Goal: Contribute content: Contribute content

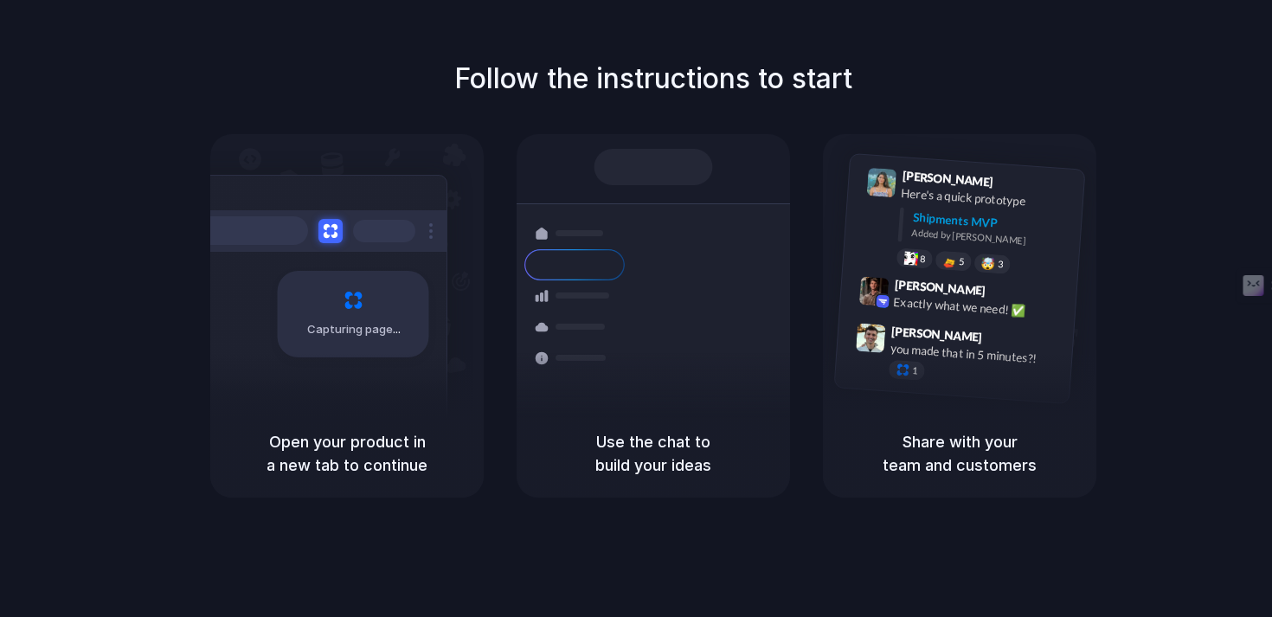
click at [327, 247] on div at bounding box center [317, 231] width 260 height 42
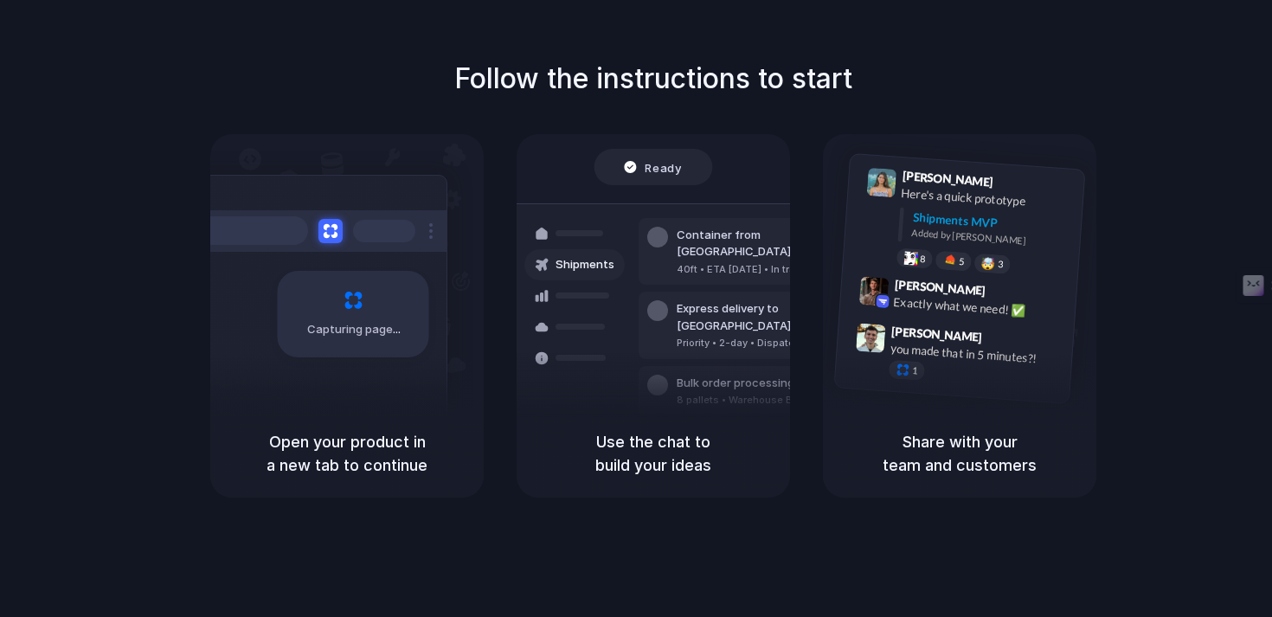
click at [525, 380] on div "Shipments" at bounding box center [561, 325] width 126 height 242
click at [658, 200] on div "Ready Shipments Container from Shanghai 40ft • ETA Dec 28 • In transit Express …" at bounding box center [653, 297] width 294 height 299
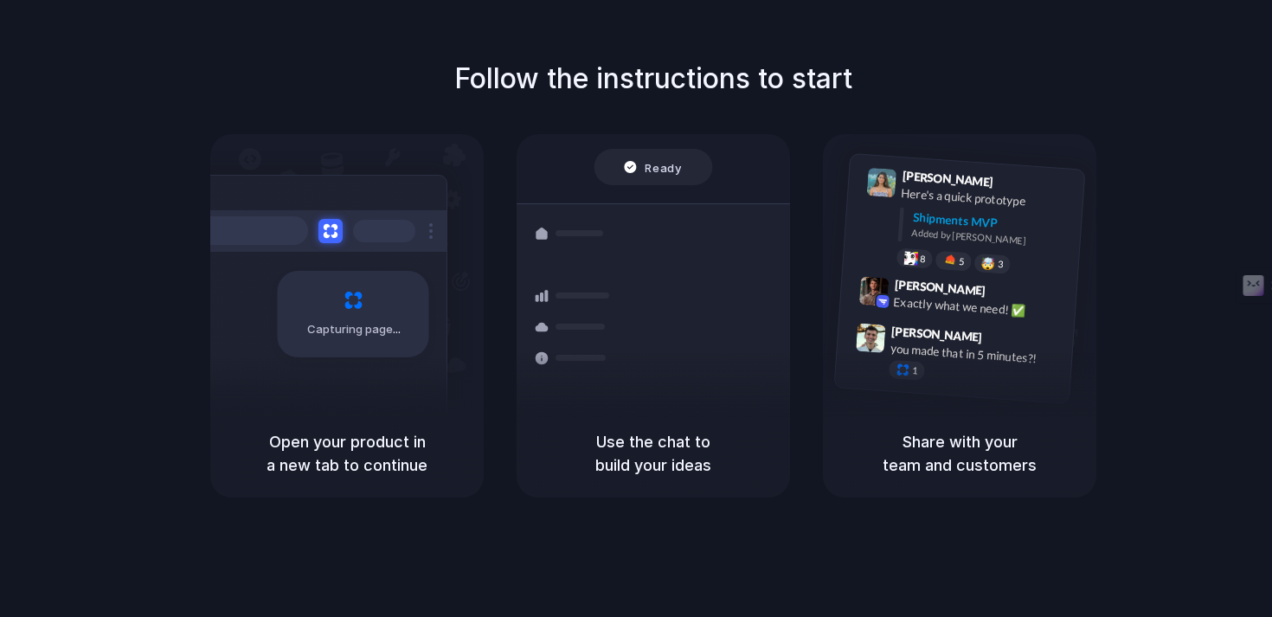
click at [749, 71] on h1 "Follow the instructions to start" at bounding box center [653, 79] width 398 height 42
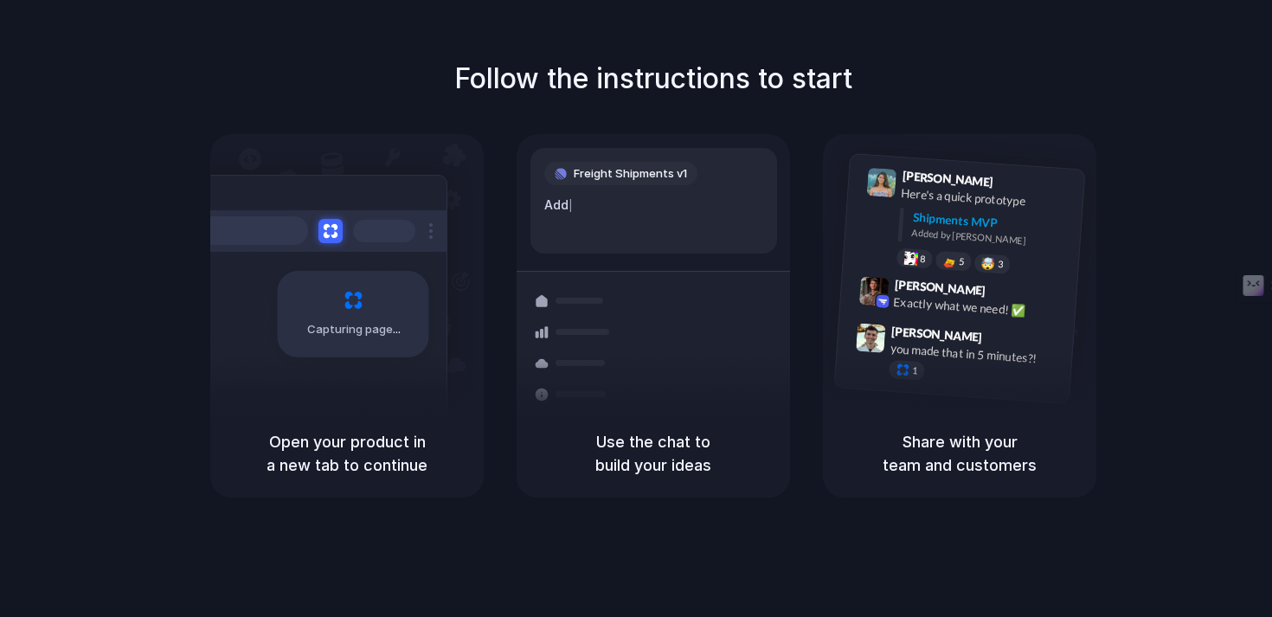
click at [433, 372] on div "Capturing page" at bounding box center [316, 308] width 261 height 266
click at [357, 274] on div "Capturing page" at bounding box center [353, 314] width 151 height 87
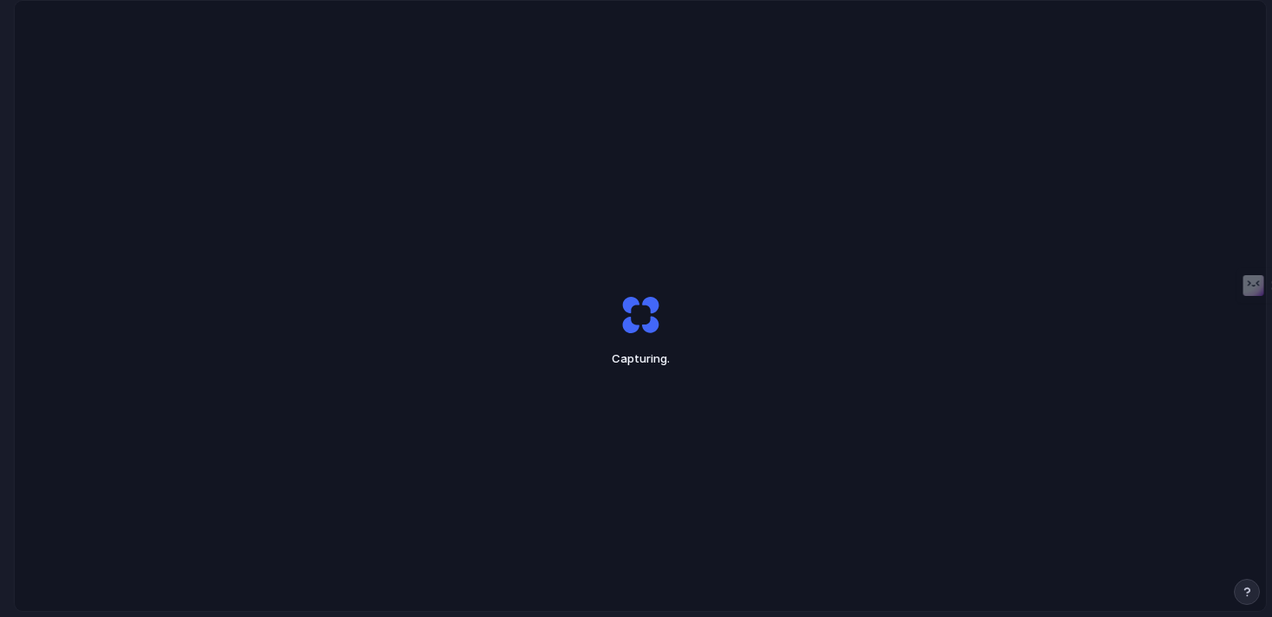
click at [600, 264] on div "Capturing ." at bounding box center [640, 330] width 474 height 171
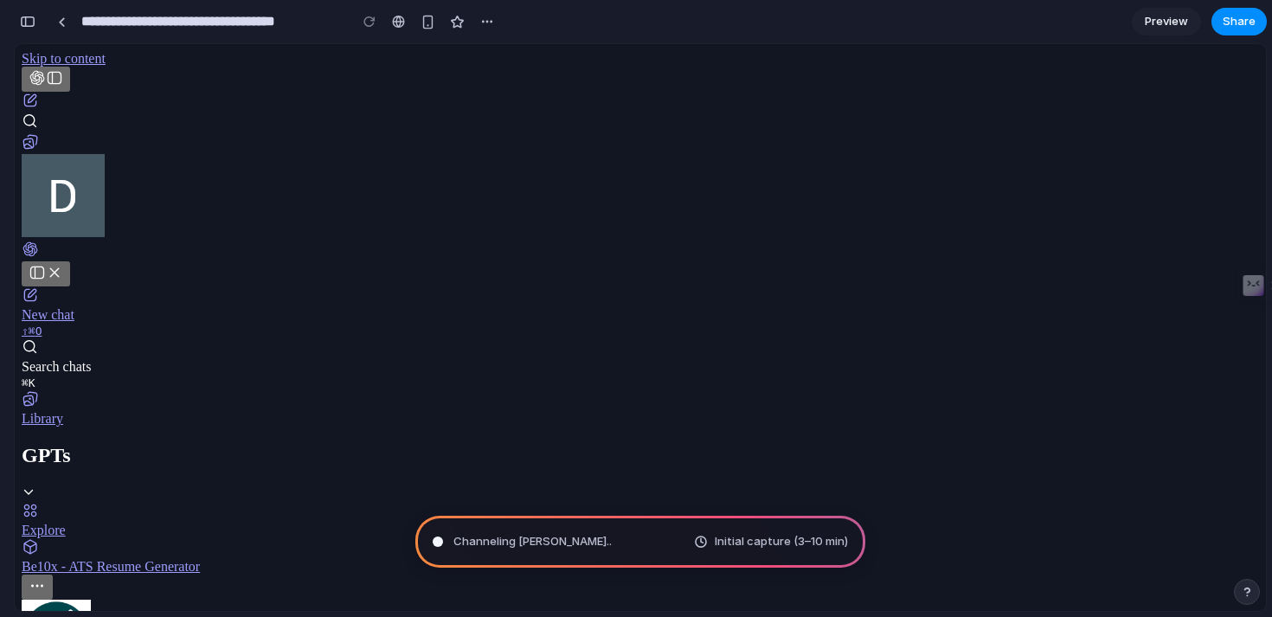
scroll to position [1487, 0]
drag, startPoint x: 648, startPoint y: 581, endPoint x: 767, endPoint y: 371, distance: 241.8
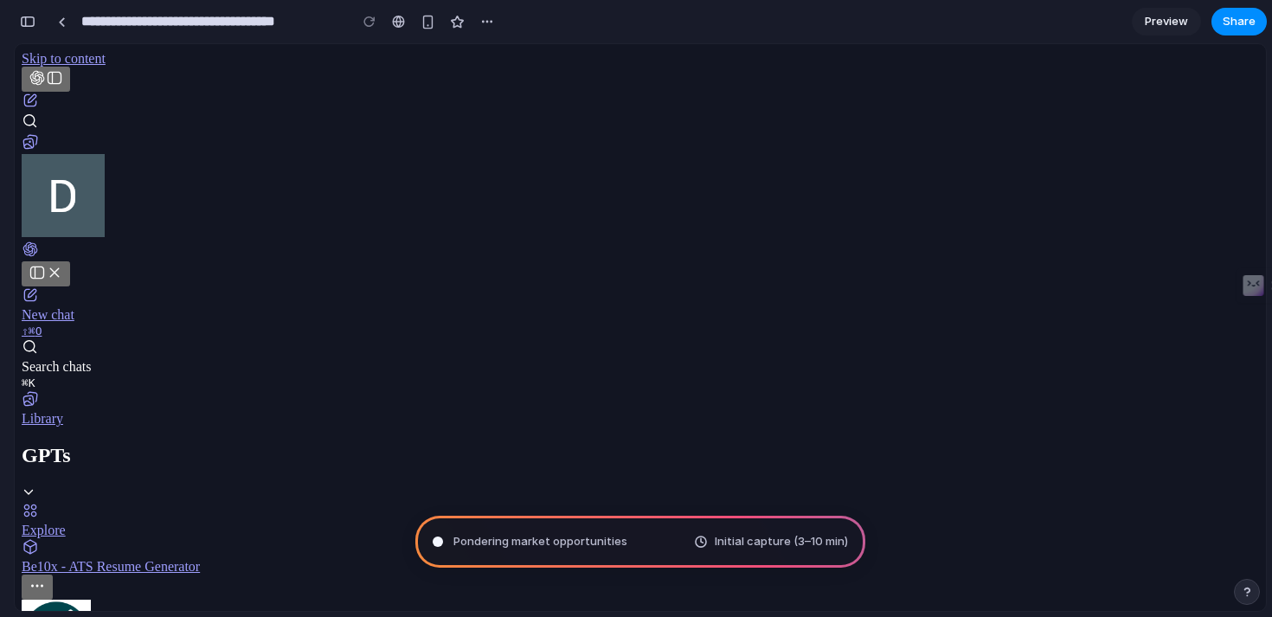
drag, startPoint x: 767, startPoint y: 595, endPoint x: 753, endPoint y: 385, distance: 210.7
click at [1149, 19] on span "Preview" at bounding box center [1166, 21] width 43 height 17
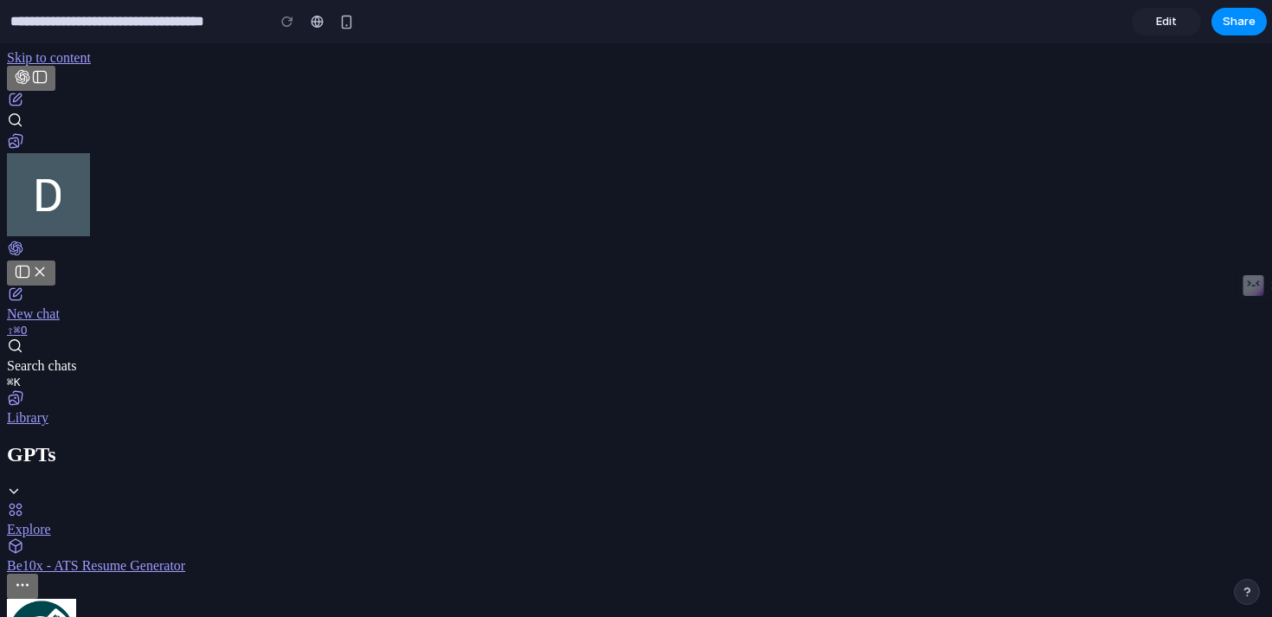
scroll to position [1497, 0]
click at [1150, 18] on link "Edit" at bounding box center [1166, 22] width 69 height 28
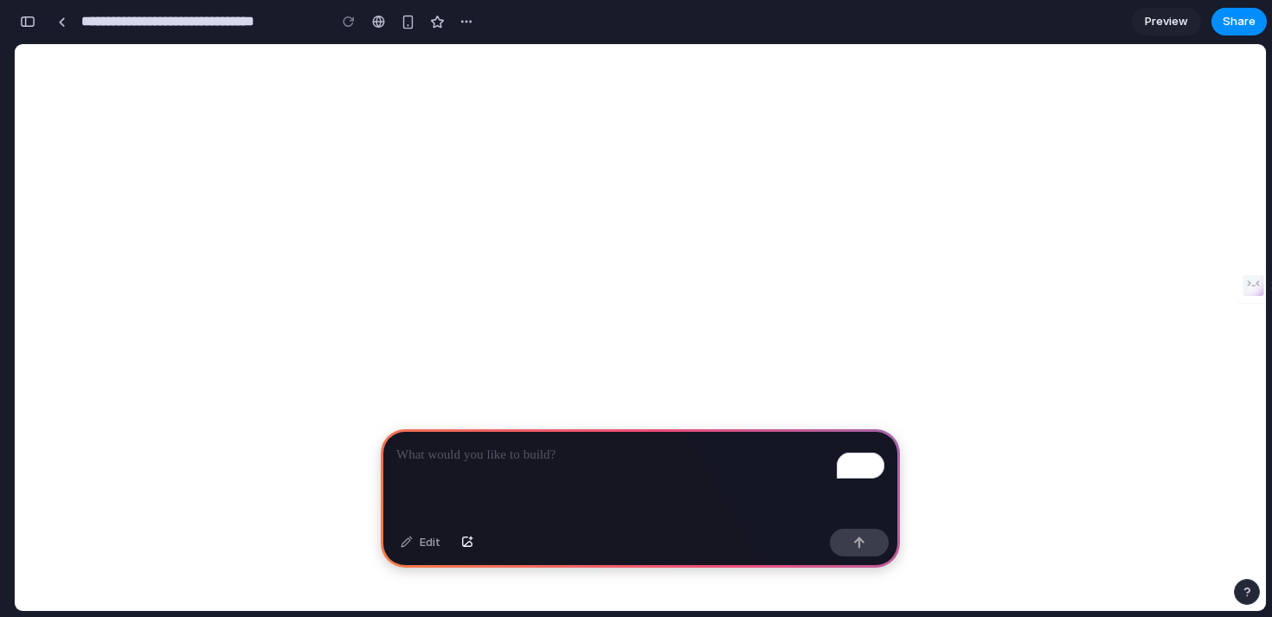
click at [476, 481] on div "To enrich screen reader interactions, please activate Accessibility in Grammarl…" at bounding box center [640, 475] width 519 height 93
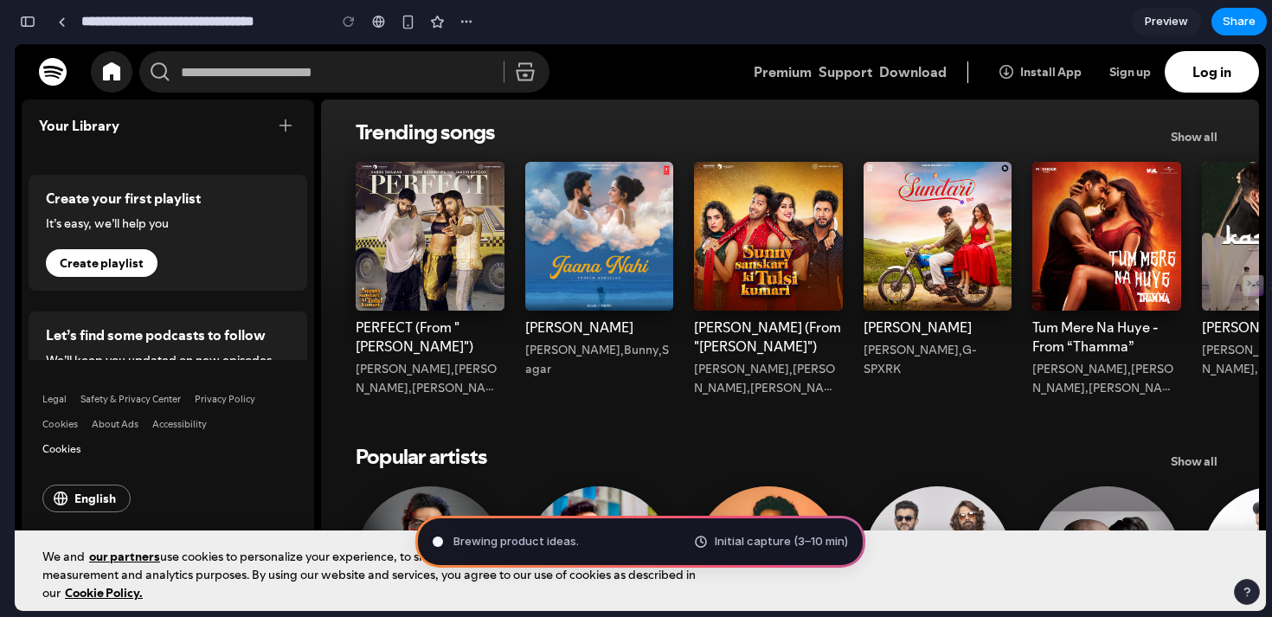
click at [180, 272] on section "Create your first playlist It’s easy, we’ll help you Create playlist" at bounding box center [168, 233] width 279 height 116
click at [144, 249] on span "Create playlist" at bounding box center [102, 263] width 112 height 28
click at [408, 241] on div "Trending songs" at bounding box center [430, 278] width 170 height 255
click at [1190, 76] on span "Log in" at bounding box center [1211, 72] width 94 height 42
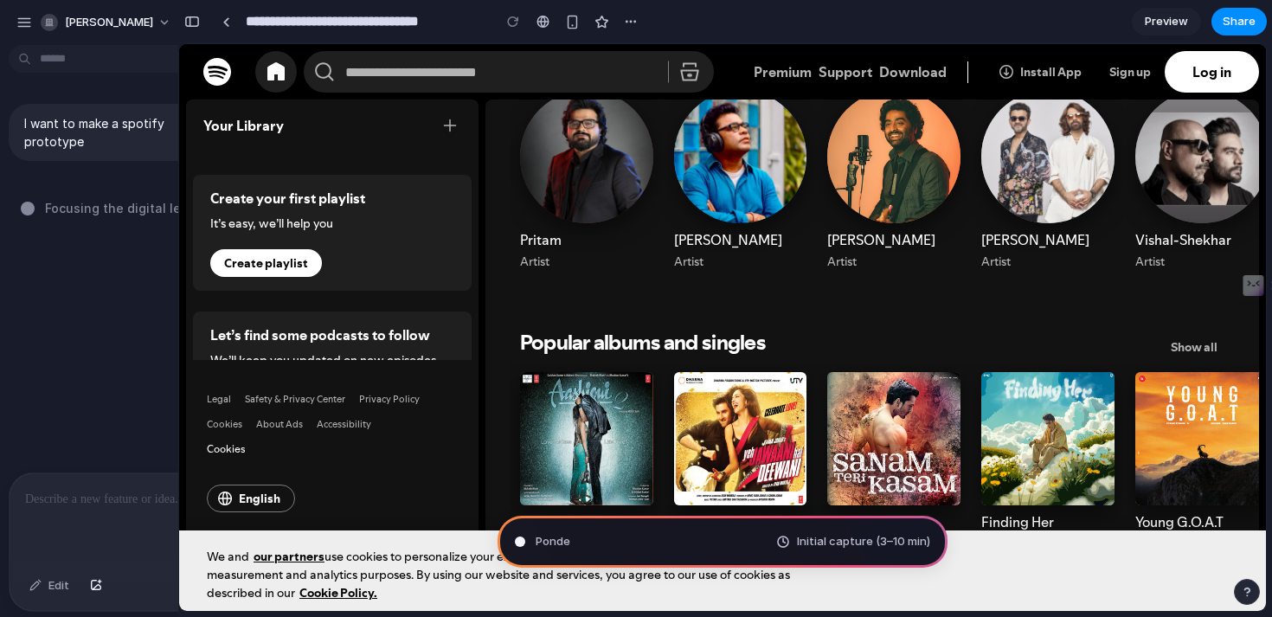
scroll to position [351, 0]
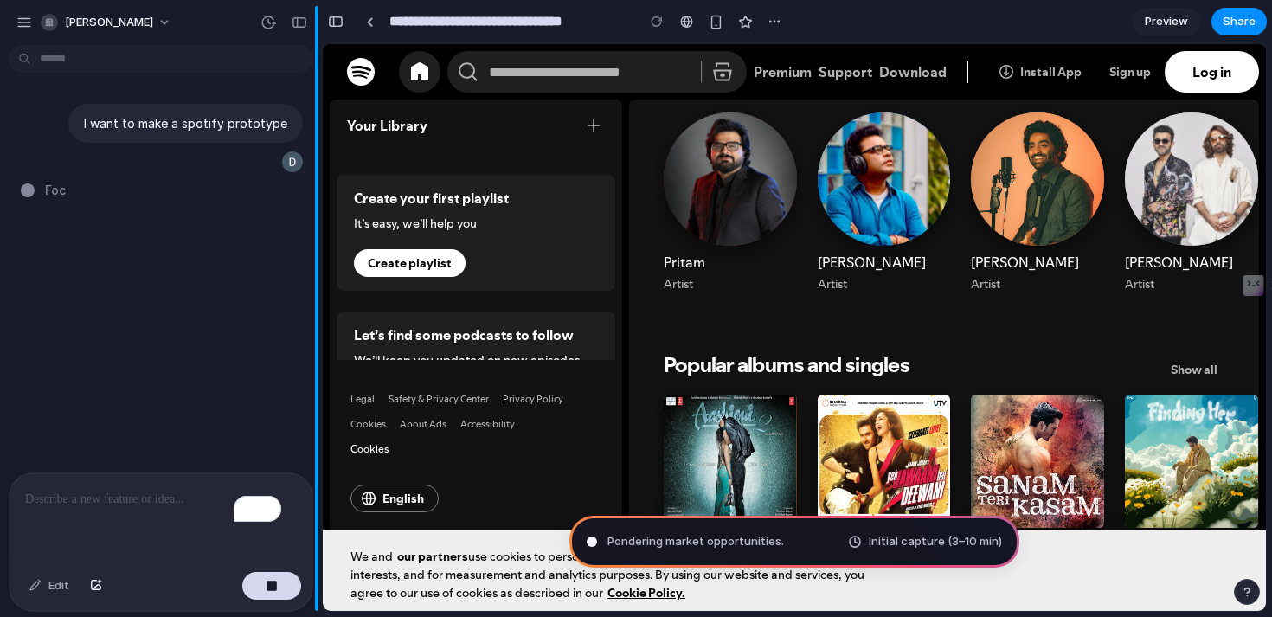
drag, startPoint x: 179, startPoint y: 105, endPoint x: 318, endPoint y: 117, distance: 138.9
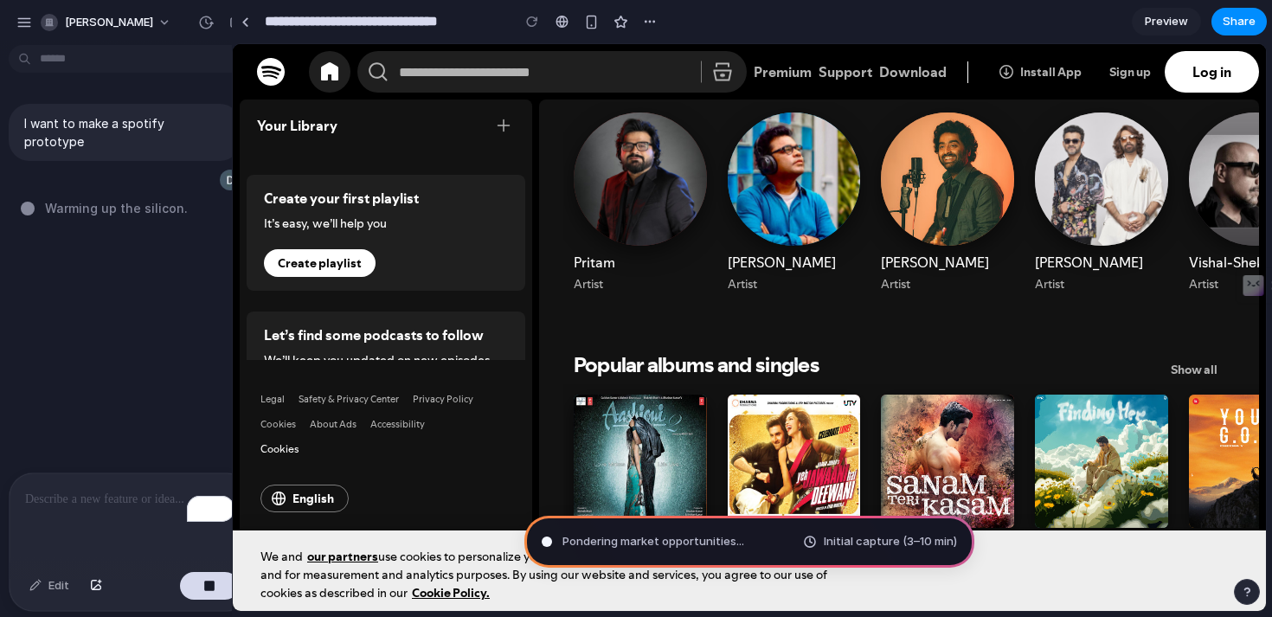
drag, startPoint x: 319, startPoint y: 149, endPoint x: 233, endPoint y: 165, distance: 88.1
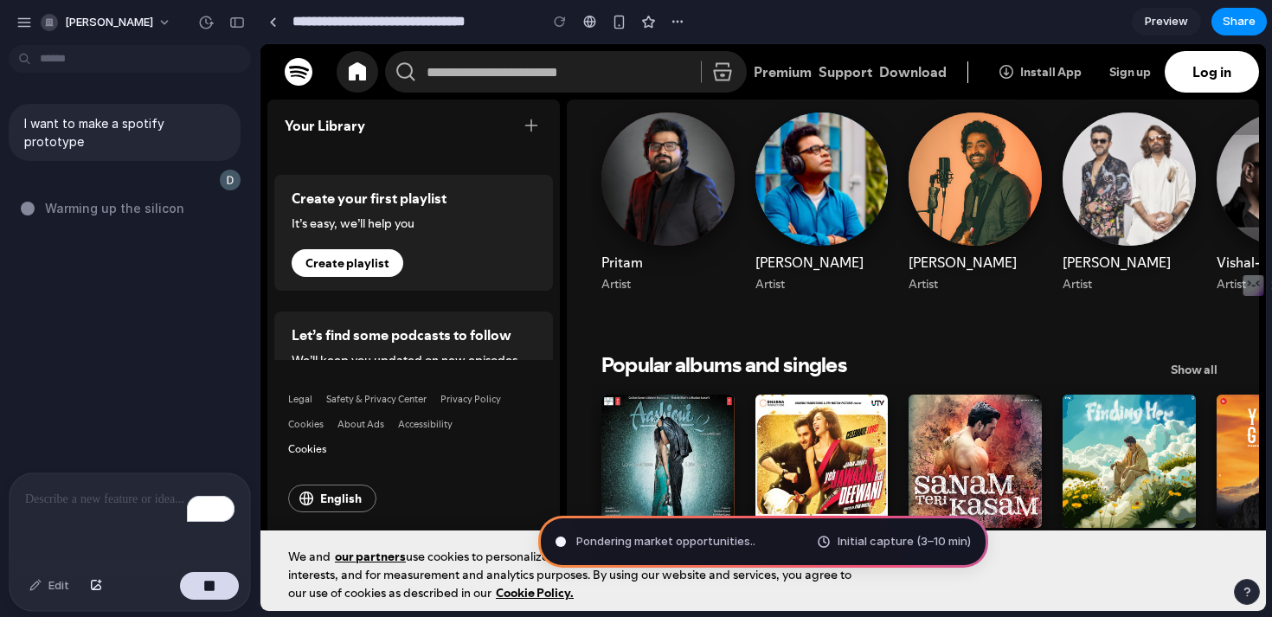
click at [789, 102] on div "Popular artists" at bounding box center [822, 202] width 154 height 201
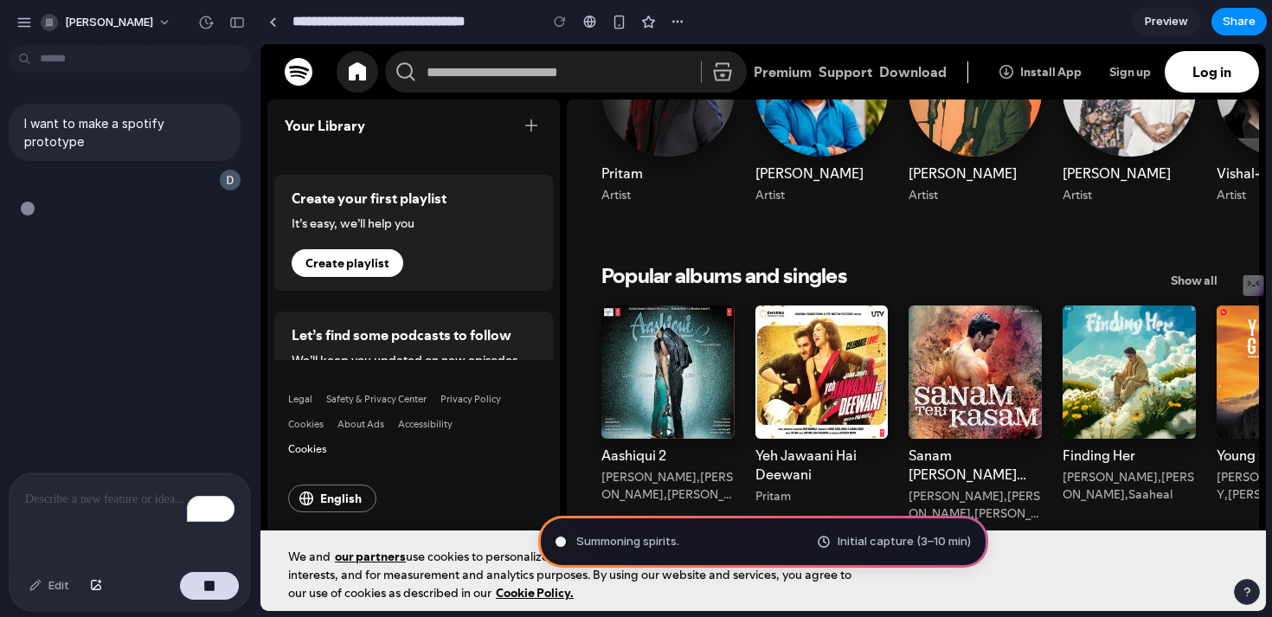
scroll to position [0, 0]
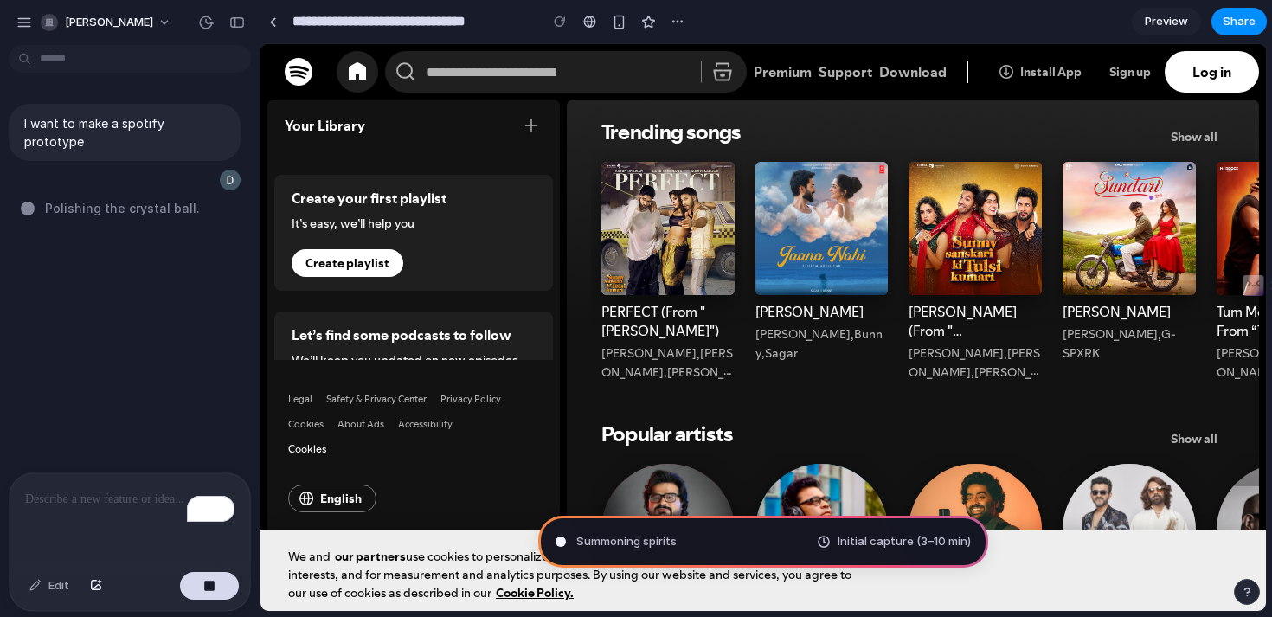
click at [1173, 22] on span "Preview" at bounding box center [1166, 21] width 43 height 17
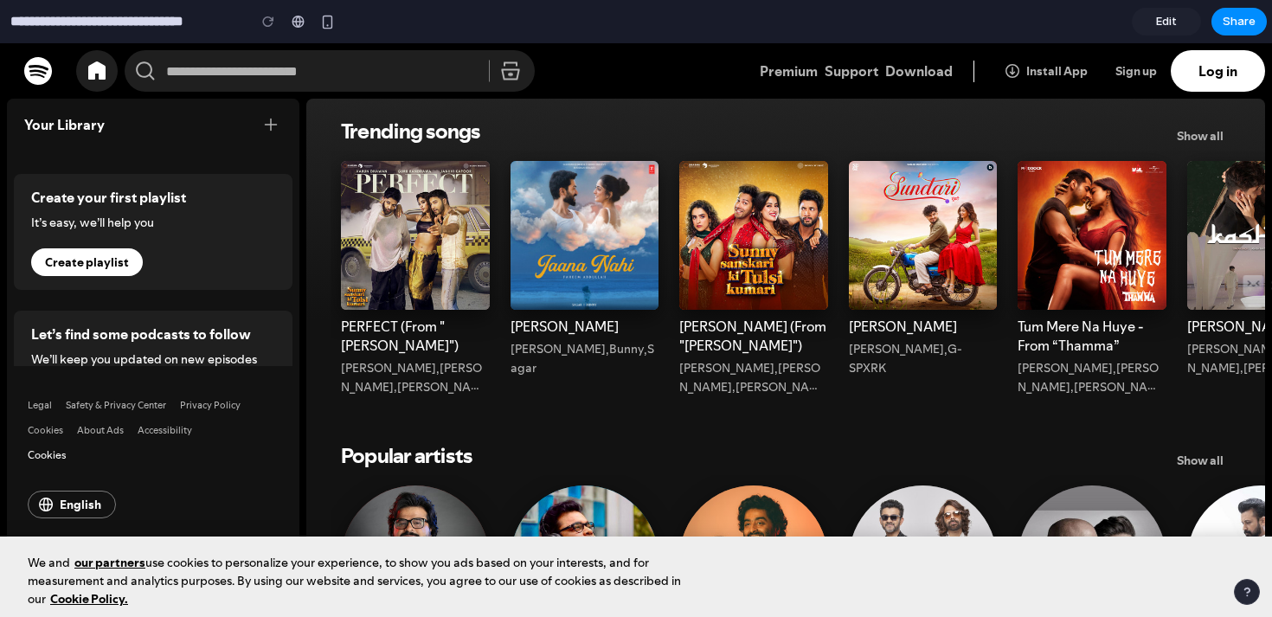
click at [1148, 31] on link "Edit" at bounding box center [1166, 22] width 69 height 28
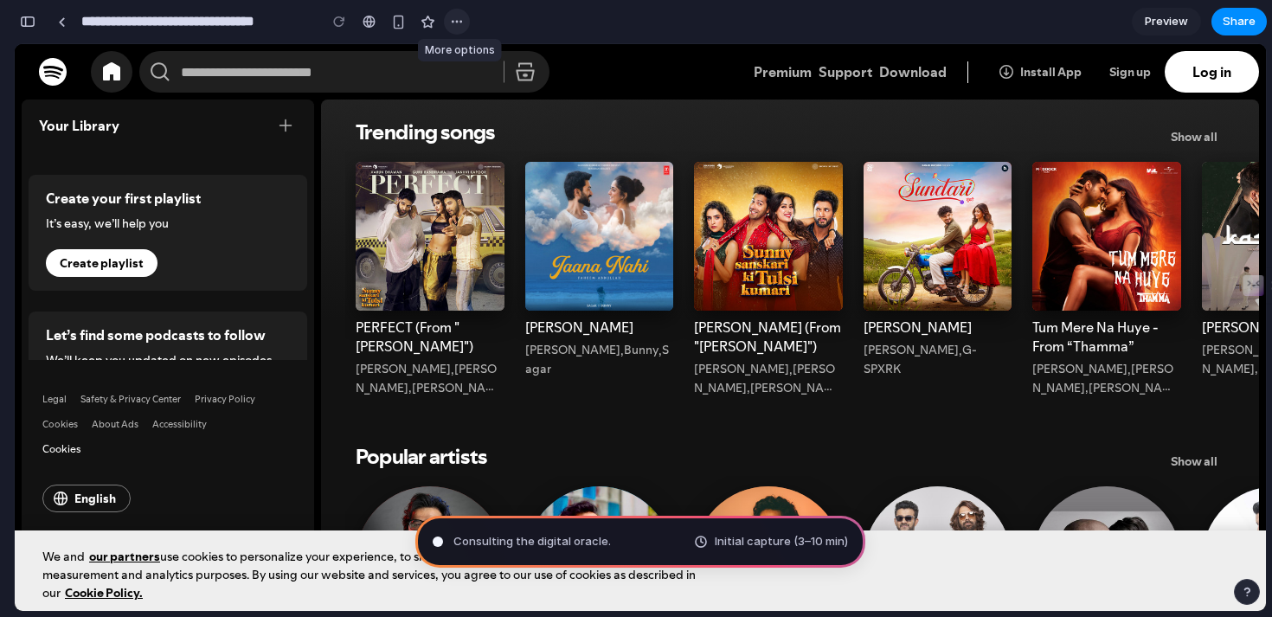
click at [454, 24] on div "button" at bounding box center [457, 22] width 14 height 14
click at [455, 24] on div "Duplicate Delete" at bounding box center [636, 308] width 1272 height 617
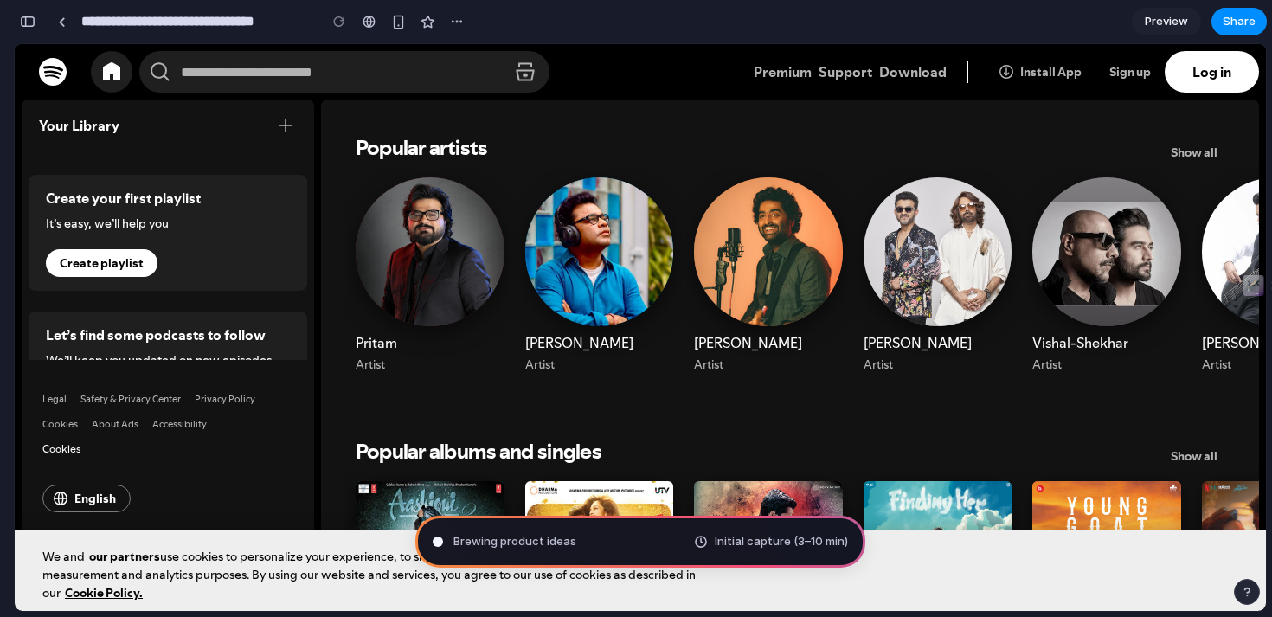
scroll to position [311, 0]
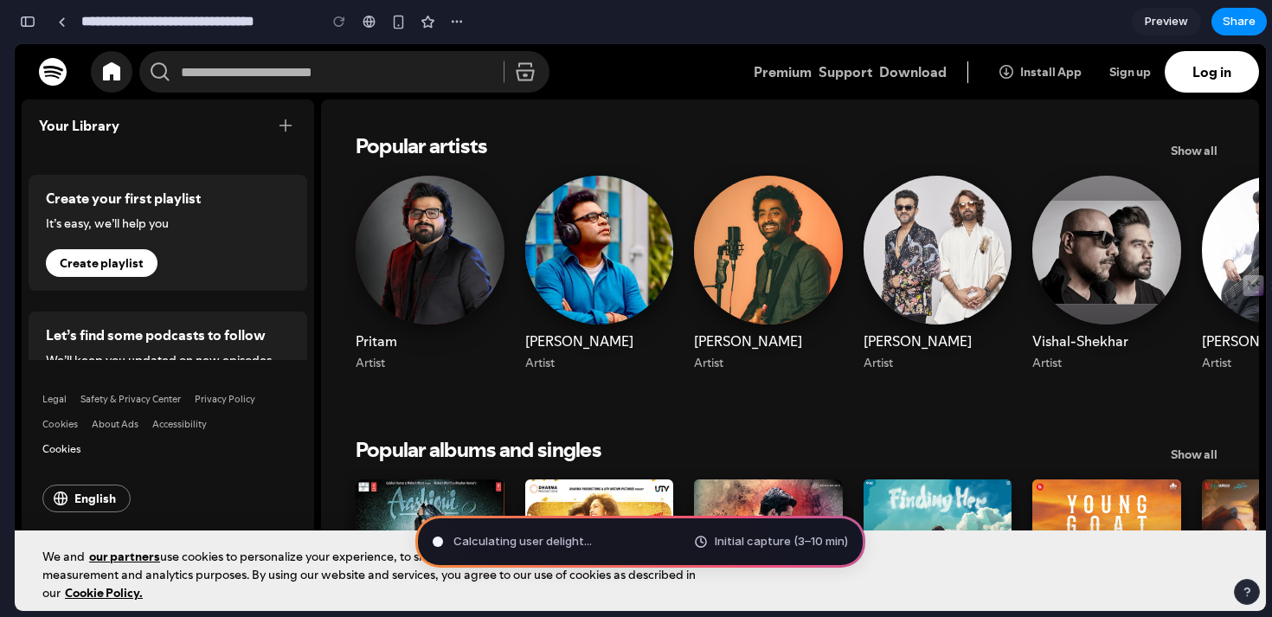
type input "**********"
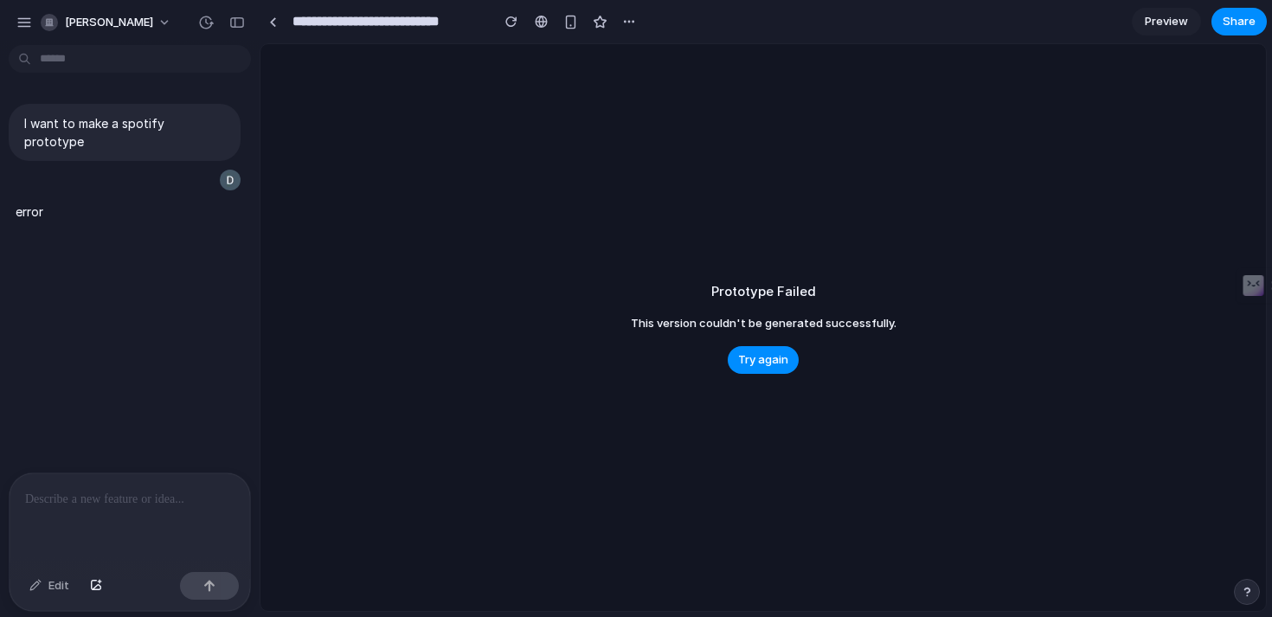
click at [89, 507] on p at bounding box center [129, 499] width 209 height 21
click at [276, 13] on link at bounding box center [273, 22] width 26 height 26
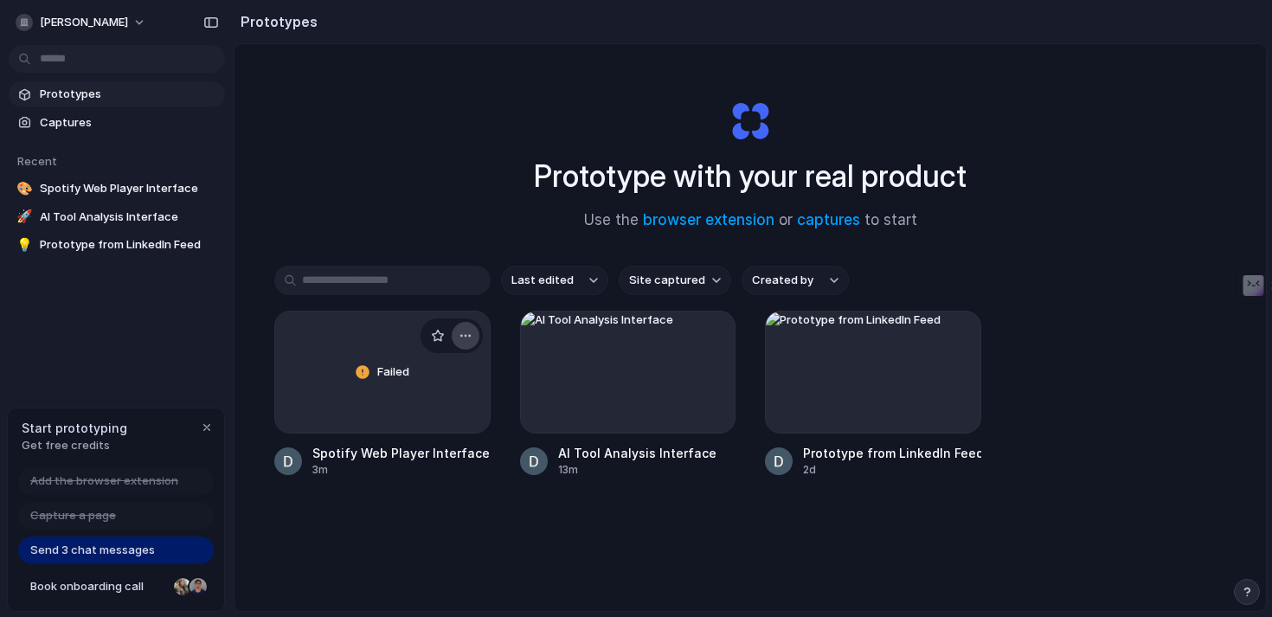
click at [463, 337] on div "button" at bounding box center [466, 336] width 14 height 14
click at [434, 457] on li "Delete" at bounding box center [416, 459] width 123 height 28
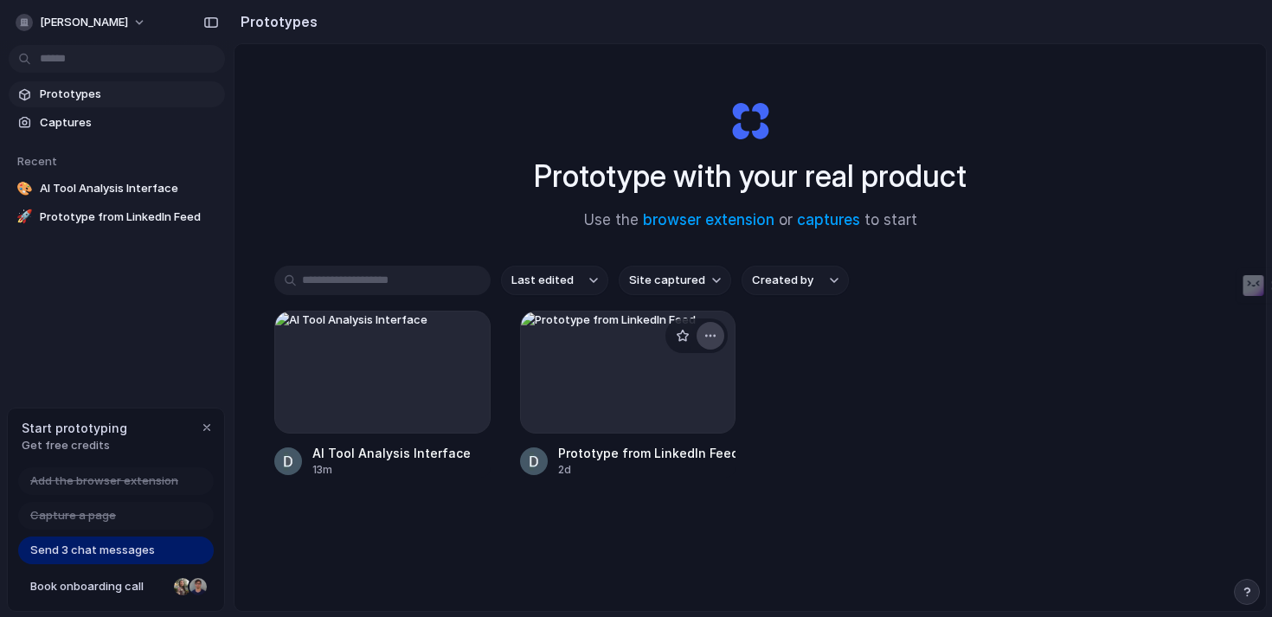
click at [706, 332] on div "button" at bounding box center [710, 336] width 14 height 14
click at [648, 459] on span "Delete" at bounding box center [644, 458] width 36 height 17
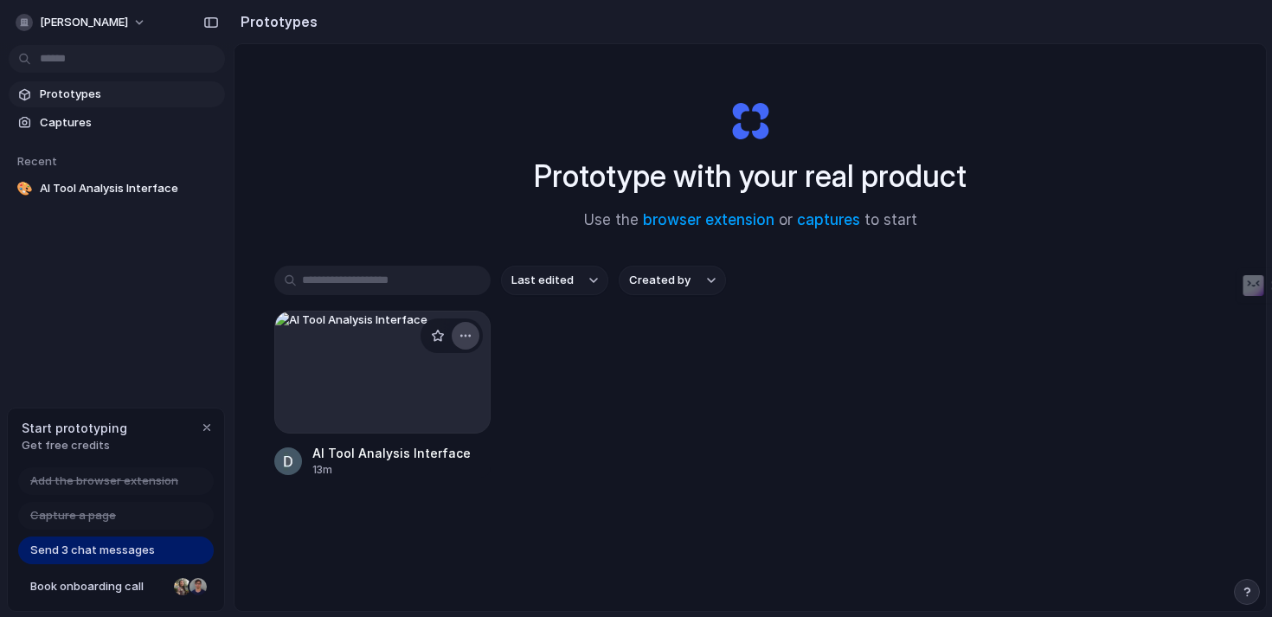
click at [460, 341] on div "button" at bounding box center [466, 336] width 14 height 14
click at [424, 463] on li "Delete" at bounding box center [416, 459] width 123 height 28
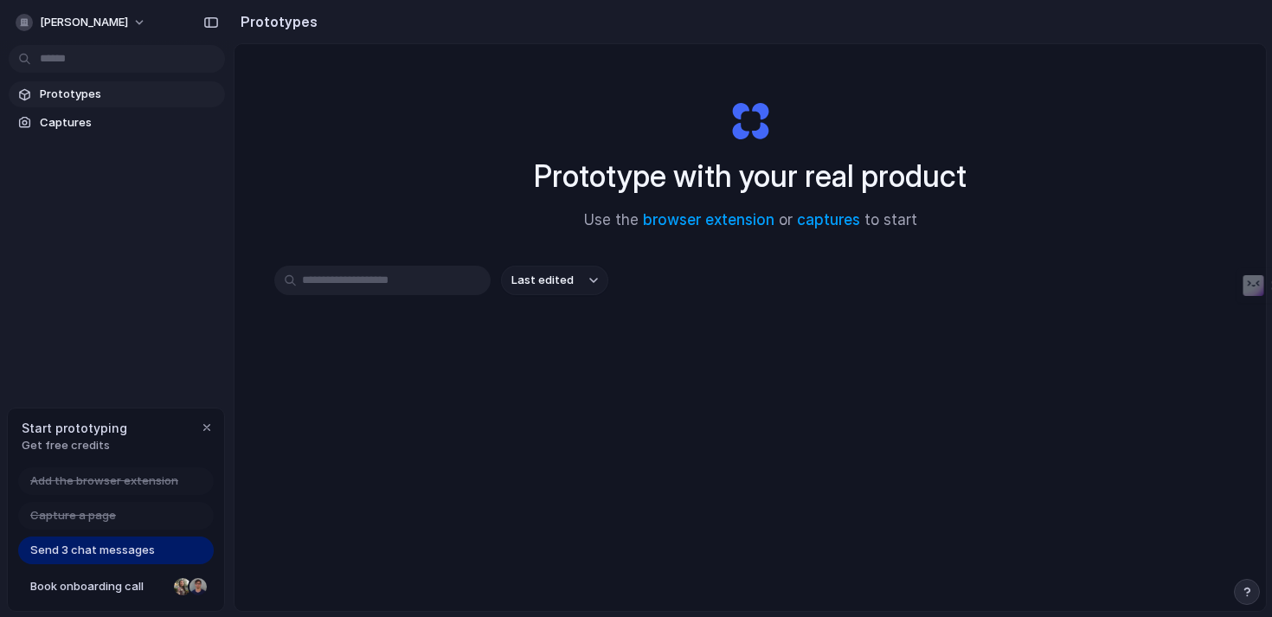
click at [149, 555] on span "Send 3 chat messages" at bounding box center [92, 550] width 125 height 17
click at [115, 548] on span "Send 3 chat messages" at bounding box center [92, 550] width 125 height 17
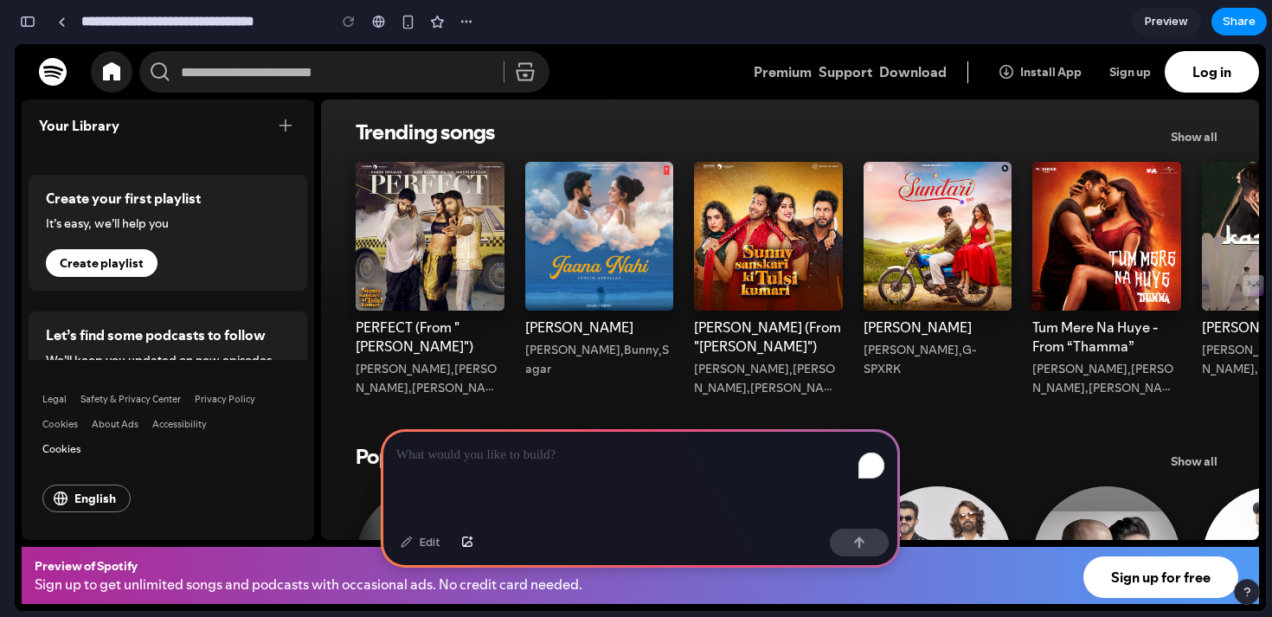
click at [546, 459] on p "To enrich screen reader interactions, please activate Accessibility in Grammarl…" at bounding box center [640, 455] width 488 height 21
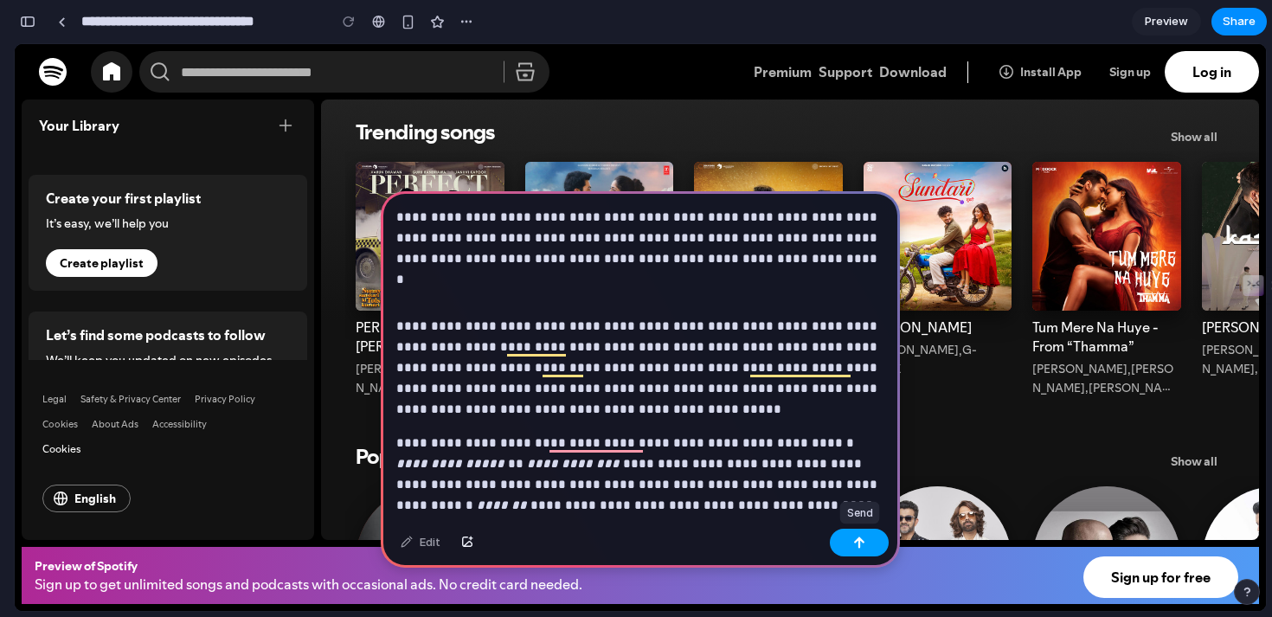
click at [842, 541] on button "button" at bounding box center [859, 543] width 59 height 28
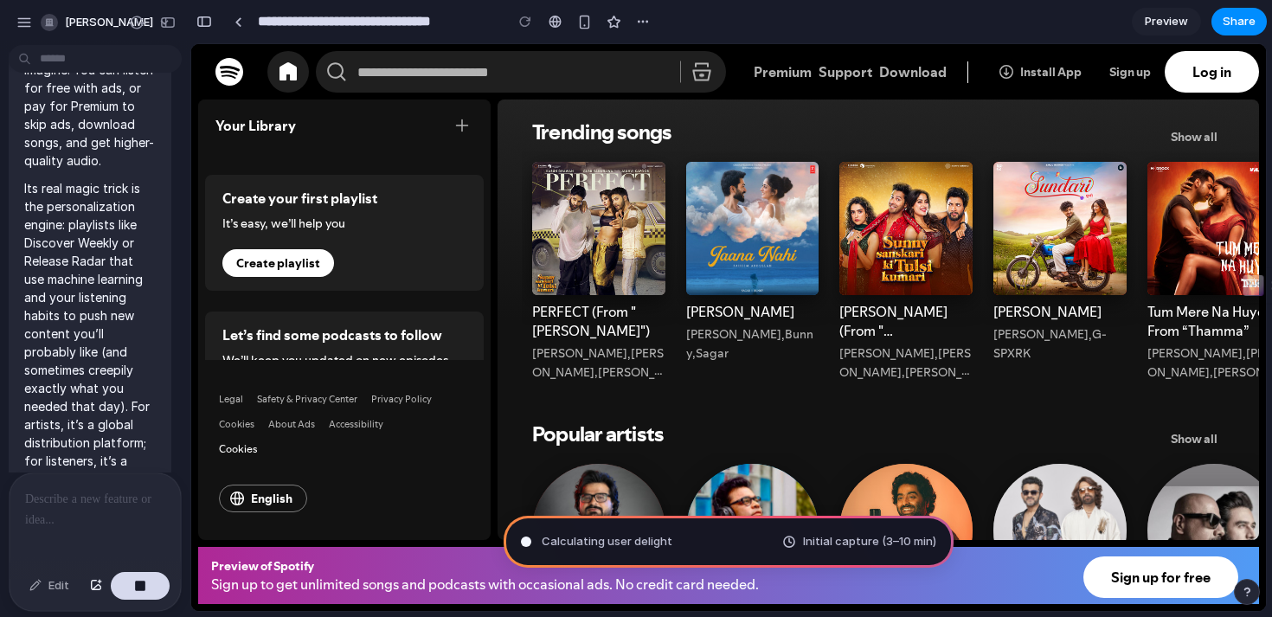
scroll to position [812, 0]
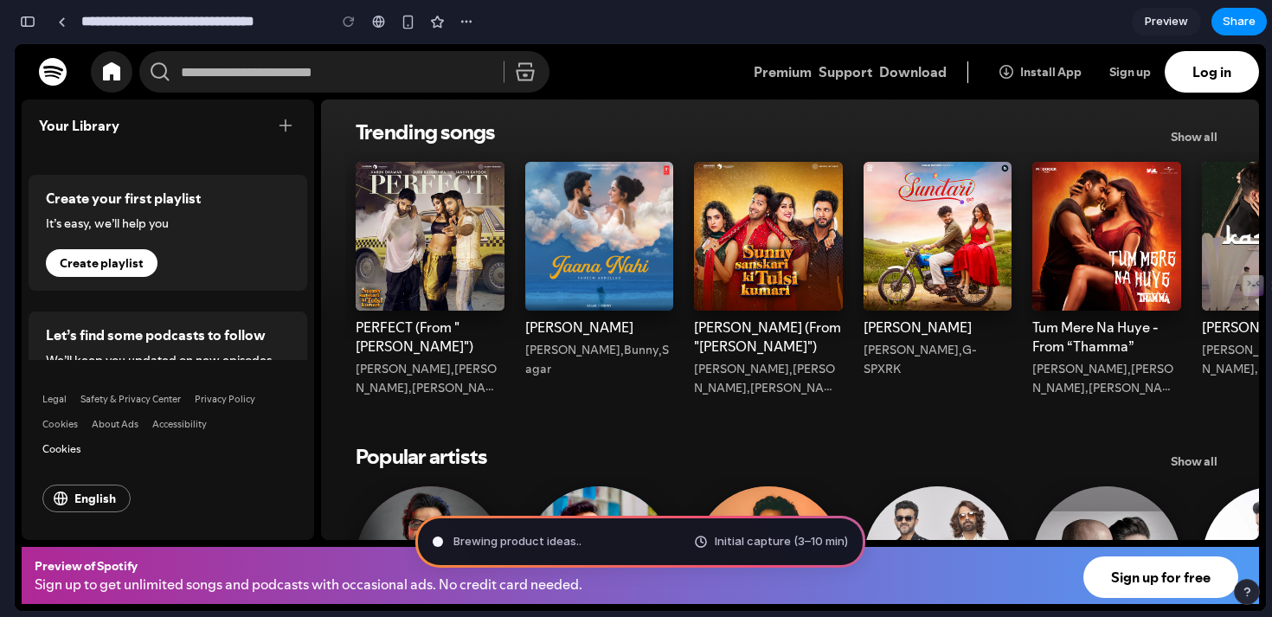
drag, startPoint x: 735, startPoint y: 588, endPoint x: 735, endPoint y: 487, distance: 101.2
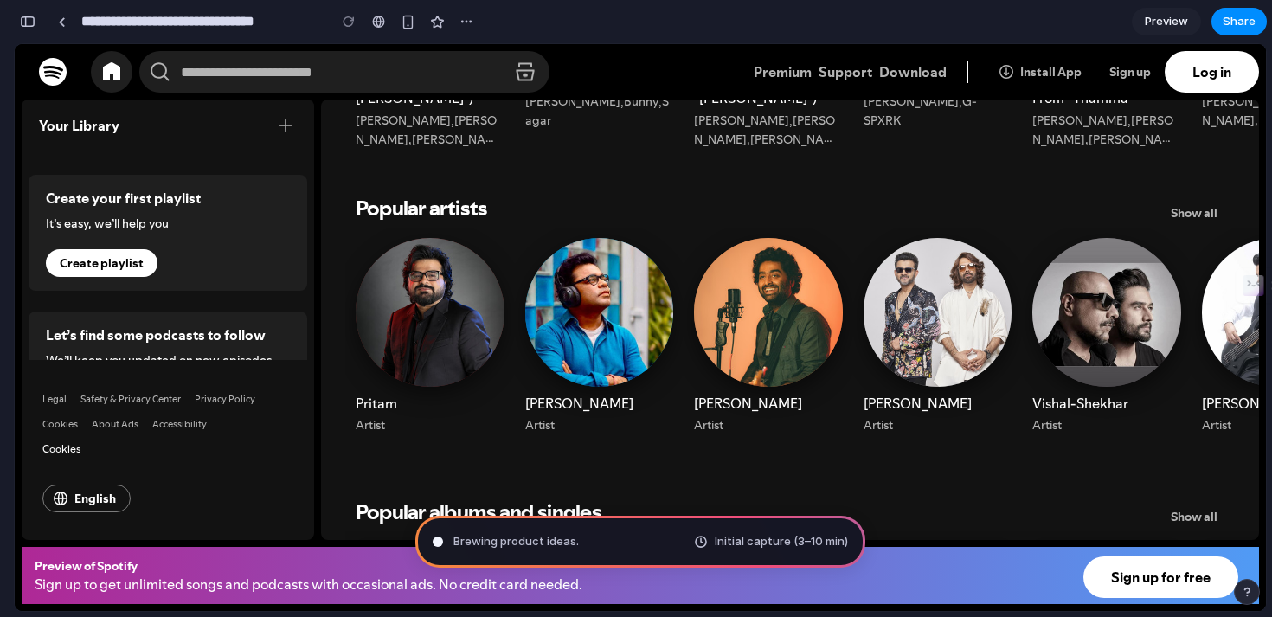
scroll to position [0, 0]
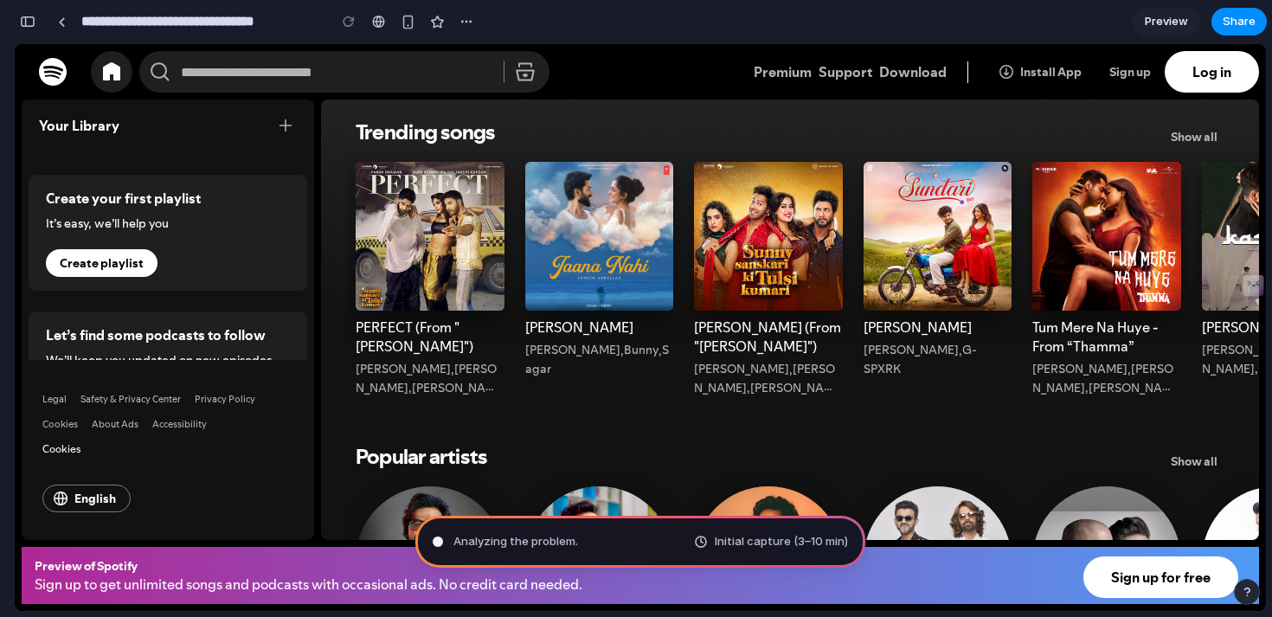
click at [34, 24] on div "button" at bounding box center [28, 22] width 16 height 12
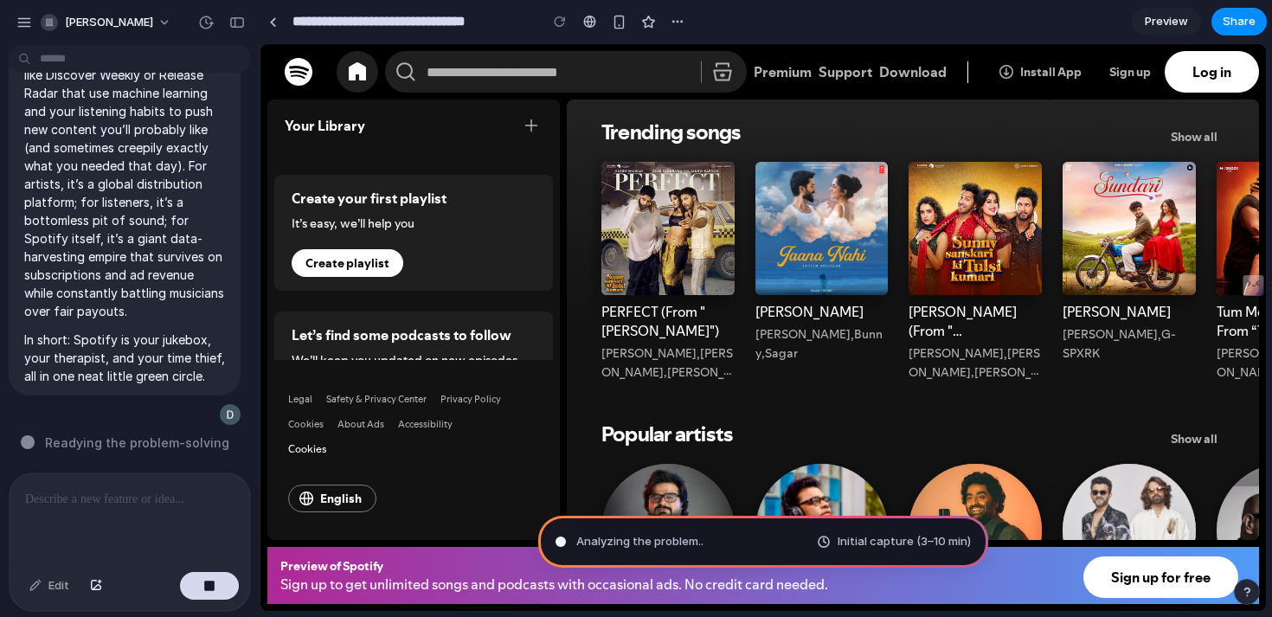
scroll to position [431, 0]
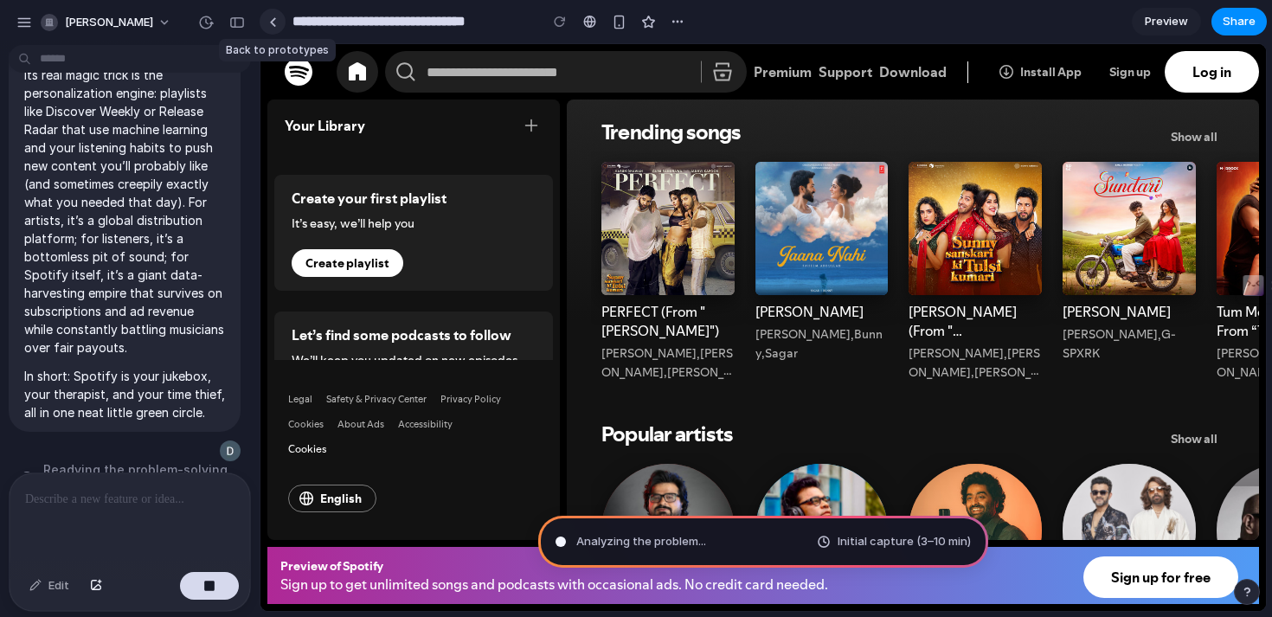
click at [272, 17] on div at bounding box center [273, 22] width 8 height 10
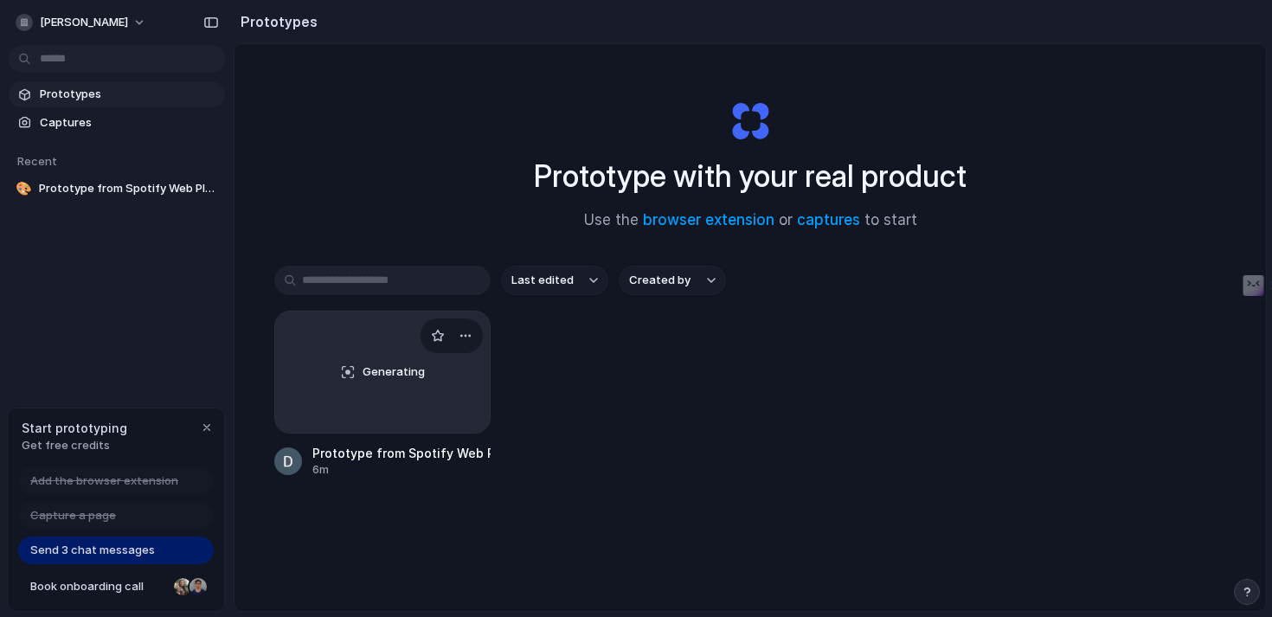
click at [374, 360] on div "Generating" at bounding box center [382, 371] width 215 height 121
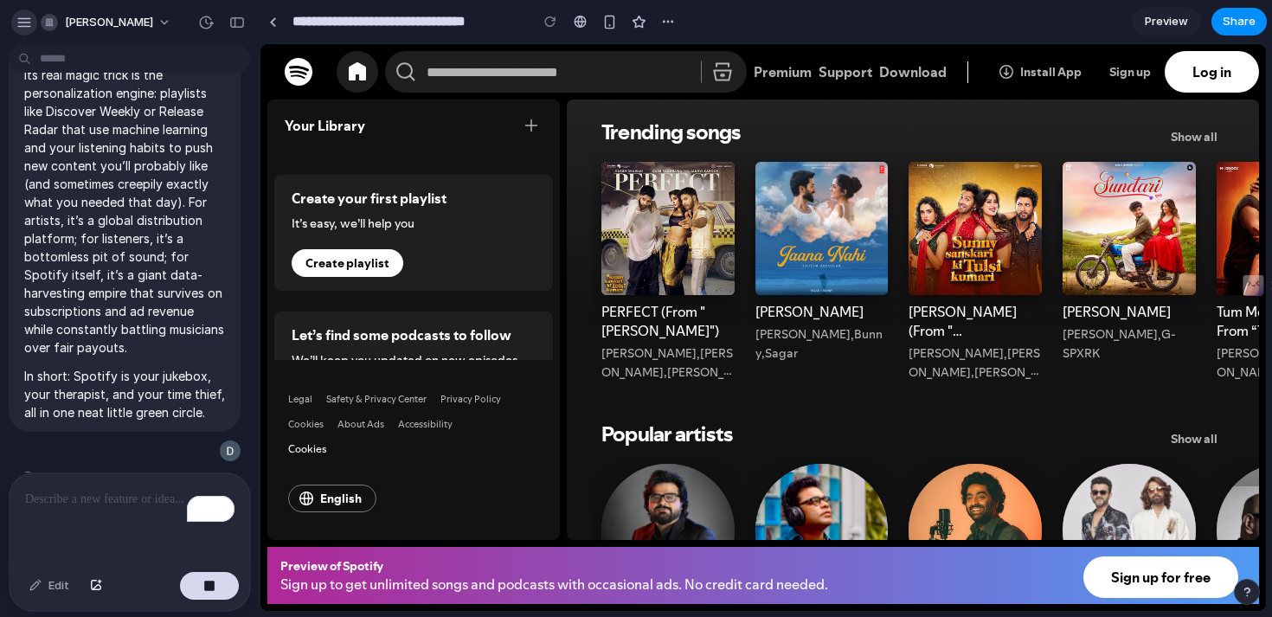
click at [27, 21] on div "button" at bounding box center [24, 23] width 16 height 16
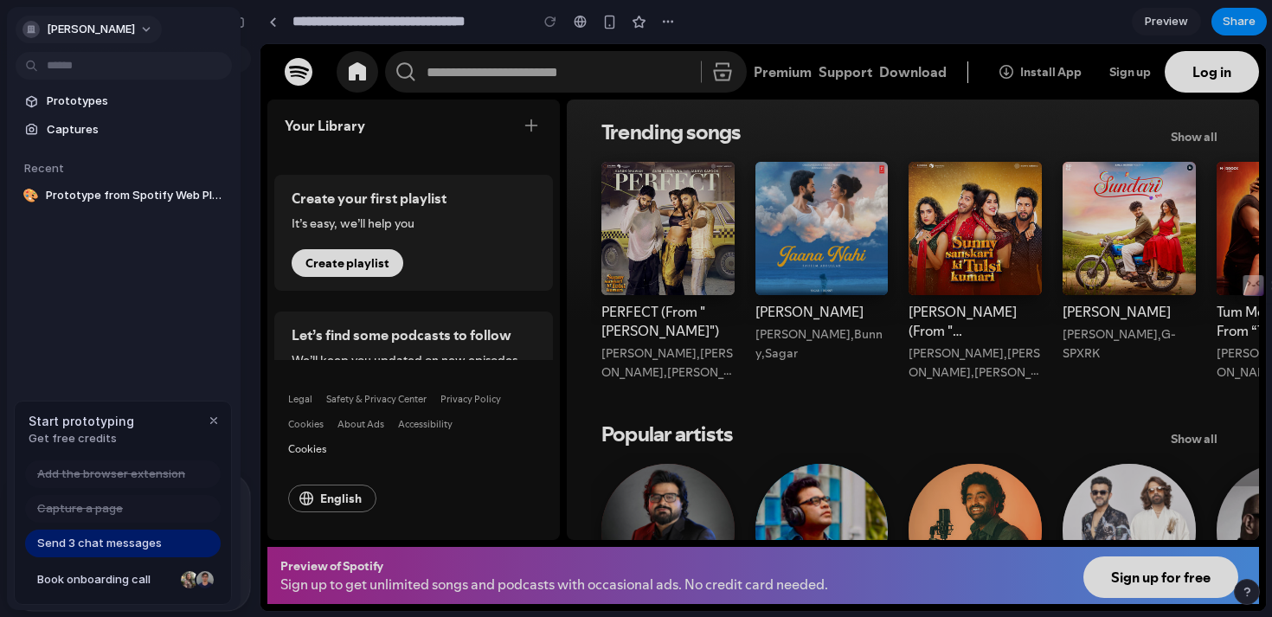
click at [28, 21] on div "button" at bounding box center [30, 29] width 17 height 17
click at [308, 138] on div "Settings Invite members Change theme Sign out" at bounding box center [636, 308] width 1272 height 617
click at [253, 24] on div at bounding box center [636, 308] width 1272 height 617
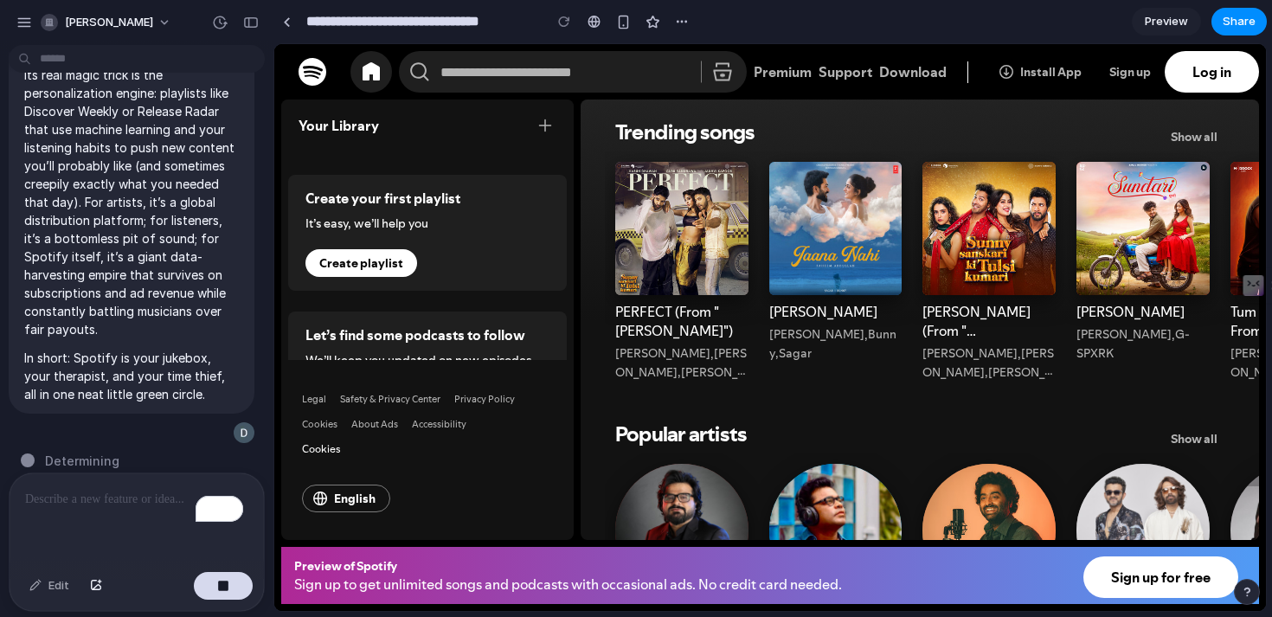
scroll to position [376, 0]
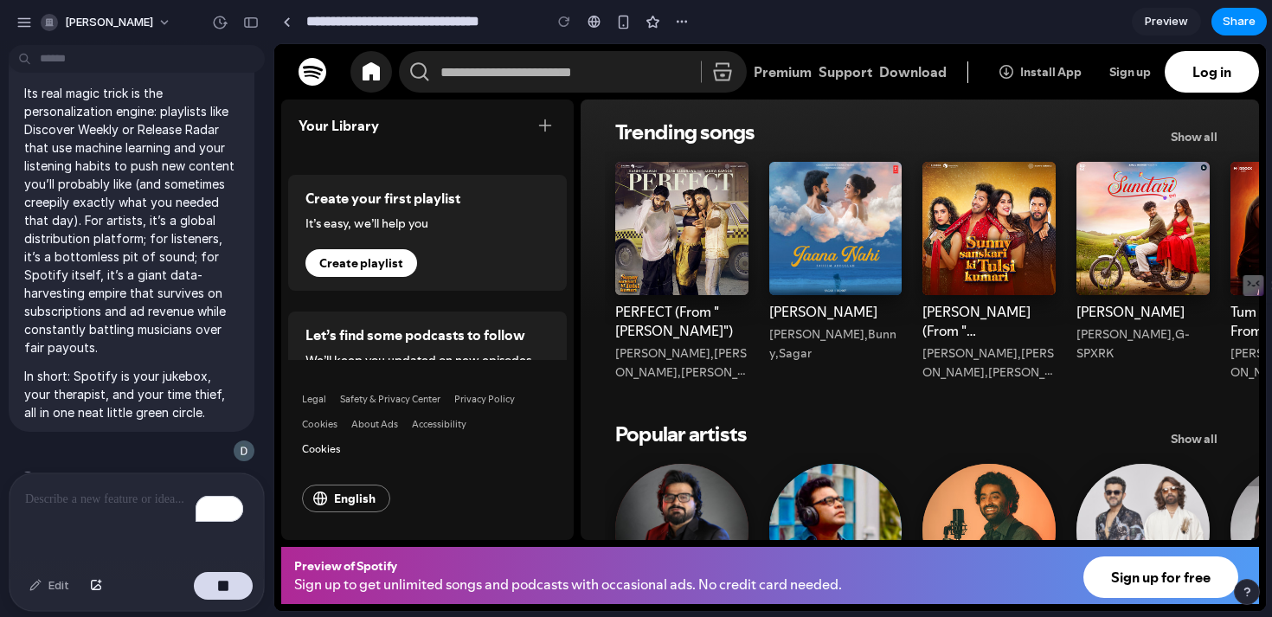
drag, startPoint x: 256, startPoint y: 160, endPoint x: 273, endPoint y: 165, distance: 17.2
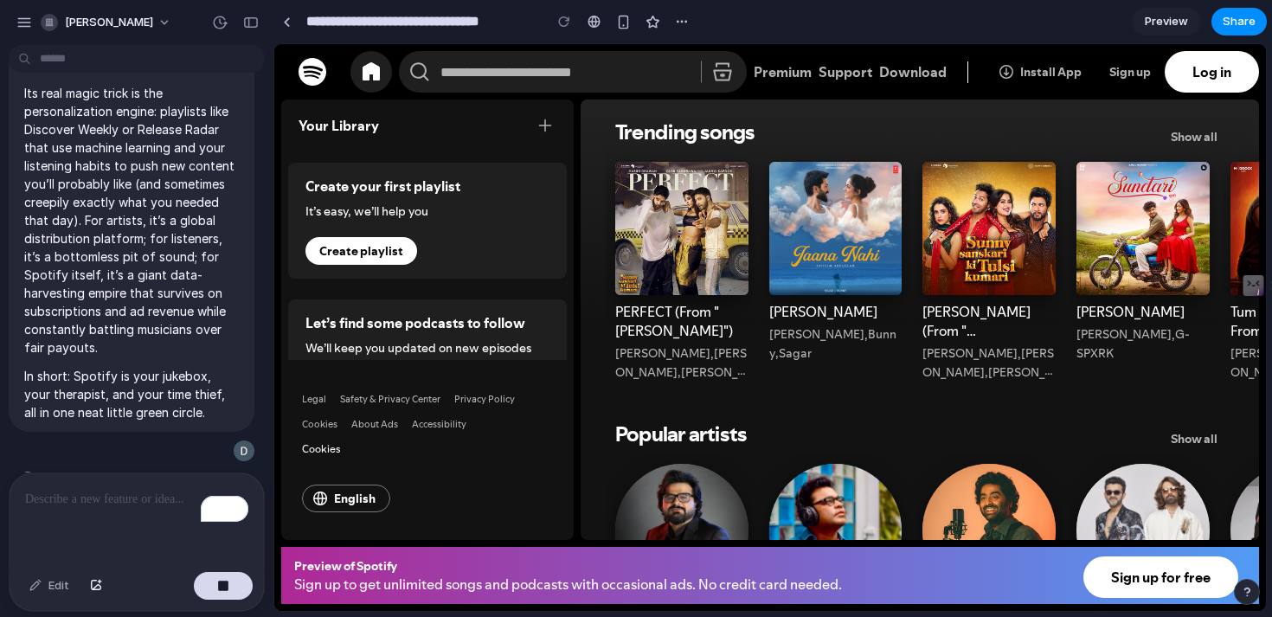
scroll to position [0, 0]
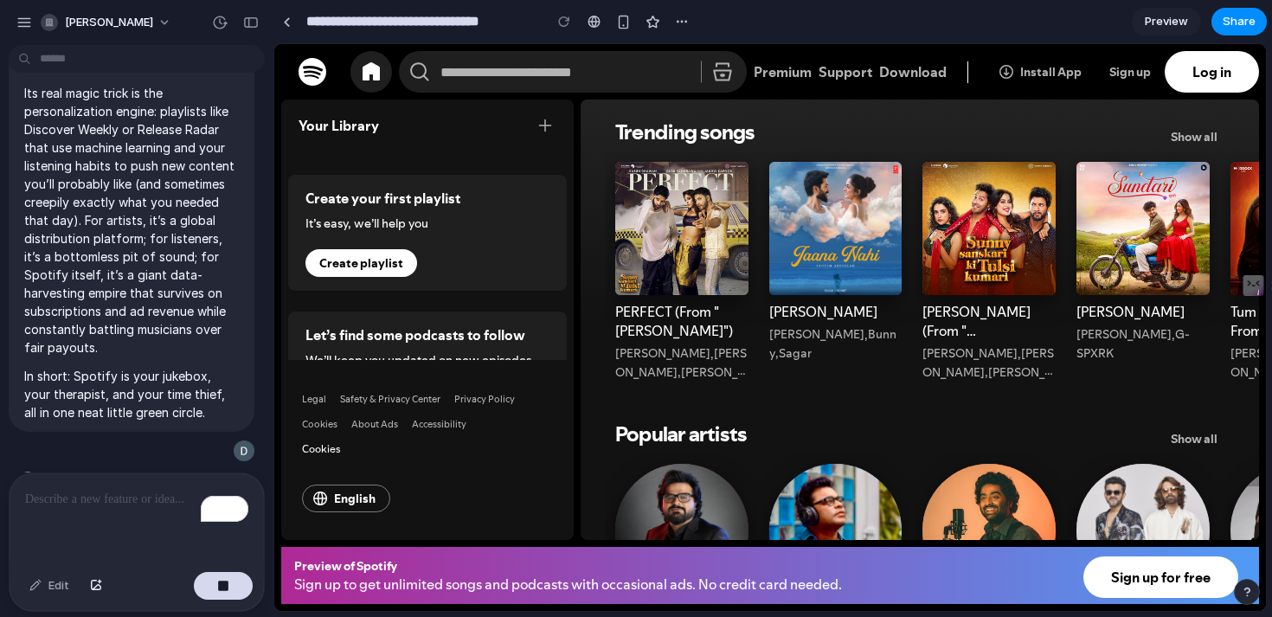
type input "**********"
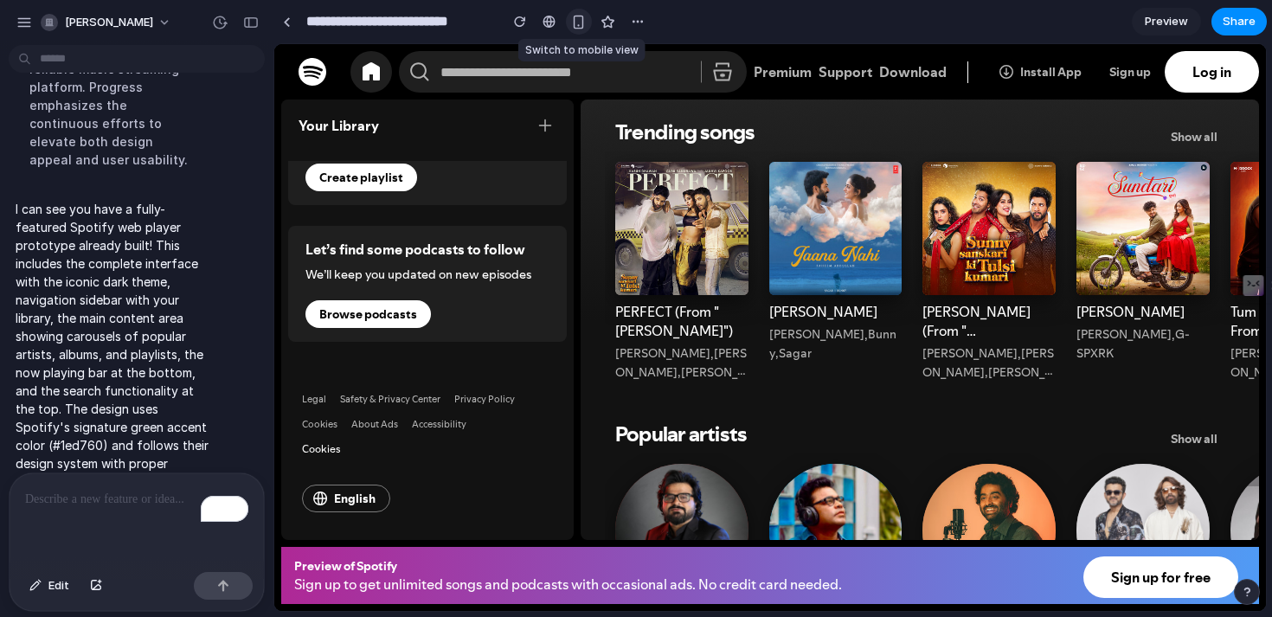
click at [576, 18] on div "button" at bounding box center [578, 22] width 15 height 15
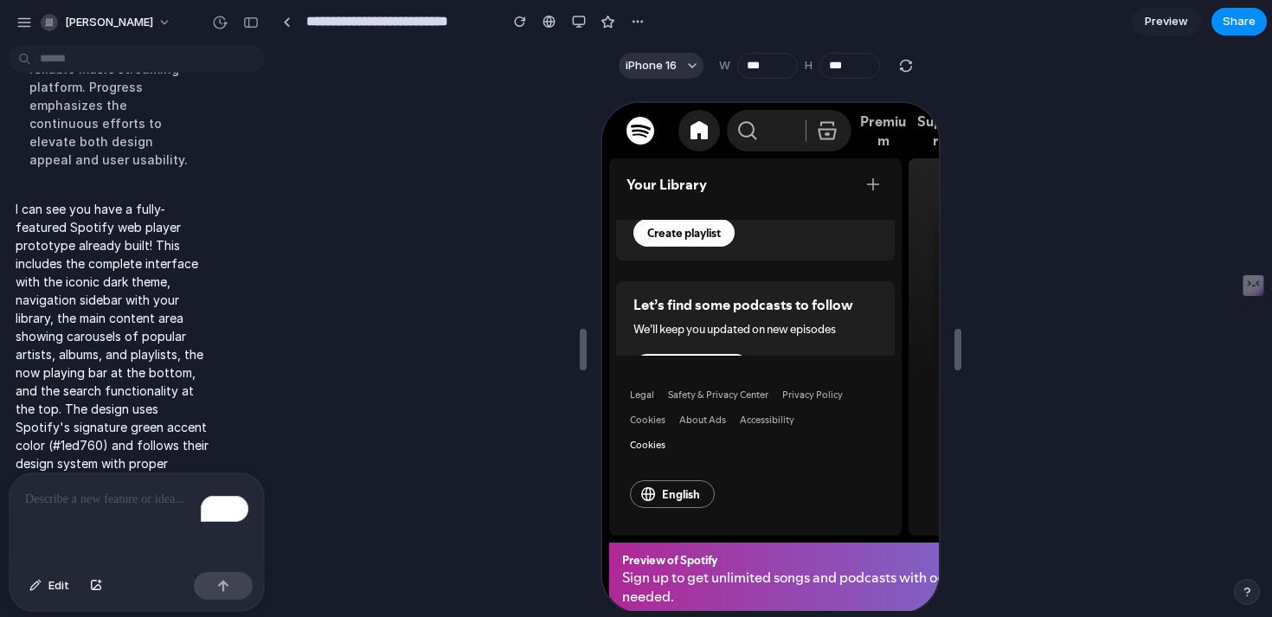
scroll to position [74, 0]
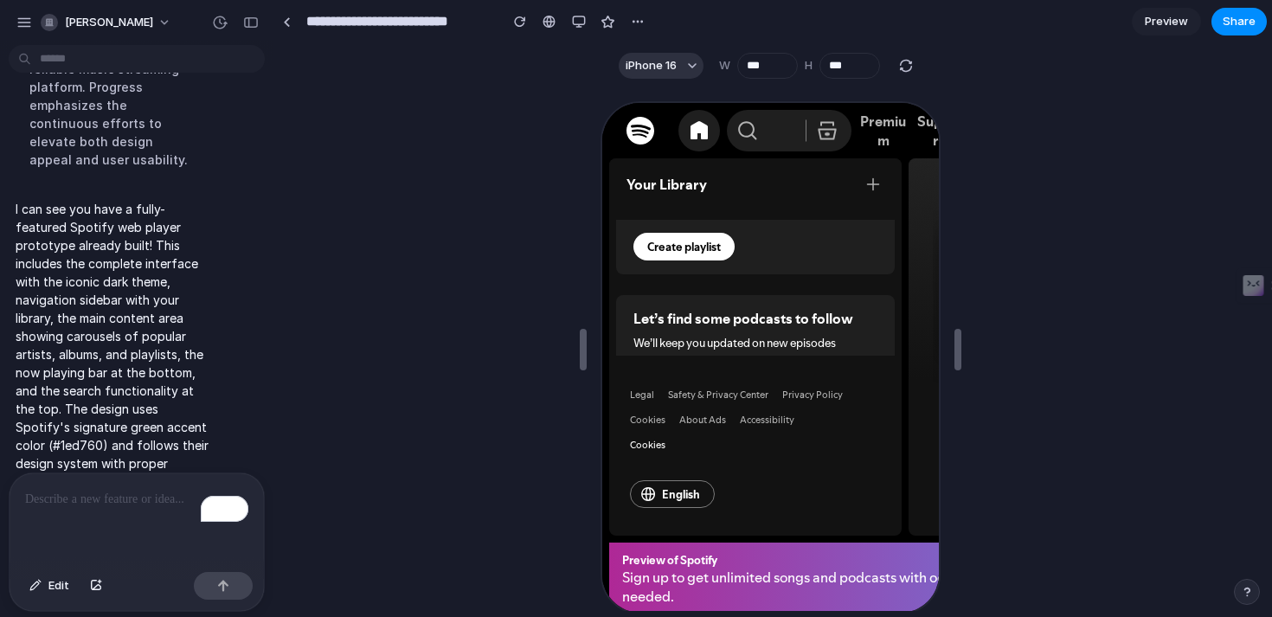
drag, startPoint x: 903, startPoint y: 388, endPoint x: 670, endPoint y: 395, distance: 232.8
click at [670, 395] on div "Your Library Create your first playlist It’s easy, we’ll help you Create playli…" at bounding box center [752, 345] width 292 height 377
drag, startPoint x: 929, startPoint y: 250, endPoint x: 953, endPoint y: 250, distance: 23.4
click at [936, 250] on html "Skip to main content Spotify ⌘ K Premium Support Download Install App Sign up L…" at bounding box center [768, 356] width 337 height 510
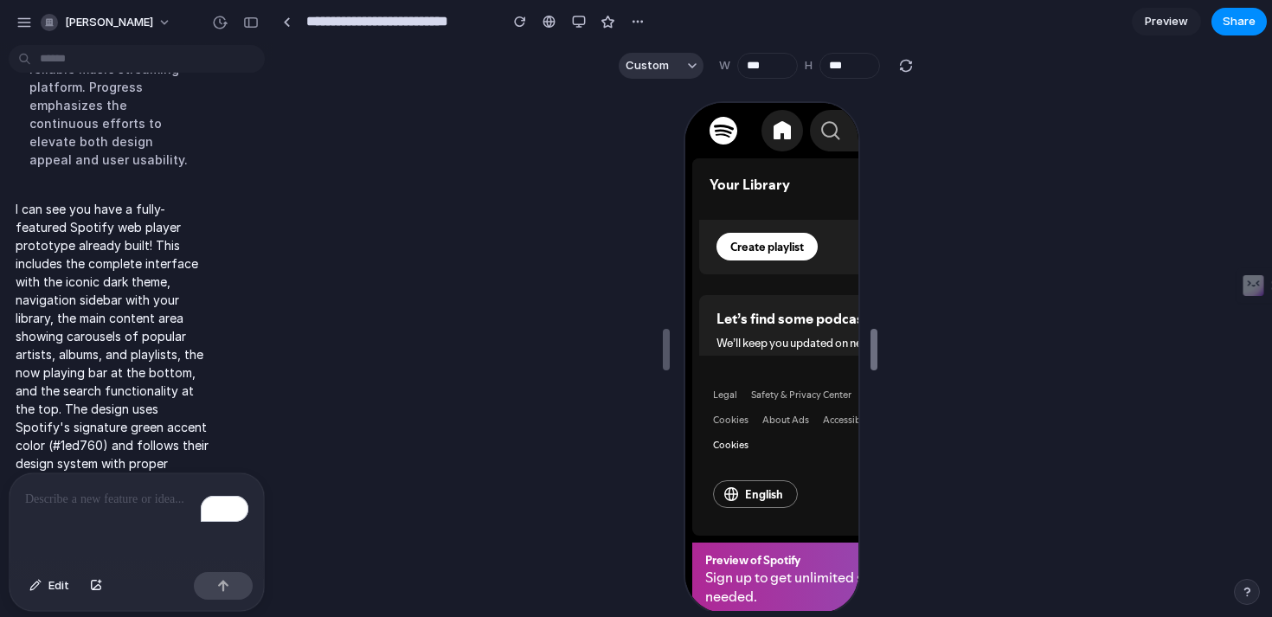
drag, startPoint x: 949, startPoint y: 253, endPoint x: 755, endPoint y: 210, distance: 198.4
click at [675, 63] on button "Custom" at bounding box center [661, 66] width 85 height 26
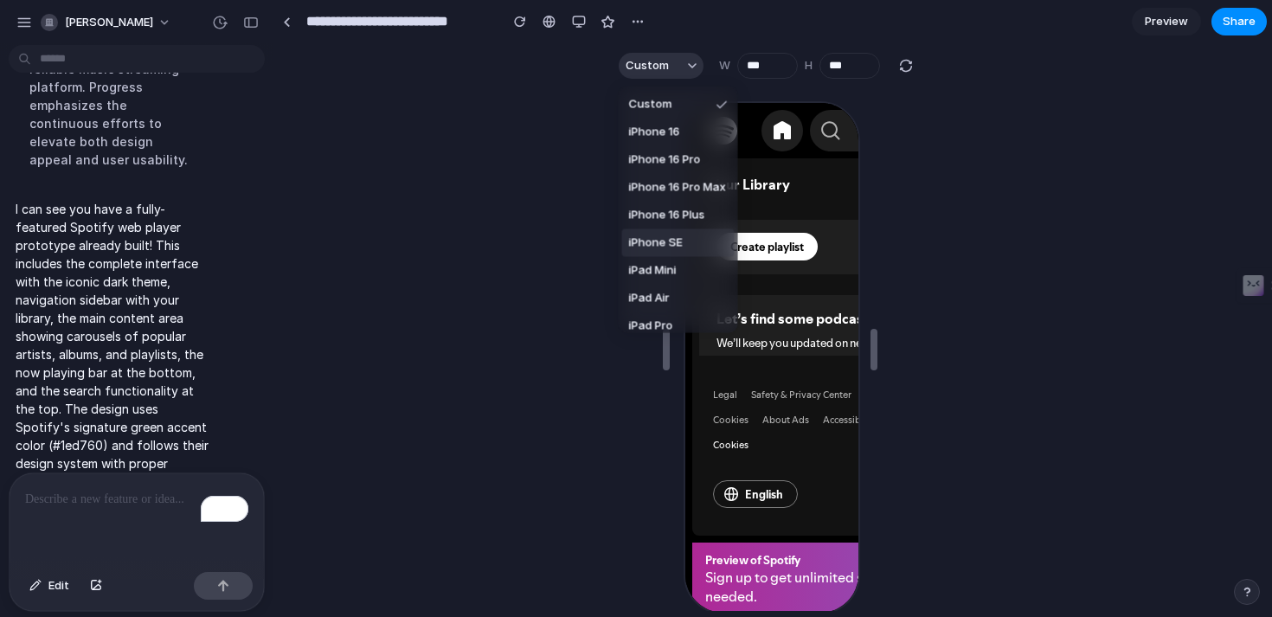
scroll to position [67, 0]
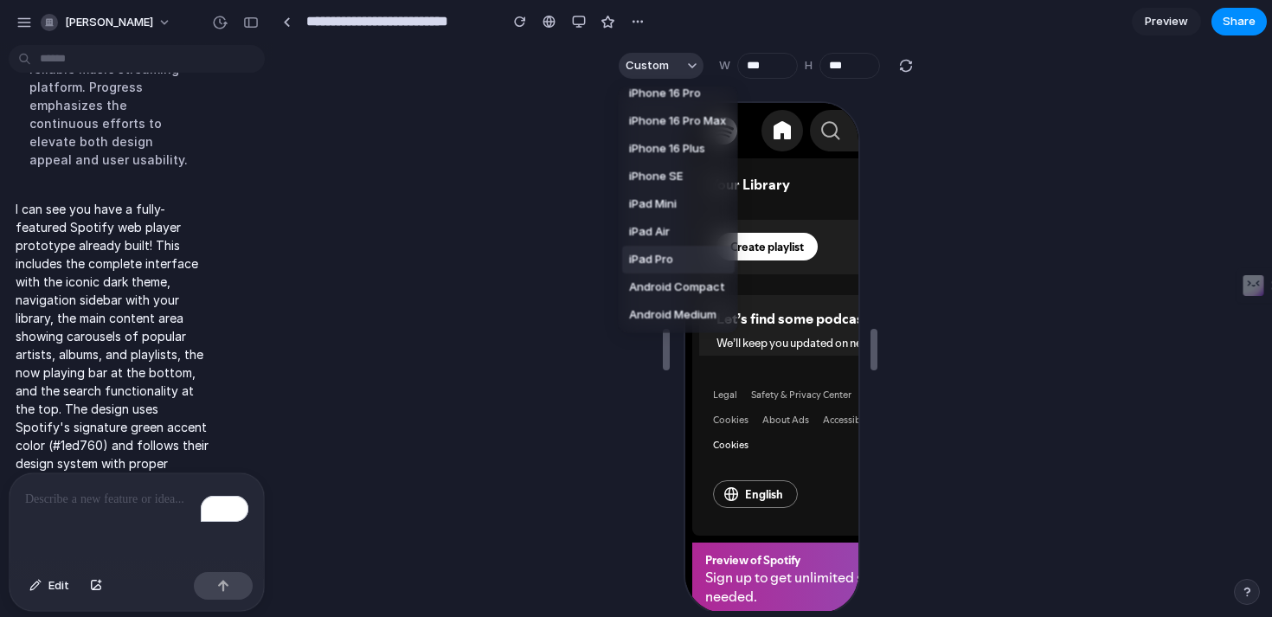
click at [676, 235] on li "iPad Air" at bounding box center [678, 232] width 112 height 28
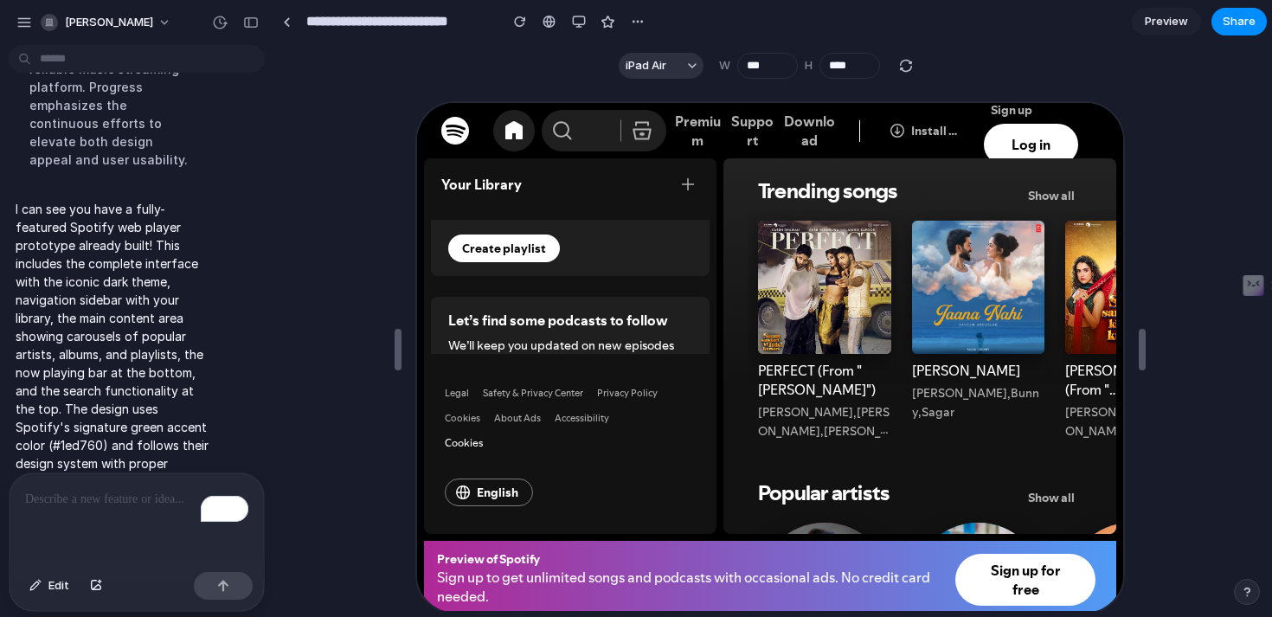
type input "***"
type input "****"
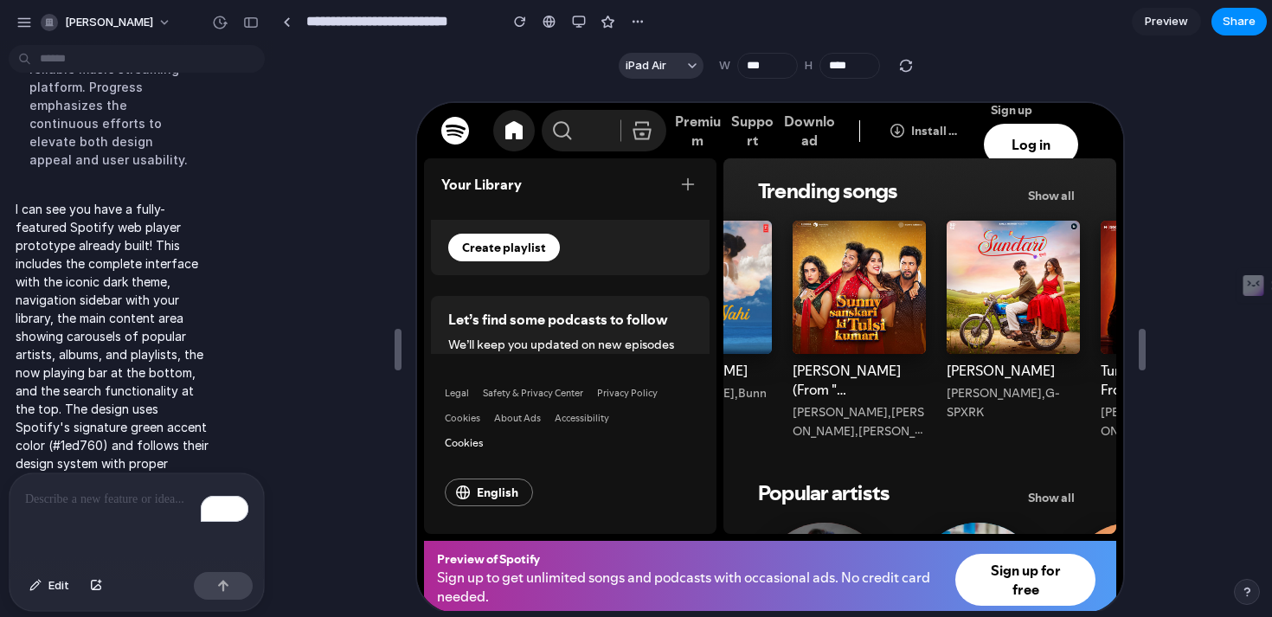
scroll to position [0, 353]
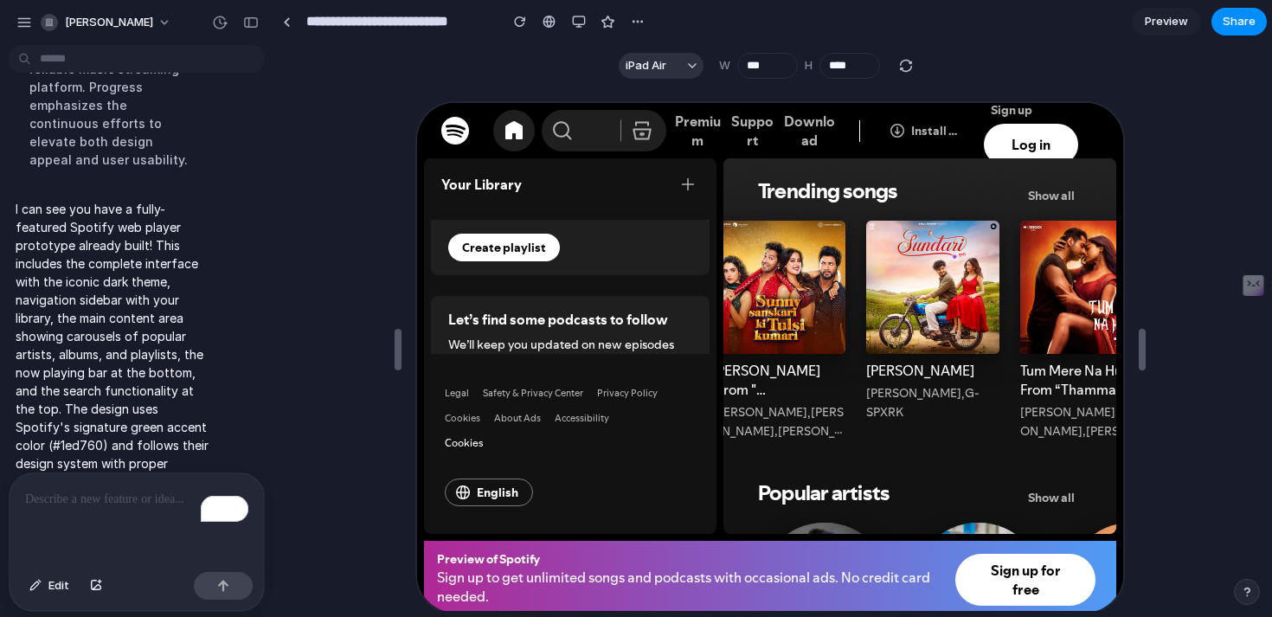
drag, startPoint x: 715, startPoint y: 278, endPoint x: 642, endPoint y: 270, distance: 73.1
click at [584, 271] on div "Your Library Create your first playlist It’s easy, we’ll help you Create playli…" at bounding box center [568, 344] width 292 height 375
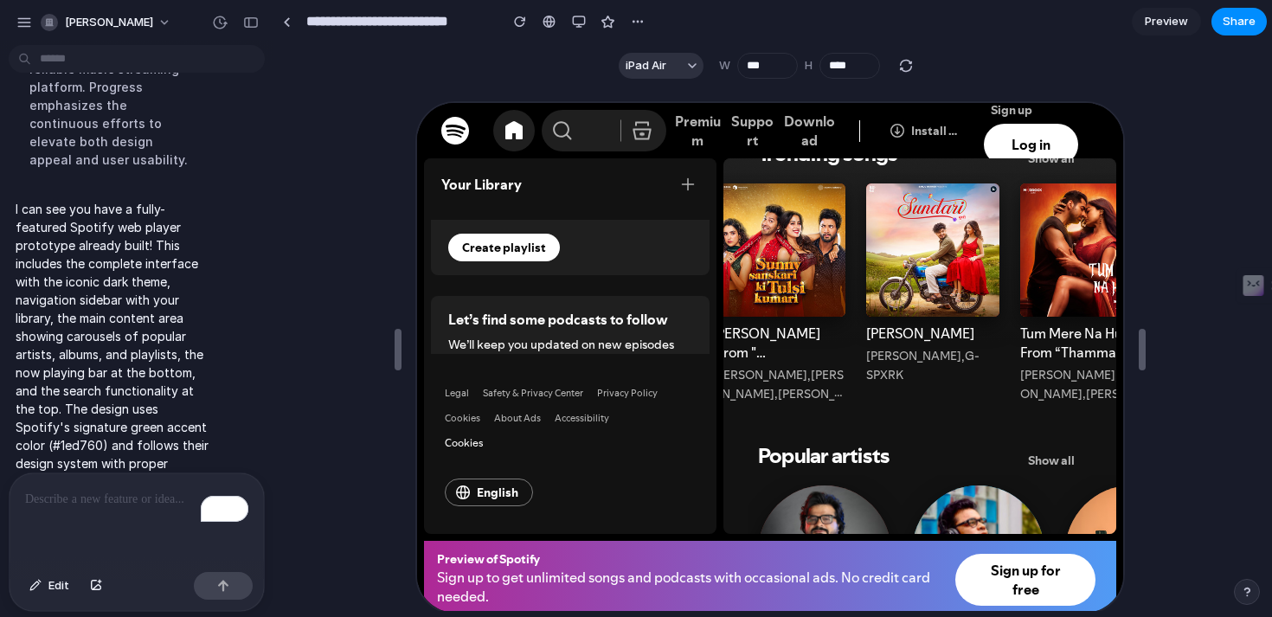
scroll to position [72, 0]
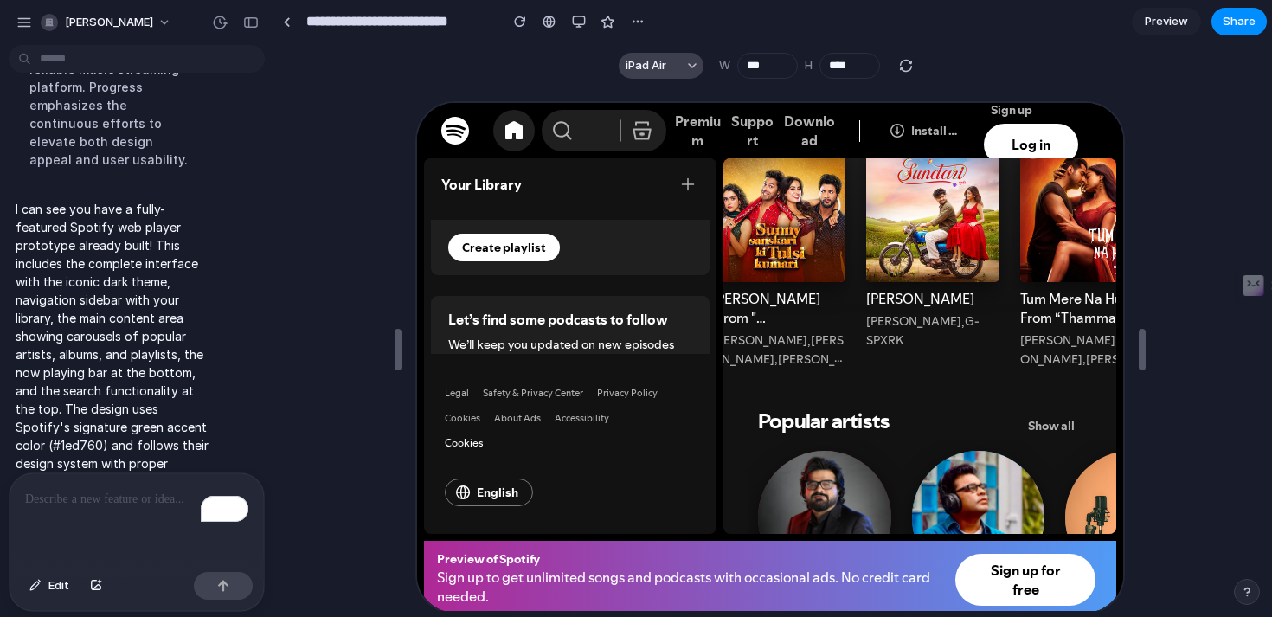
click at [634, 64] on span "iPad Air" at bounding box center [645, 65] width 41 height 17
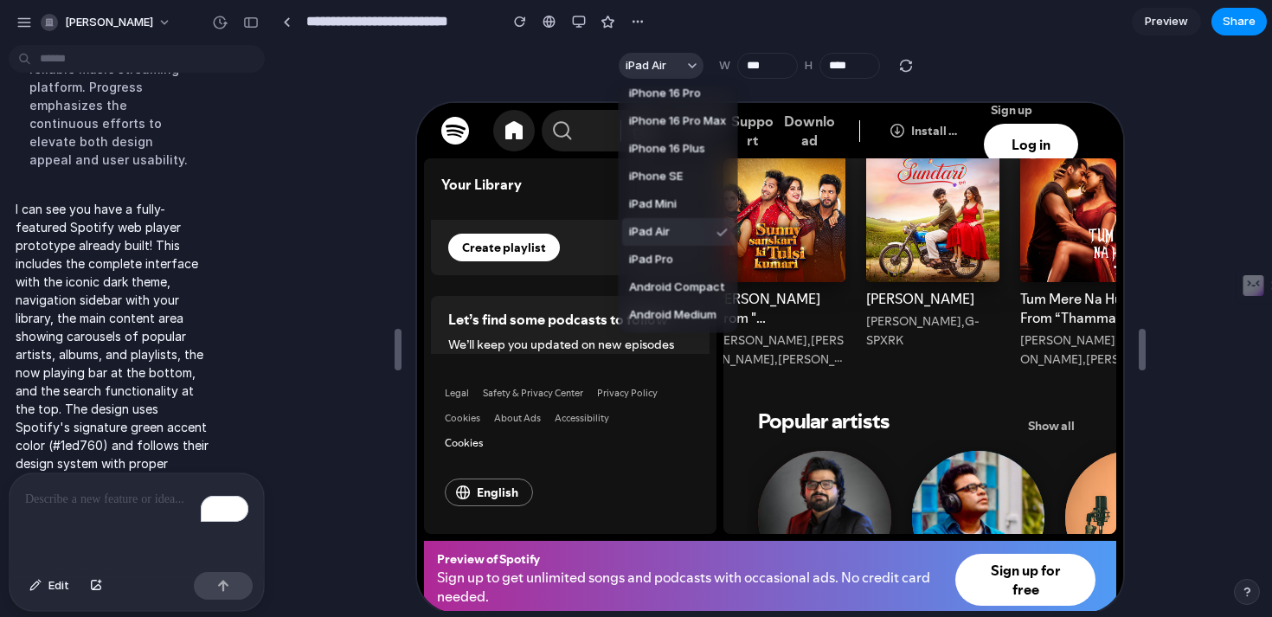
scroll to position [0, 0]
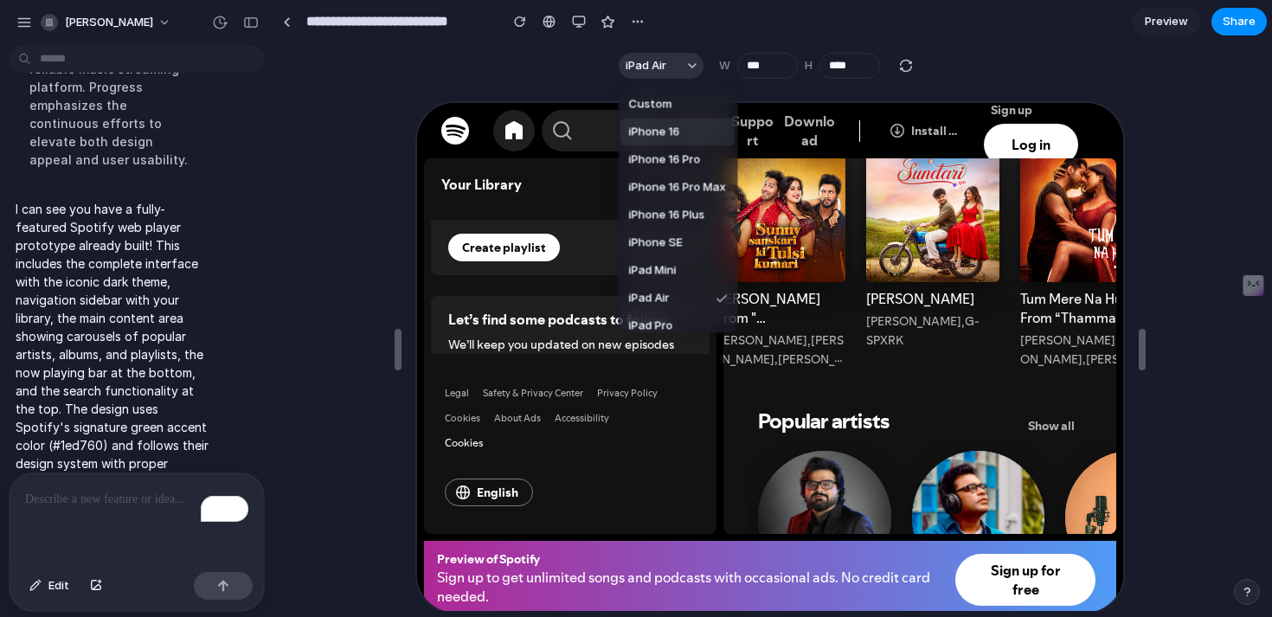
click at [515, 54] on div "Custom iPhone 16 iPhone 16 Pro iPhone 16 Pro Max iPhone 16 Plus iPhone SE iPad …" at bounding box center [636, 308] width 1272 height 617
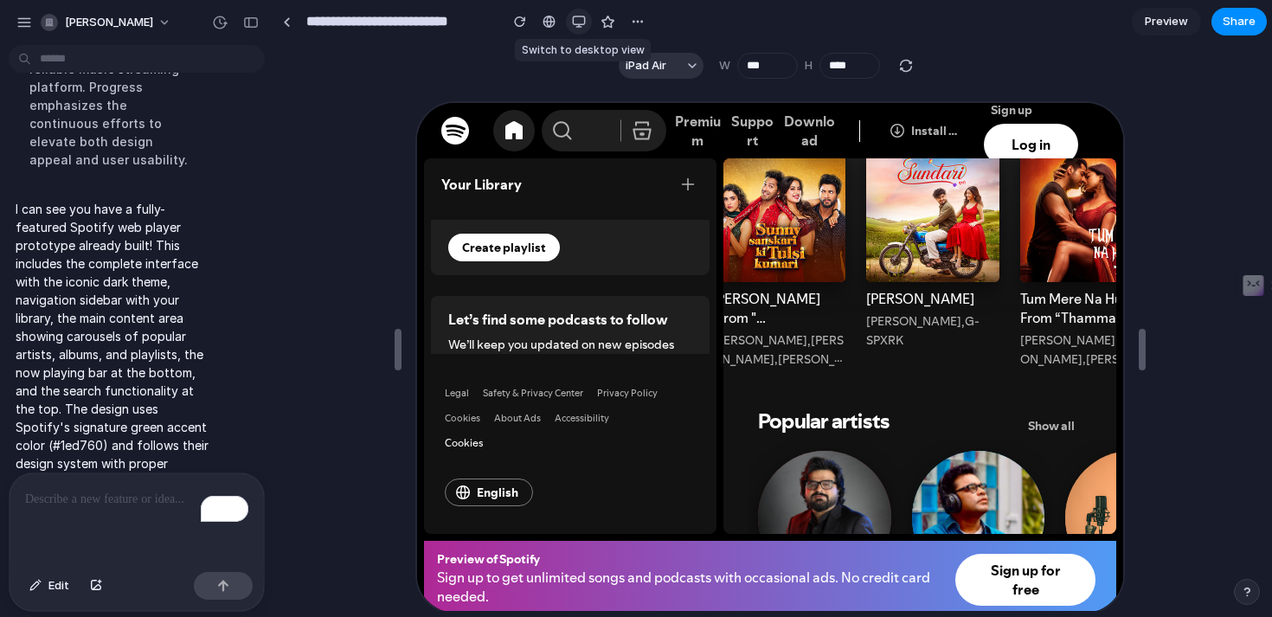
click at [569, 18] on button "button" at bounding box center [579, 22] width 26 height 26
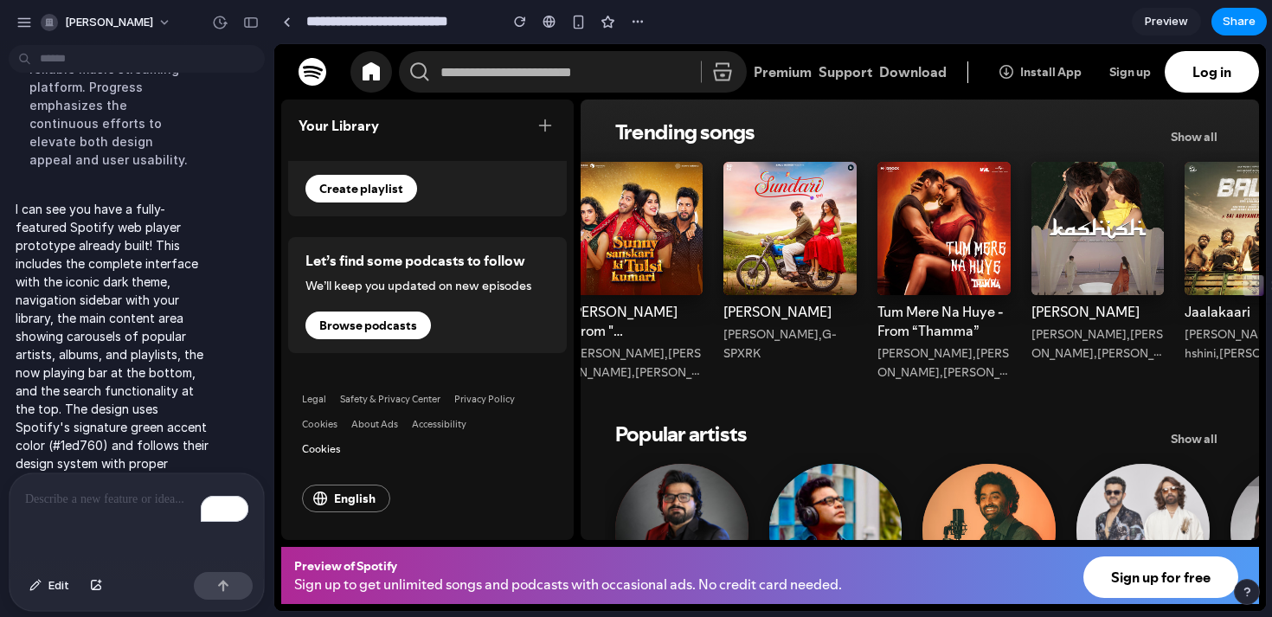
click at [1202, 74] on span "Log in" at bounding box center [1211, 72] width 94 height 42
click at [1202, 75] on span "Log in" at bounding box center [1211, 72] width 94 height 42
click at [1102, 247] on div at bounding box center [1098, 261] width 154 height 221
click at [1142, 255] on span at bounding box center [1136, 274] width 42 height 42
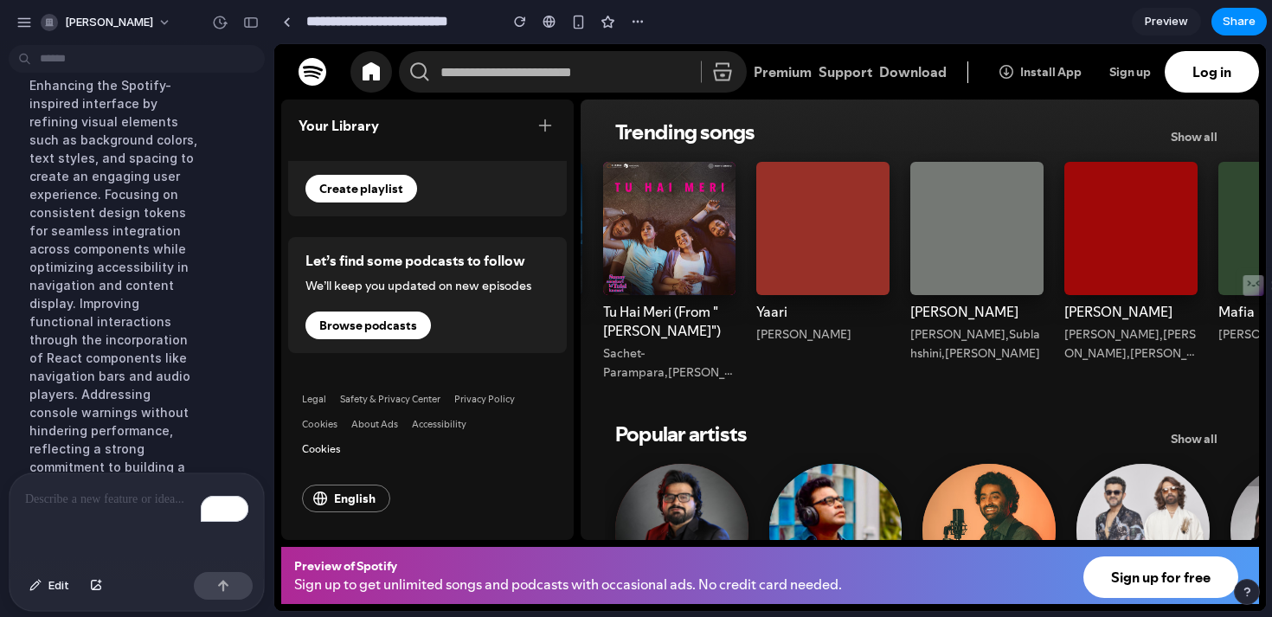
scroll to position [1221, 0]
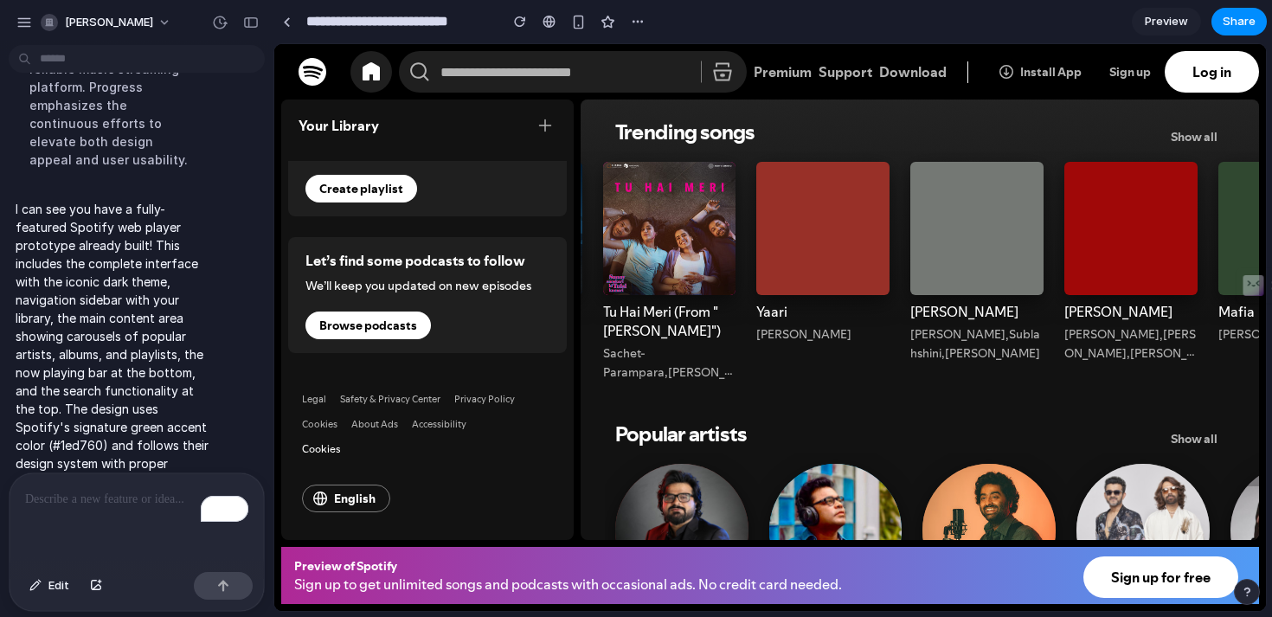
click at [1179, 17] on span "Preview" at bounding box center [1166, 21] width 43 height 17
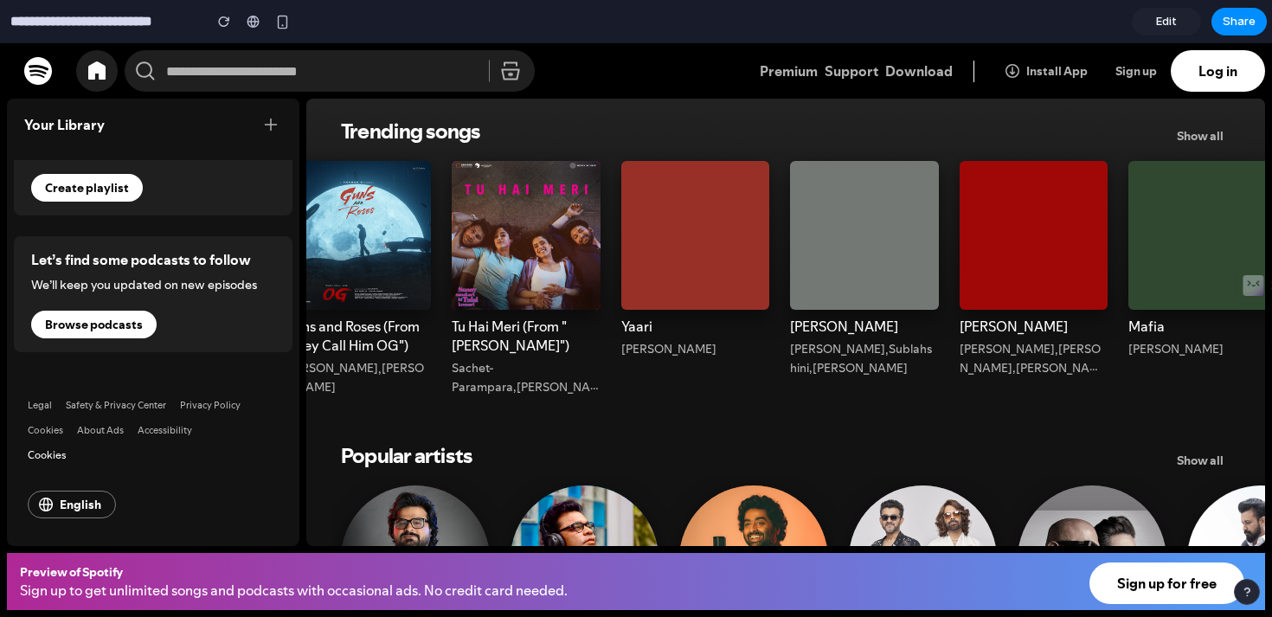
click at [590, 434] on div "Popular artists Show all" at bounding box center [785, 448] width 889 height 42
click at [48, 54] on div "Spotify" at bounding box center [38, 71] width 62 height 62
click at [100, 58] on button at bounding box center [97, 71] width 42 height 42
click at [206, 75] on input "search" at bounding box center [330, 71] width 410 height 42
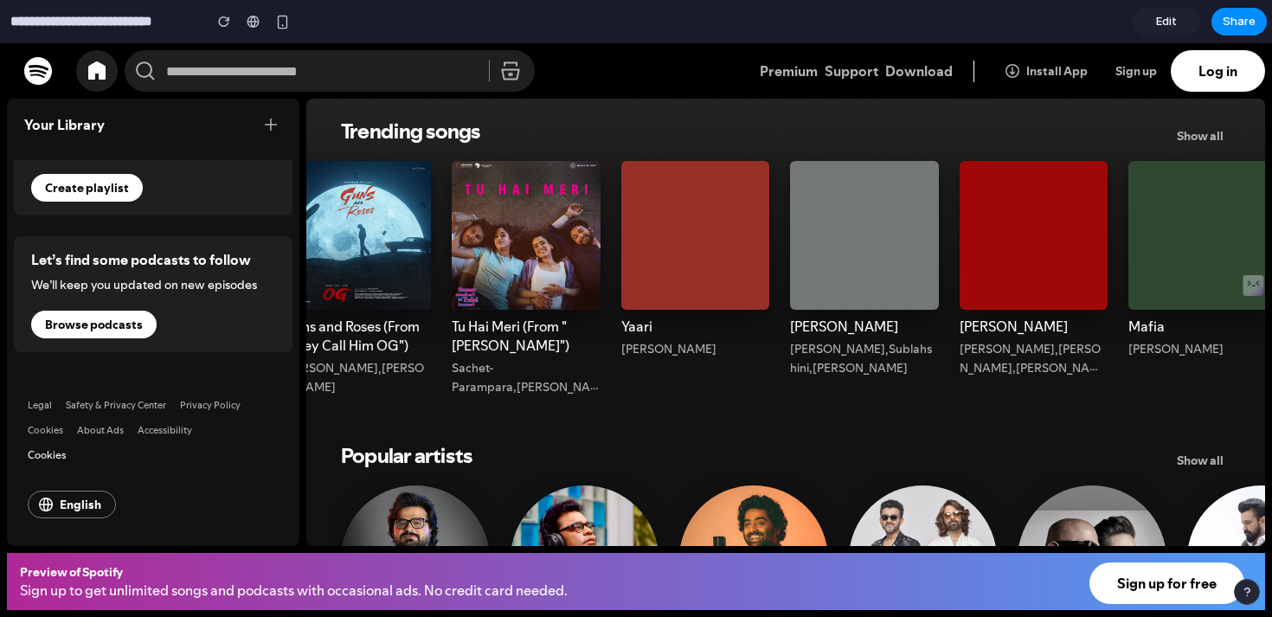
click at [1151, 25] on link "Edit" at bounding box center [1166, 22] width 69 height 28
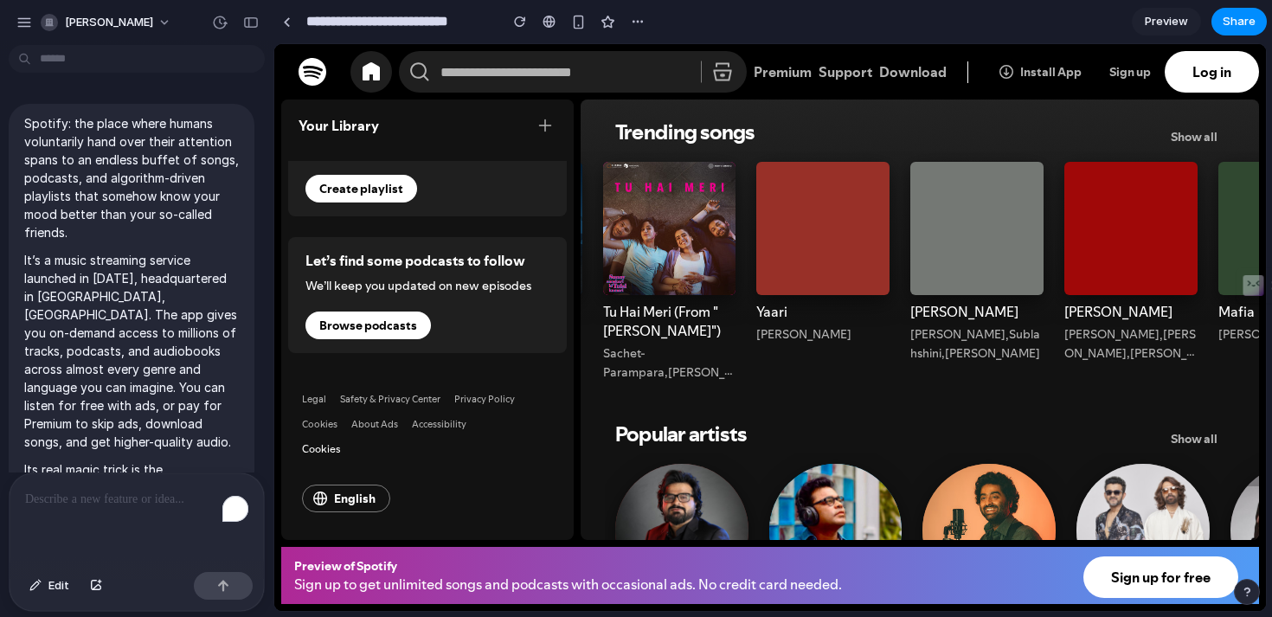
scroll to position [702, 0]
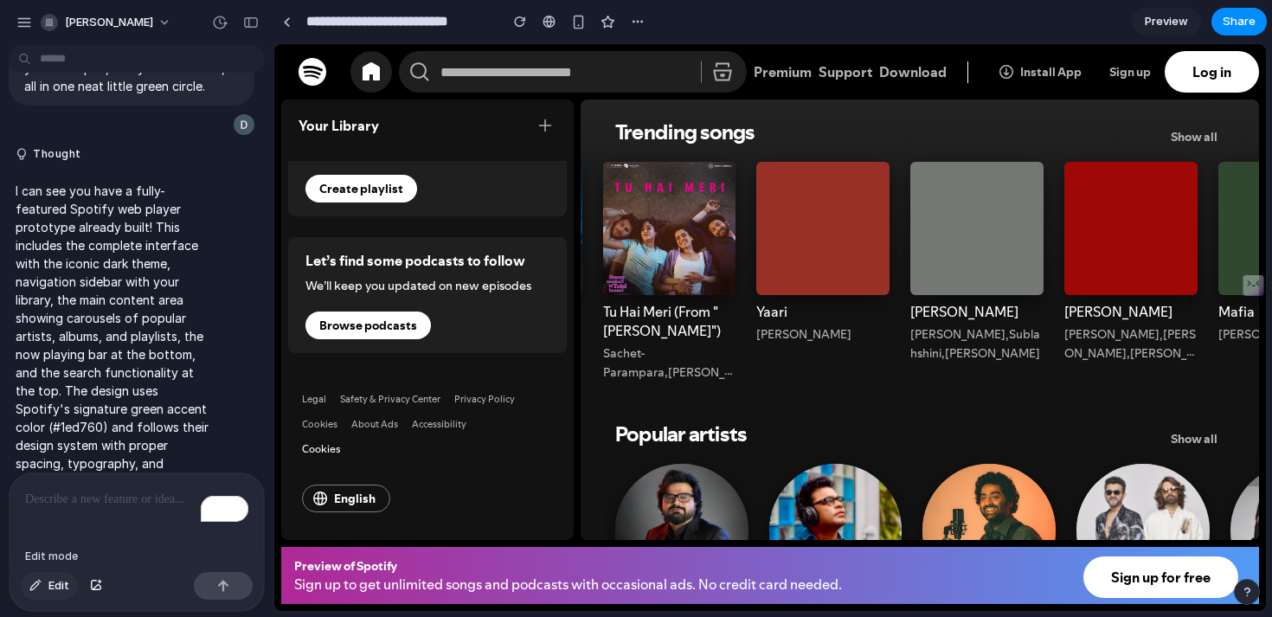
click at [66, 581] on span "Edit" at bounding box center [58, 585] width 21 height 17
click at [58, 591] on span "Edit" at bounding box center [58, 585] width 21 height 17
click at [13, 15] on button "button" at bounding box center [24, 23] width 26 height 26
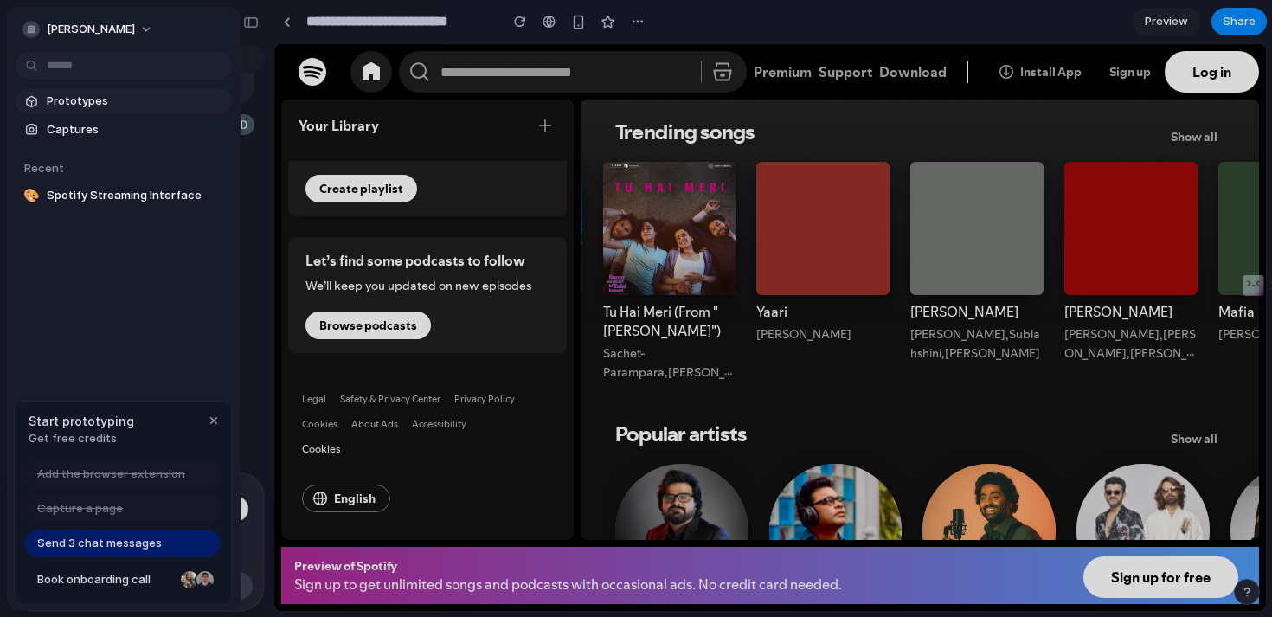
click at [64, 109] on link "Prototypes" at bounding box center [124, 101] width 216 height 26
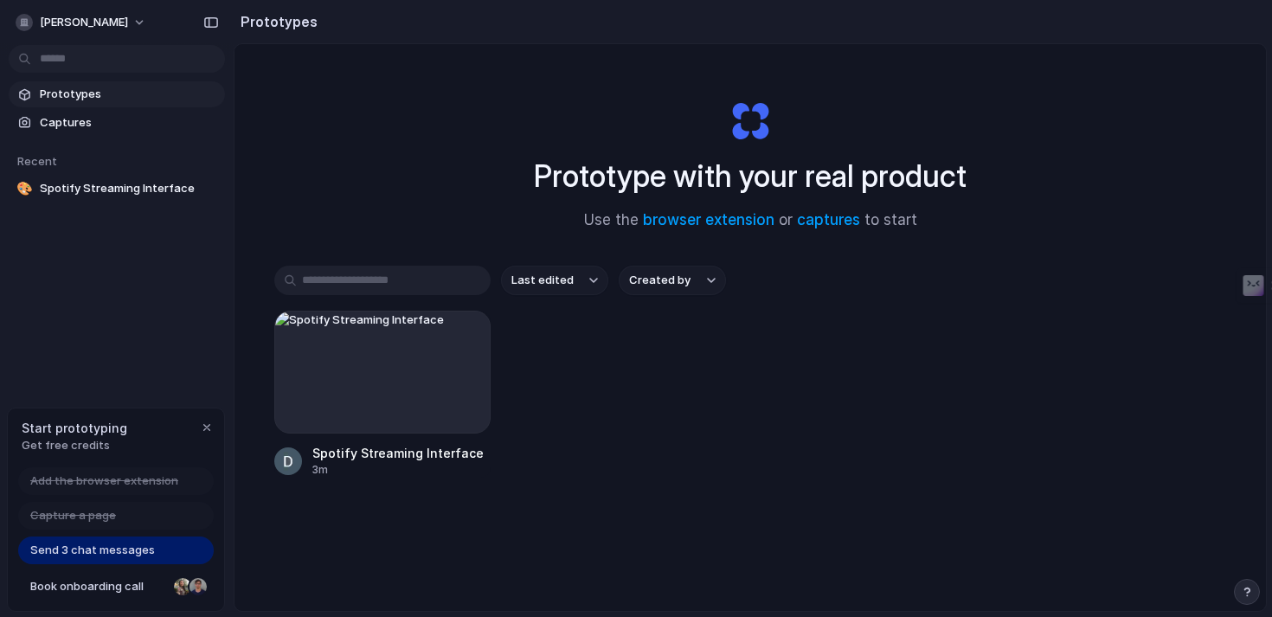
click at [107, 555] on span "Send 3 chat messages" at bounding box center [92, 550] width 125 height 17
click at [300, 428] on div at bounding box center [382, 372] width 216 height 123
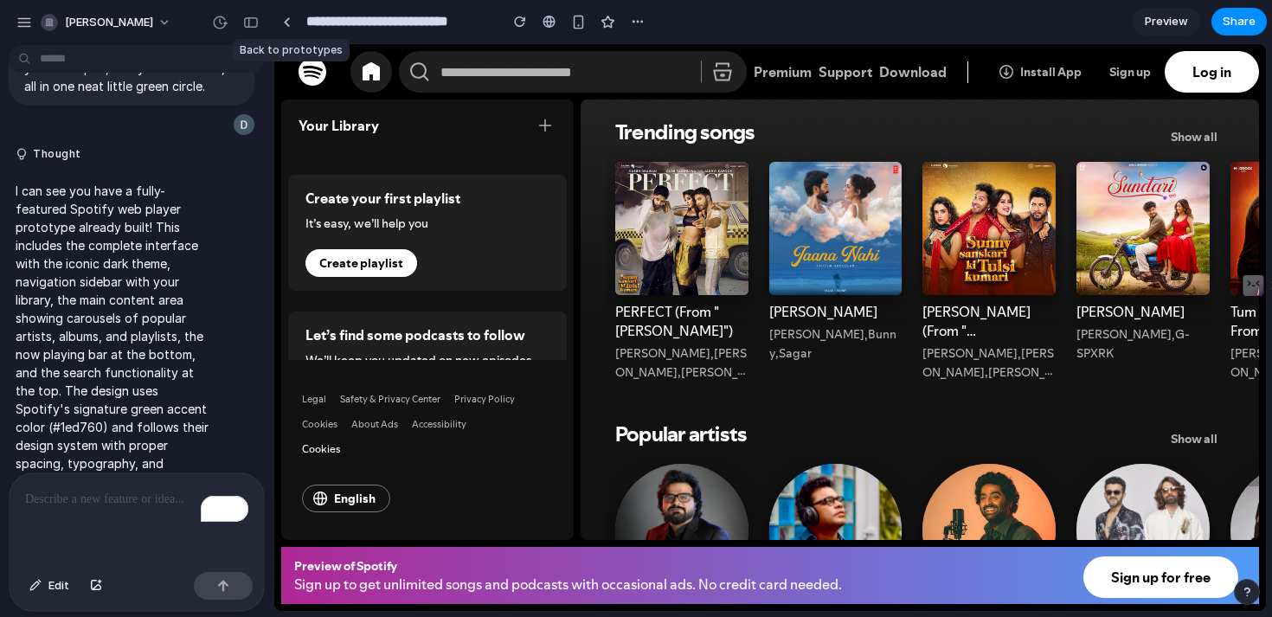
click at [274, 33] on div at bounding box center [286, 22] width 26 height 26
click at [279, 33] on div at bounding box center [286, 22] width 26 height 26
click at [285, 26] on link at bounding box center [286, 22] width 26 height 26
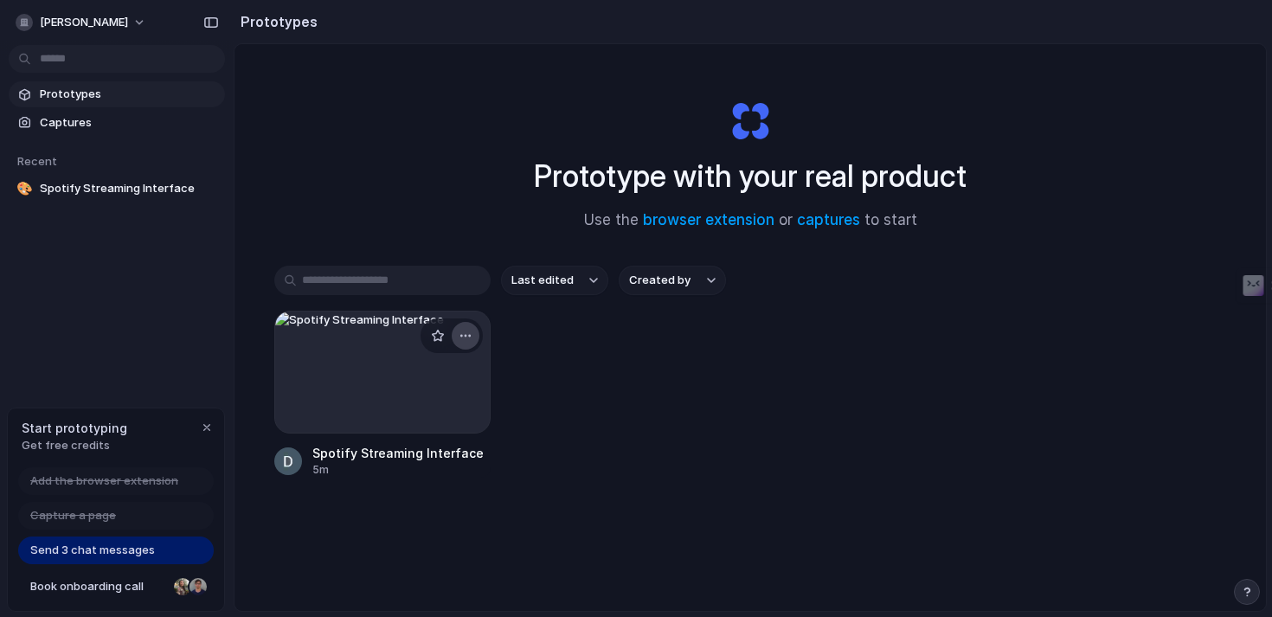
click at [471, 337] on div "button" at bounding box center [466, 336] width 14 height 14
click at [409, 454] on span "Delete" at bounding box center [400, 458] width 36 height 17
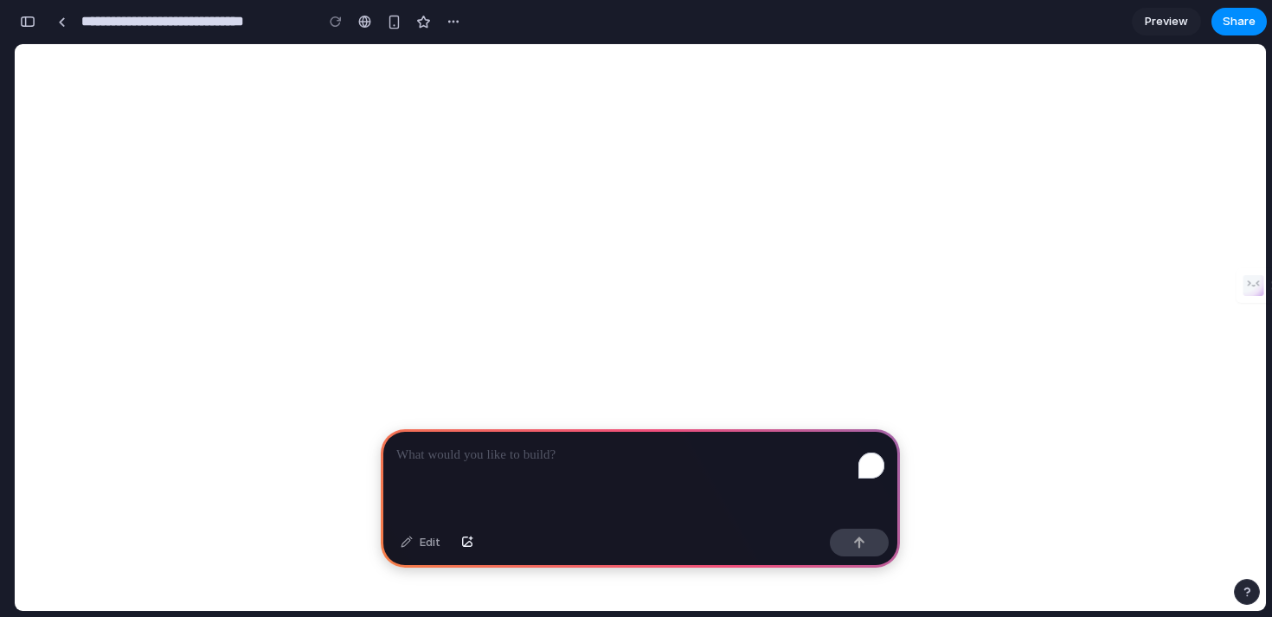
click at [430, 465] on p "To enrich screen reader interactions, please activate Accessibility in Grammarl…" at bounding box center [640, 455] width 488 height 21
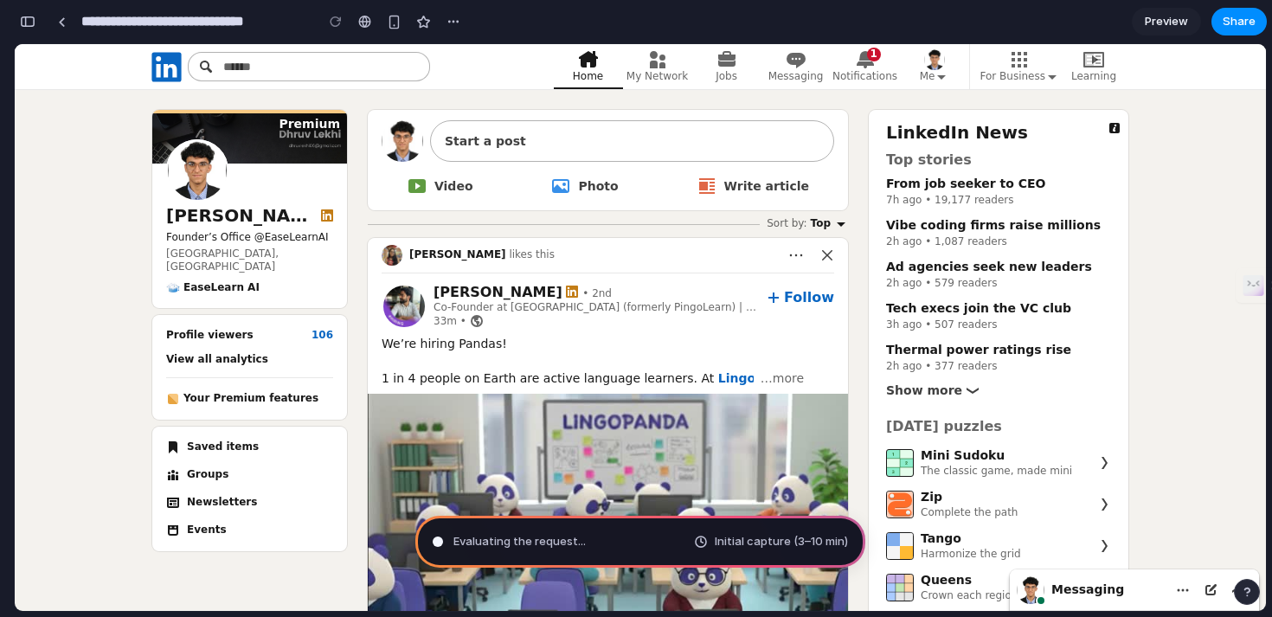
drag, startPoint x: 590, startPoint y: 574, endPoint x: 634, endPoint y: 486, distance: 97.9
click at [993, 495] on p "Zip" at bounding box center [969, 497] width 97 height 17
click at [939, 188] on div "From job seeker to CEO" at bounding box center [1002, 182] width 232 height 21
click at [276, 392] on span "Your Premium features" at bounding box center [250, 399] width 135 height 14
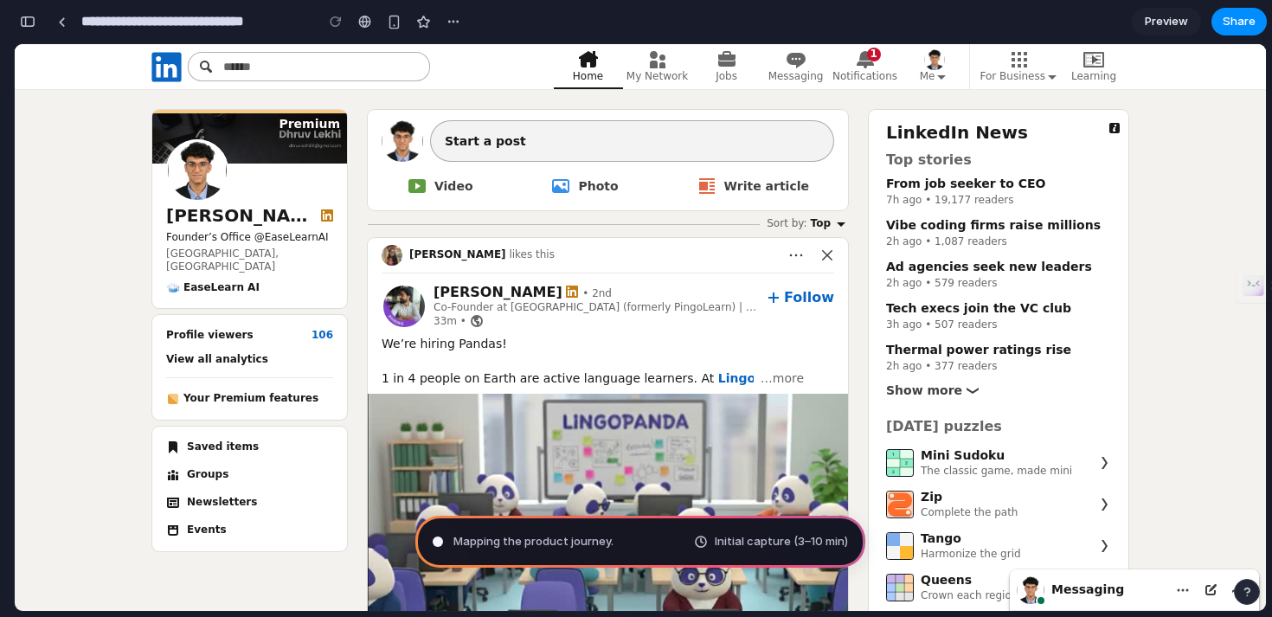
click at [505, 130] on button "Start a post" at bounding box center [632, 141] width 404 height 42
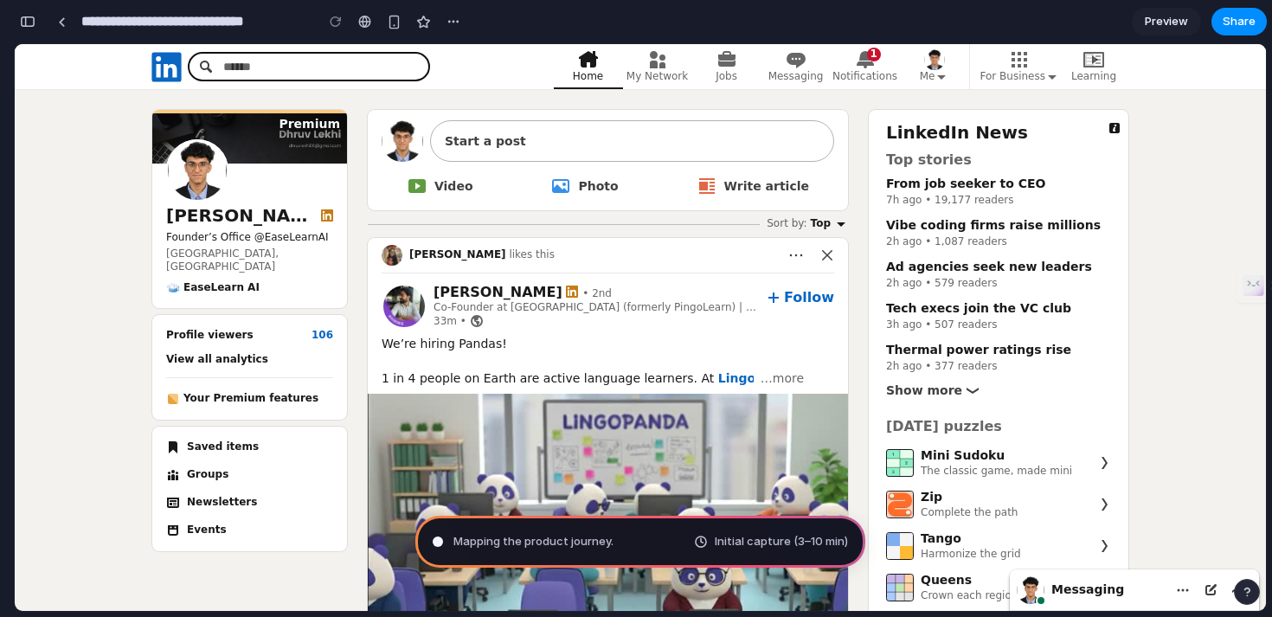
click at [356, 59] on input "Search" at bounding box center [309, 66] width 242 height 29
click at [356, 60] on input "Search" at bounding box center [309, 66] width 242 height 29
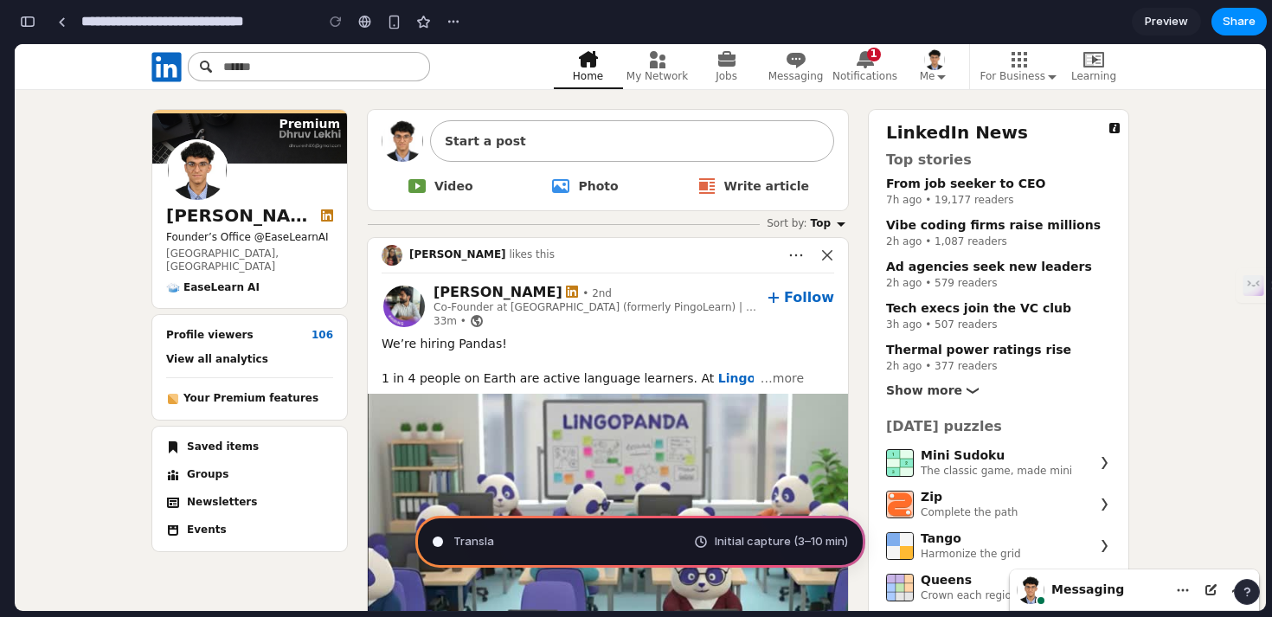
type input "**********"
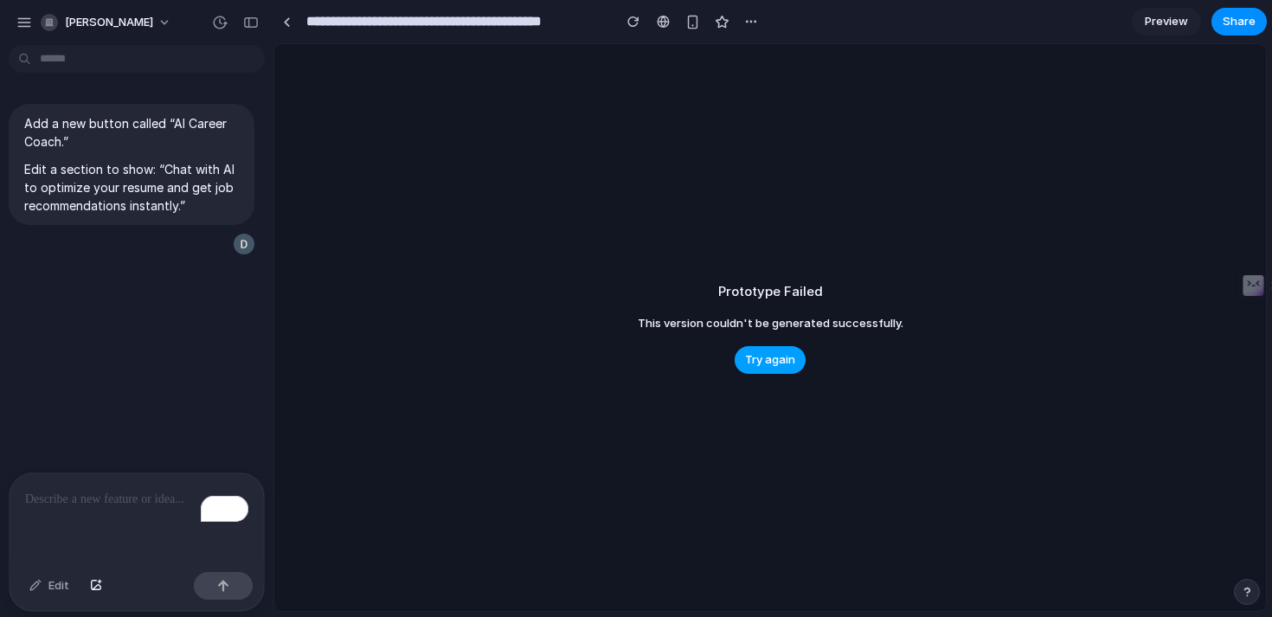
click at [778, 352] on span "Try again" at bounding box center [770, 359] width 50 height 17
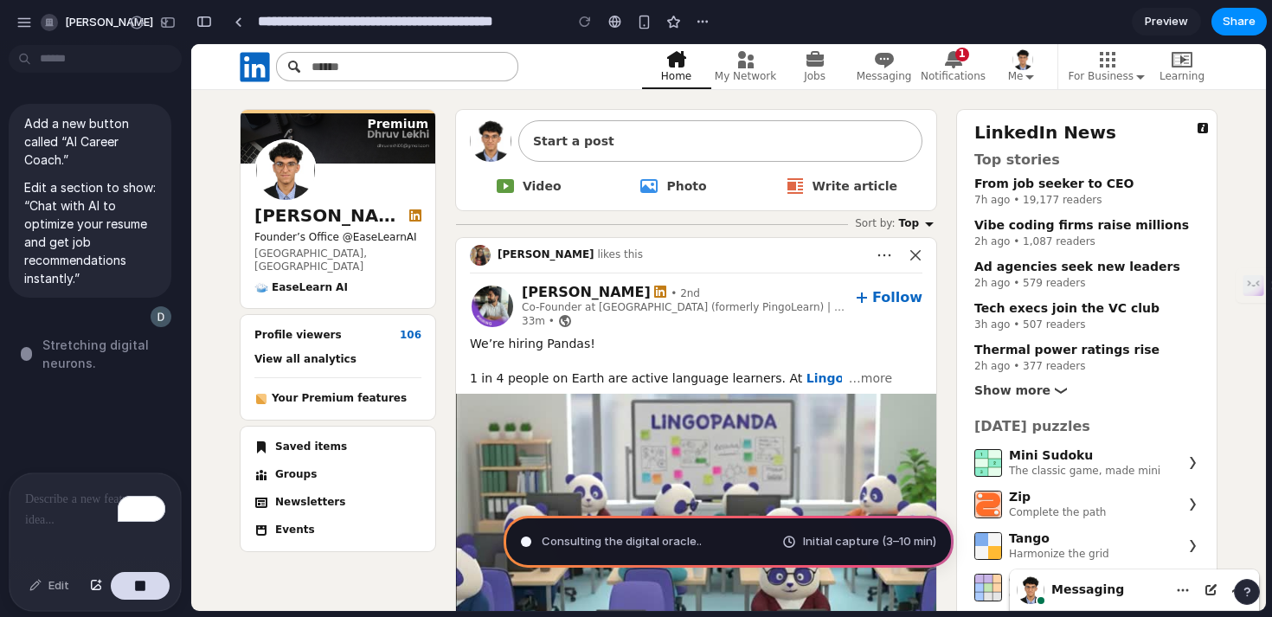
click at [60, 521] on div "To enrich screen reader interactions, please activate Accessibility in Grammarl…" at bounding box center [95, 519] width 171 height 92
click at [127, 582] on button "button" at bounding box center [140, 586] width 59 height 28
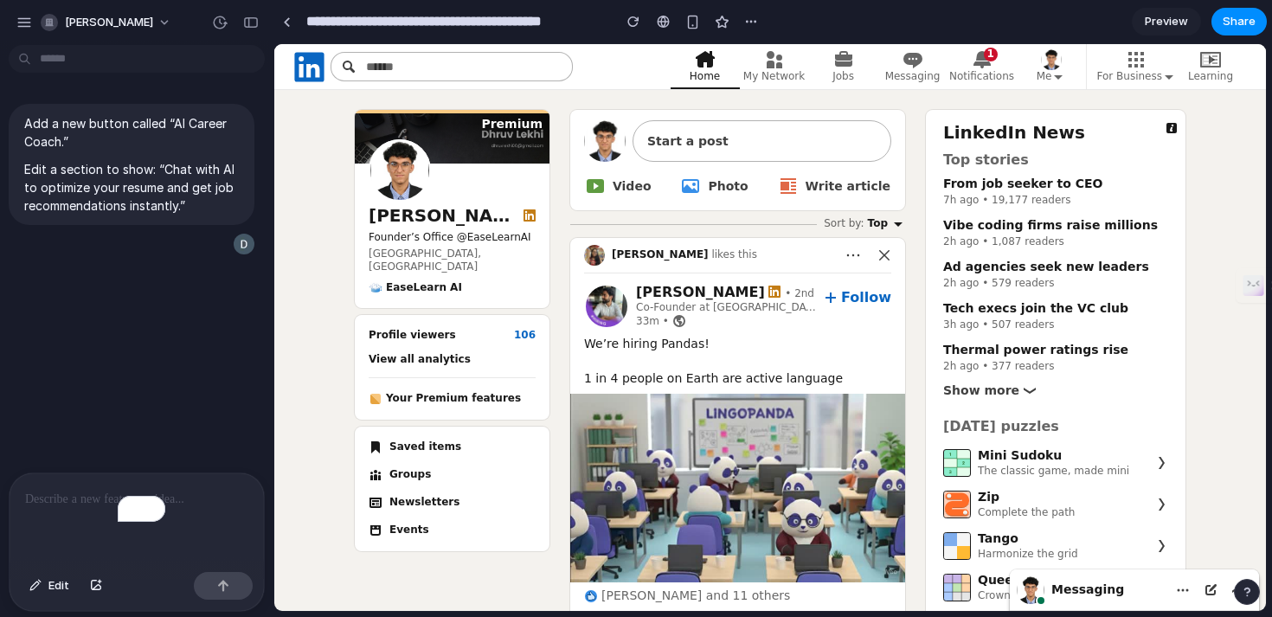
click at [89, 516] on div "To enrich screen reader interactions, please activate Accessibility in Grammarl…" at bounding box center [137, 519] width 254 height 92
click at [129, 508] on p "To enrich screen reader interactions, please activate Accessibility in Grammarl…" at bounding box center [136, 499] width 223 height 21
click at [36, 584] on div "button" at bounding box center [35, 586] width 12 height 10
click at [107, 504] on p "To enrich screen reader interactions, please activate Accessibility in Grammarl…" at bounding box center [136, 499] width 223 height 21
click at [287, 11] on link at bounding box center [286, 22] width 26 height 26
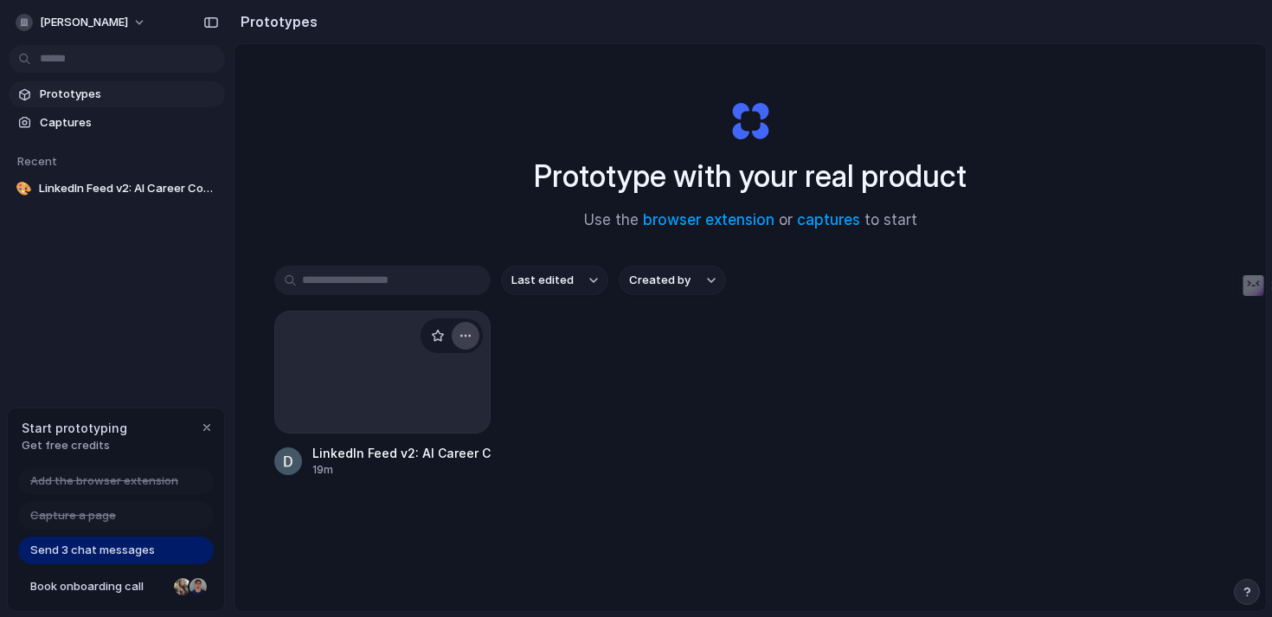
click at [473, 333] on button "button" at bounding box center [466, 336] width 28 height 28
click at [433, 465] on li "Delete" at bounding box center [416, 459] width 123 height 28
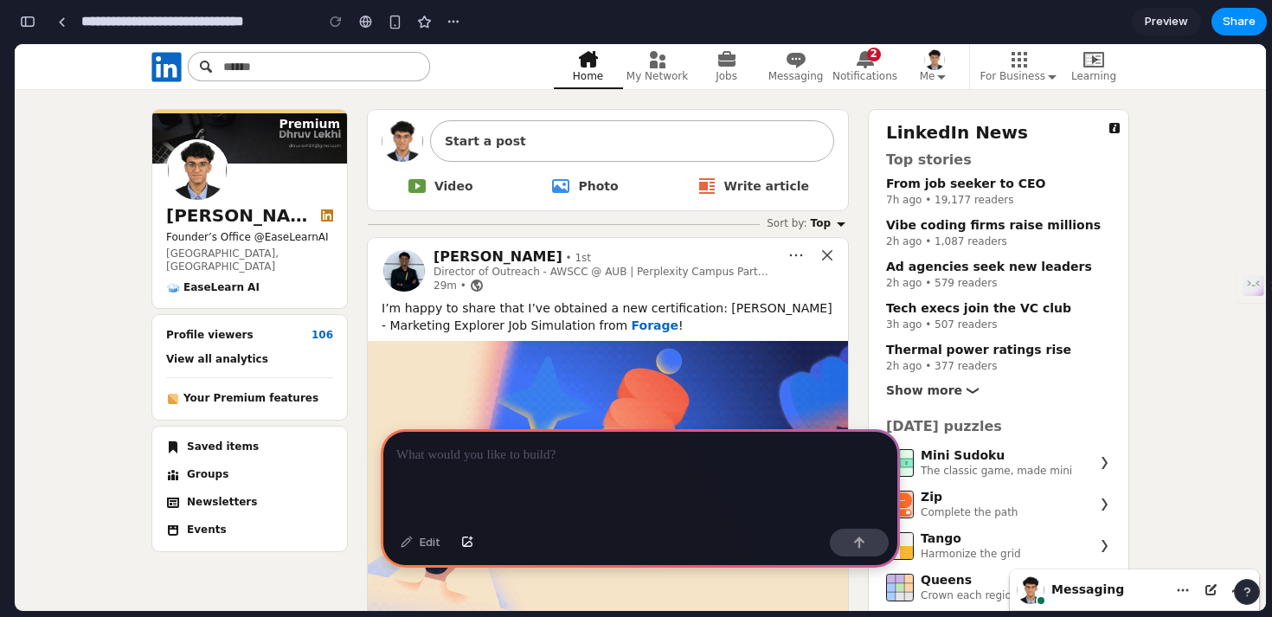
scroll to position [0, 16]
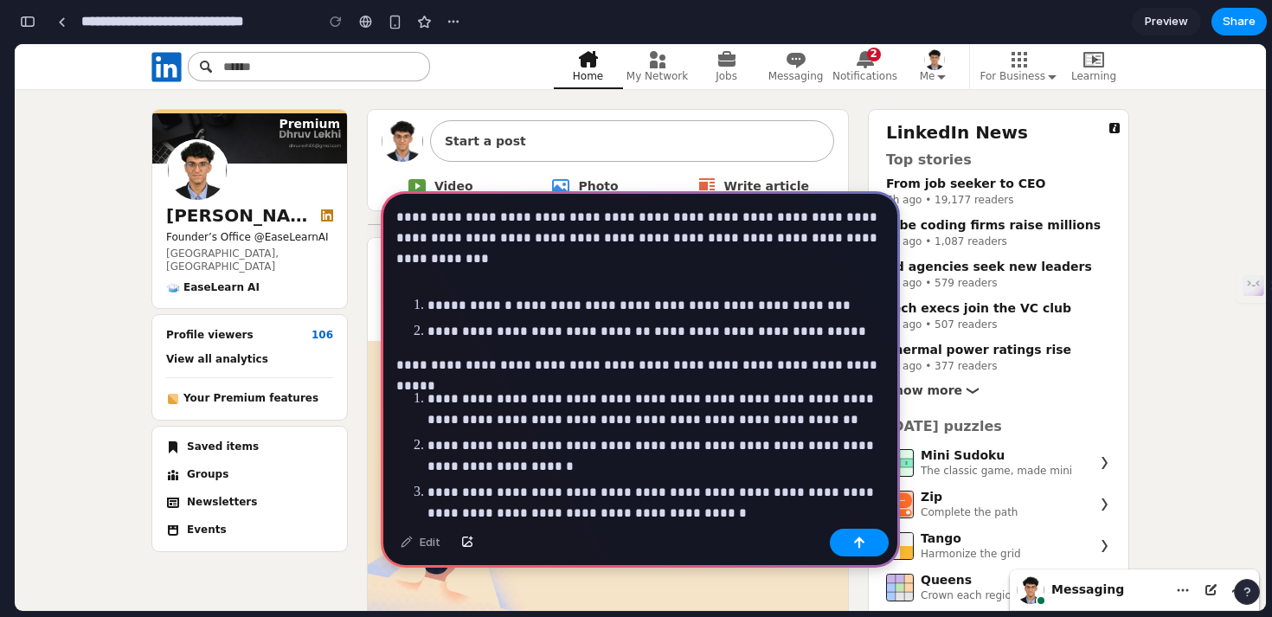
click at [654, 440] on p "**********" at bounding box center [655, 456] width 457 height 42
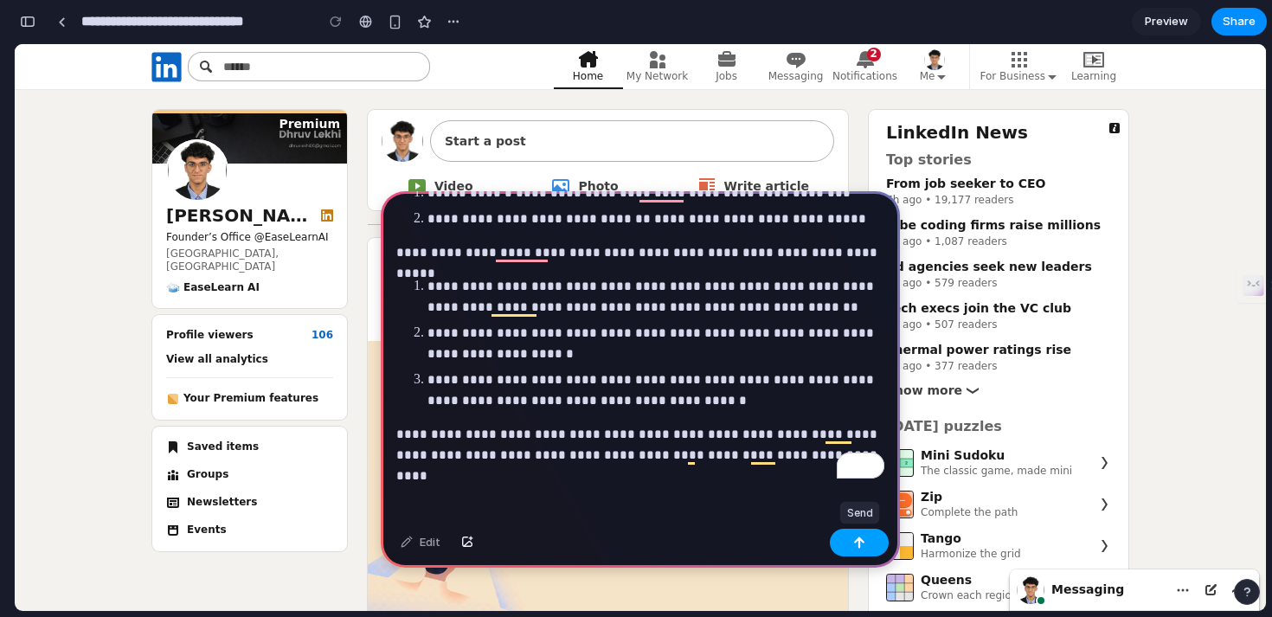
click at [875, 537] on button "button" at bounding box center [859, 543] width 59 height 28
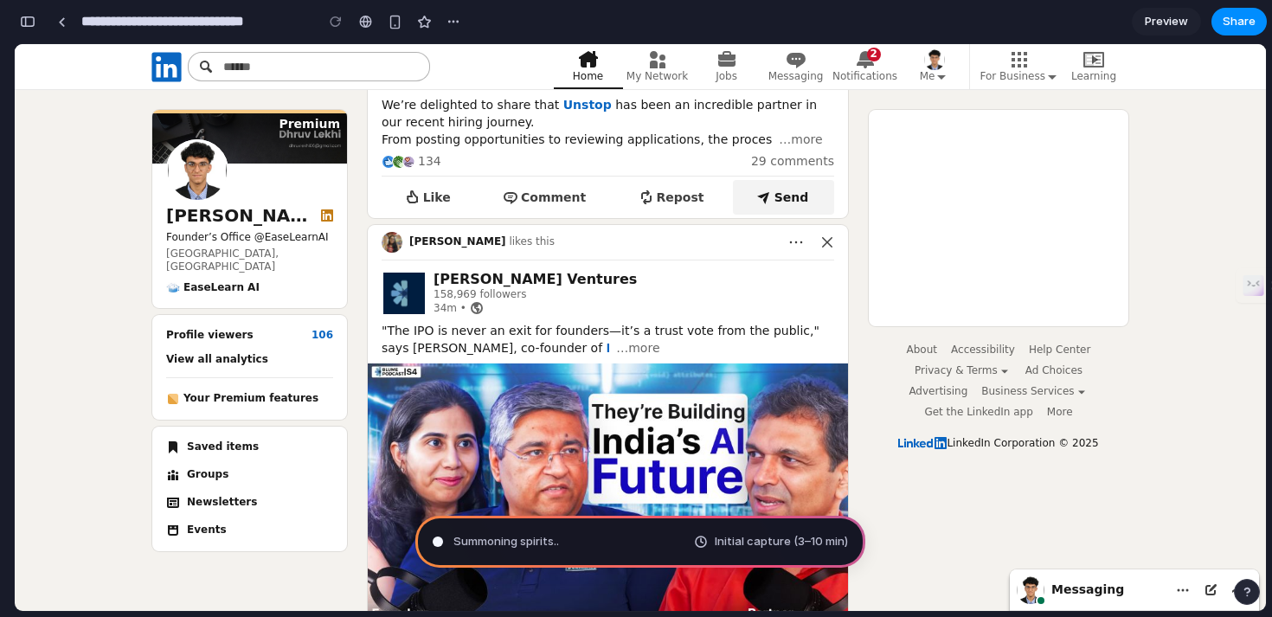
scroll to position [741, 0]
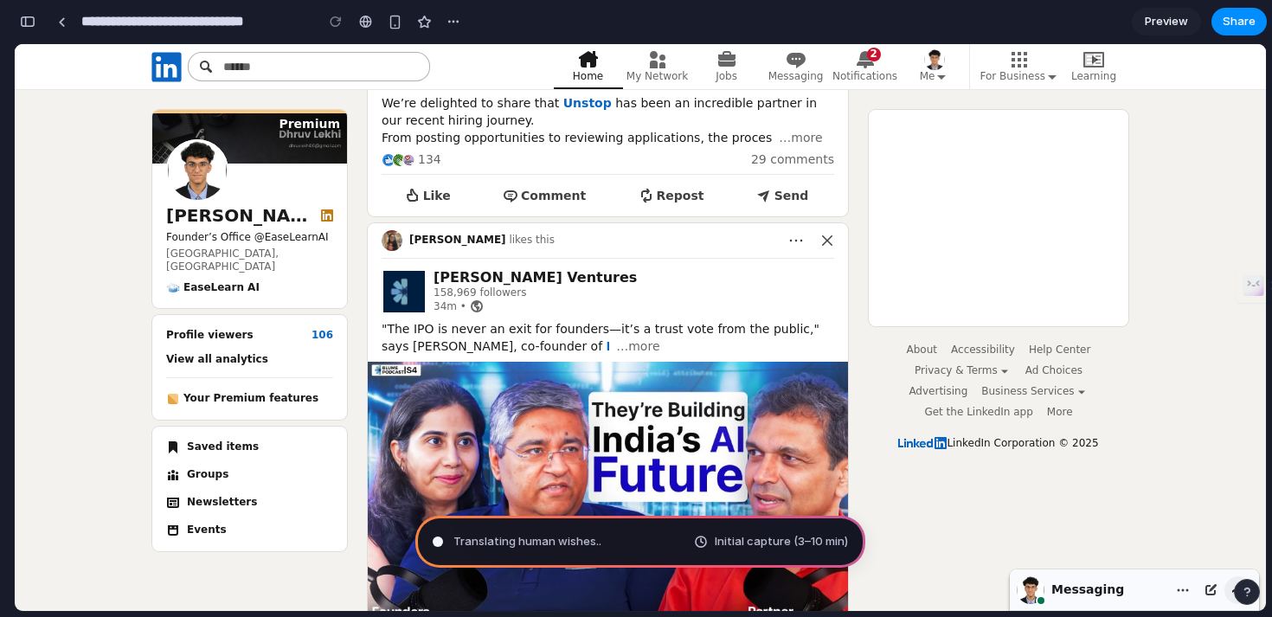
click at [1224, 590] on button "You are on the messaging overlay. Press enter to open the list of conversations." at bounding box center [1238, 590] width 28 height 28
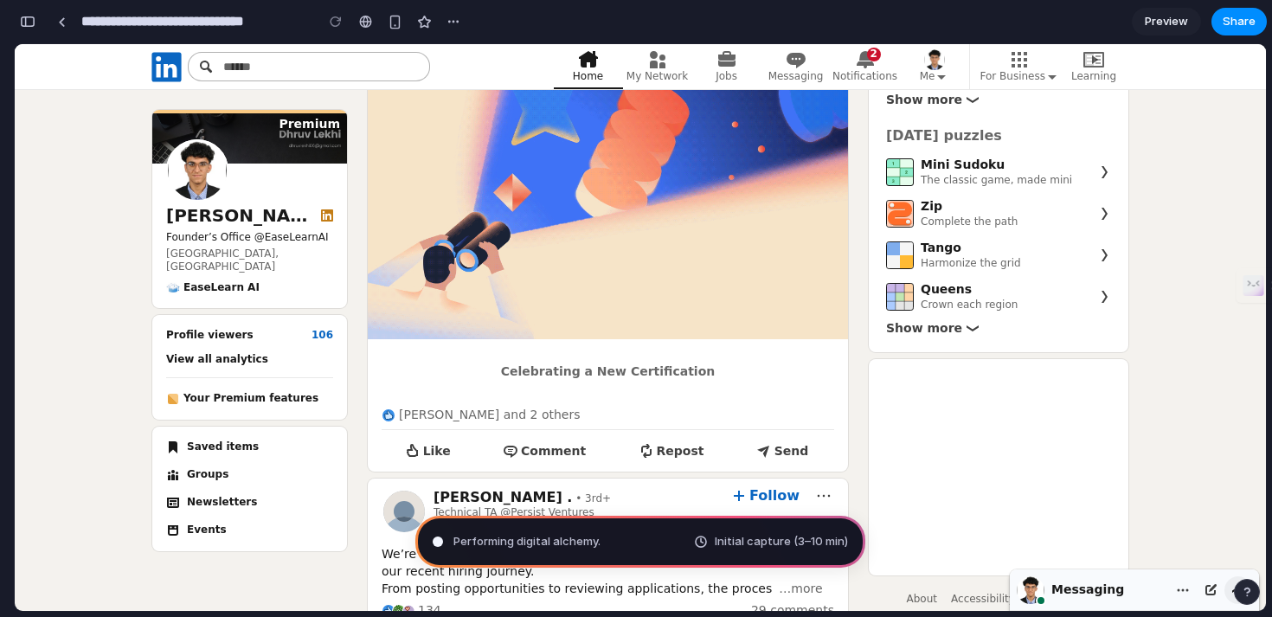
scroll to position [0, 0]
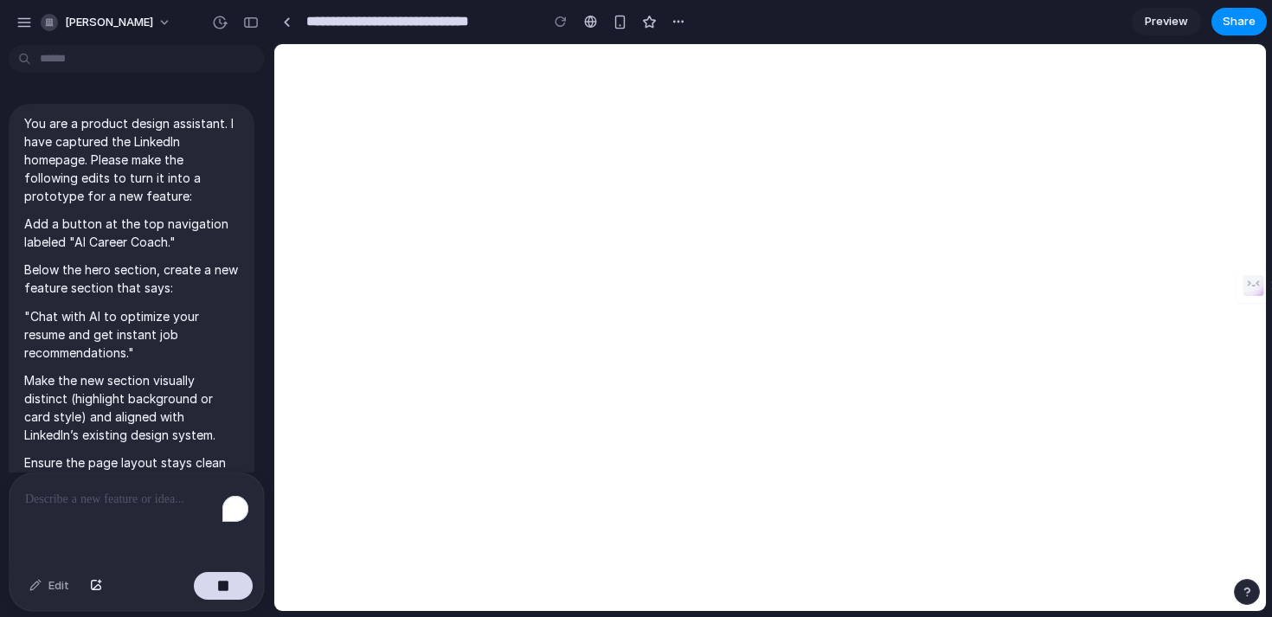
scroll to position [288, 0]
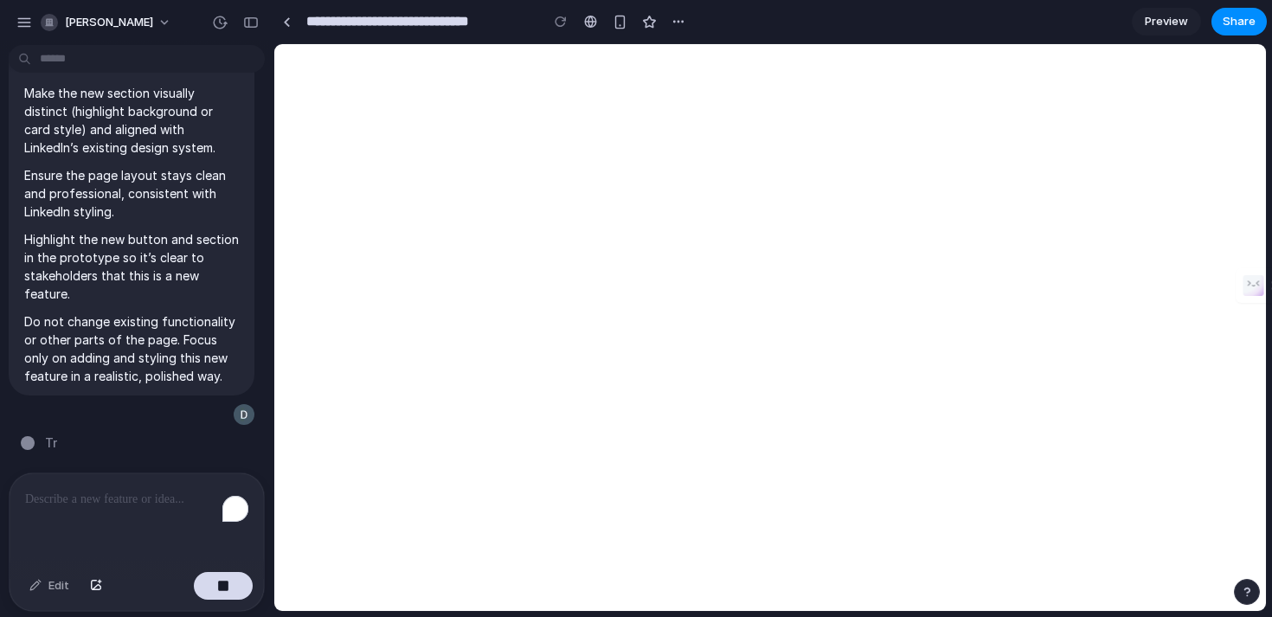
type input "**********"
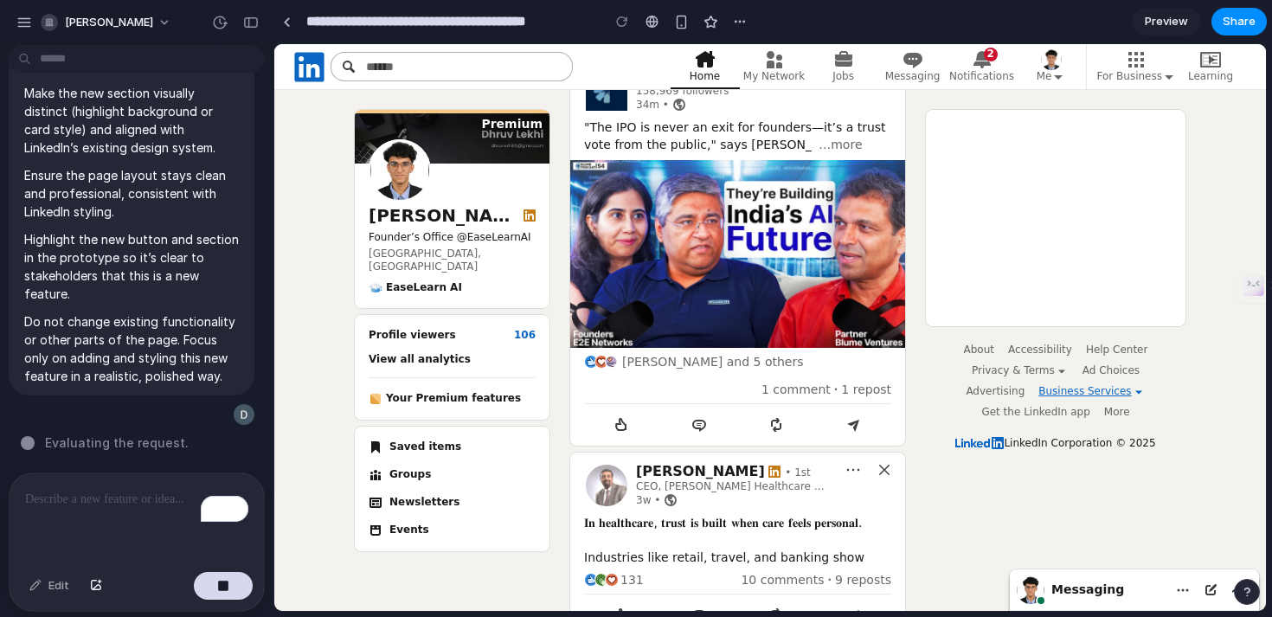
scroll to position [882, 0]
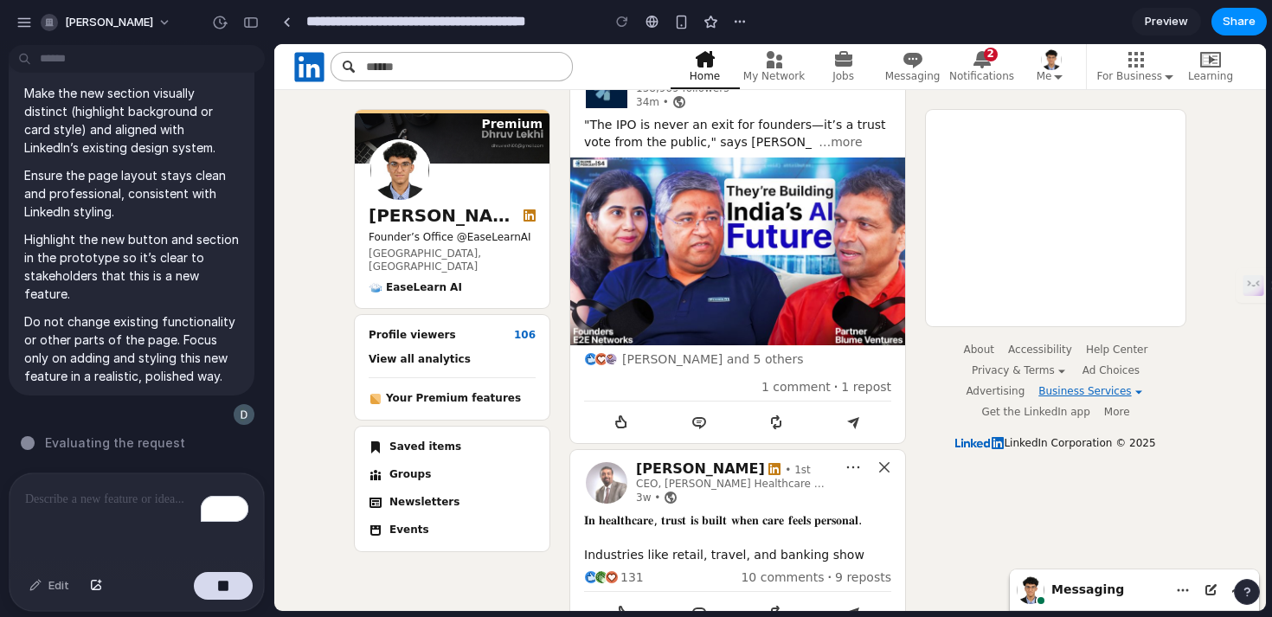
click at [1055, 385] on span "Business Services" at bounding box center [1091, 392] width 106 height 14
click at [1135, 390] on use "LinkedIn Footer Content" at bounding box center [1138, 391] width 7 height 3
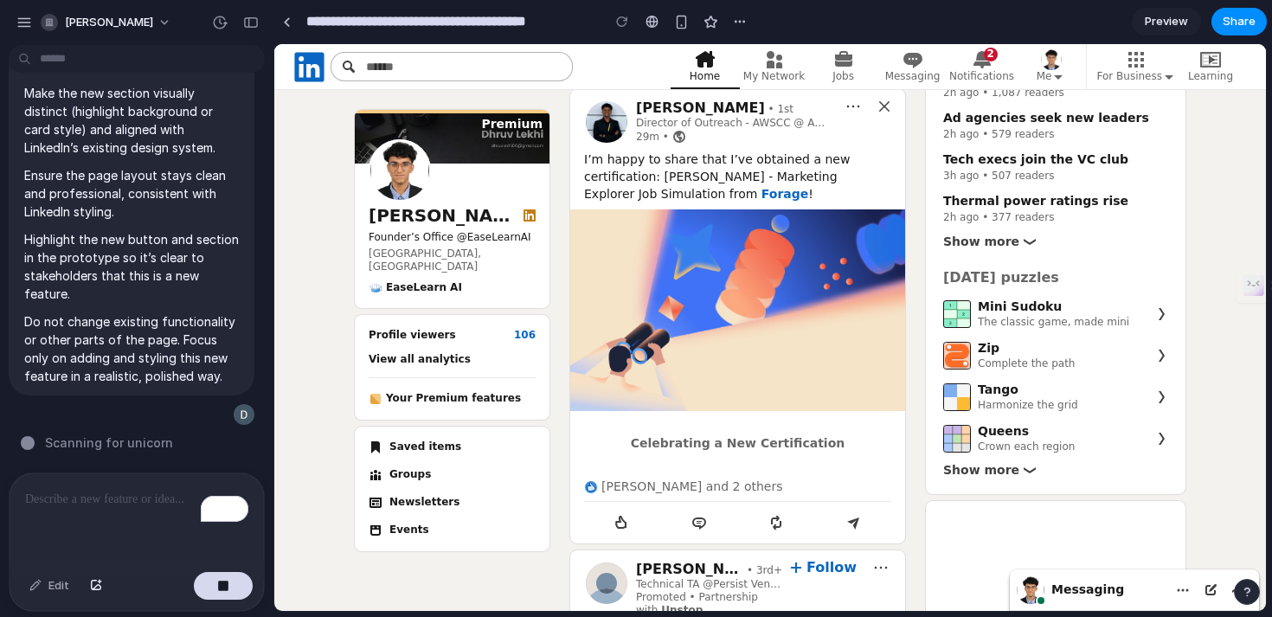
scroll to position [151, 0]
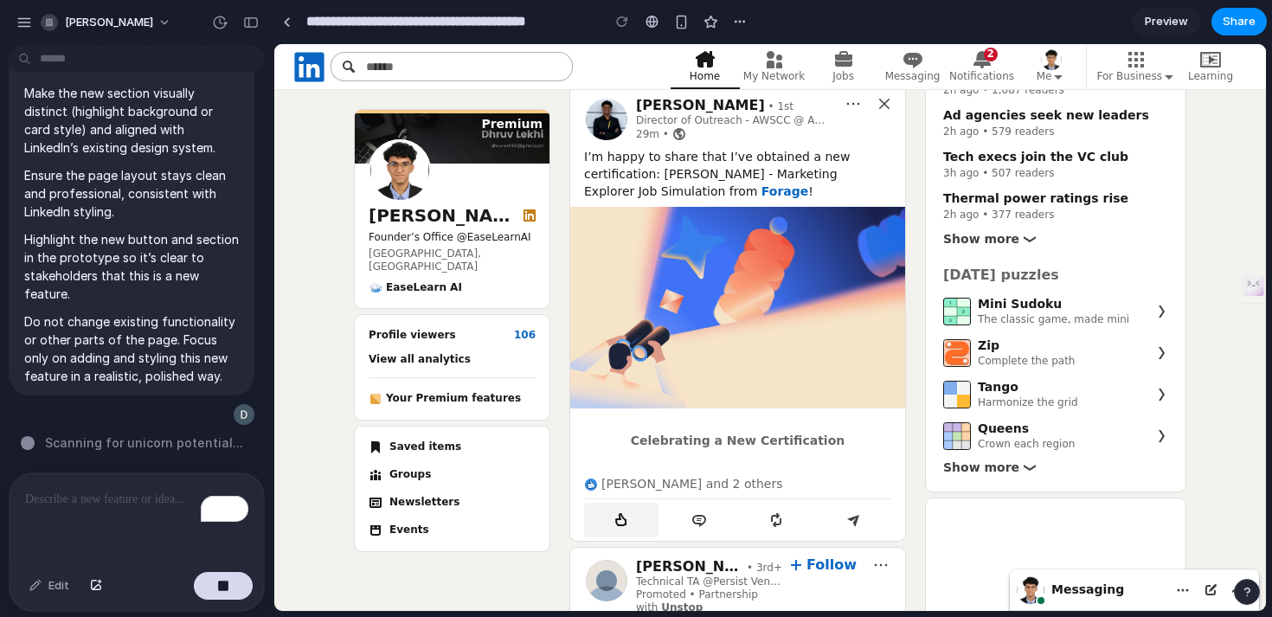
click at [618, 524] on use "React Like" at bounding box center [620, 519] width 11 height 13
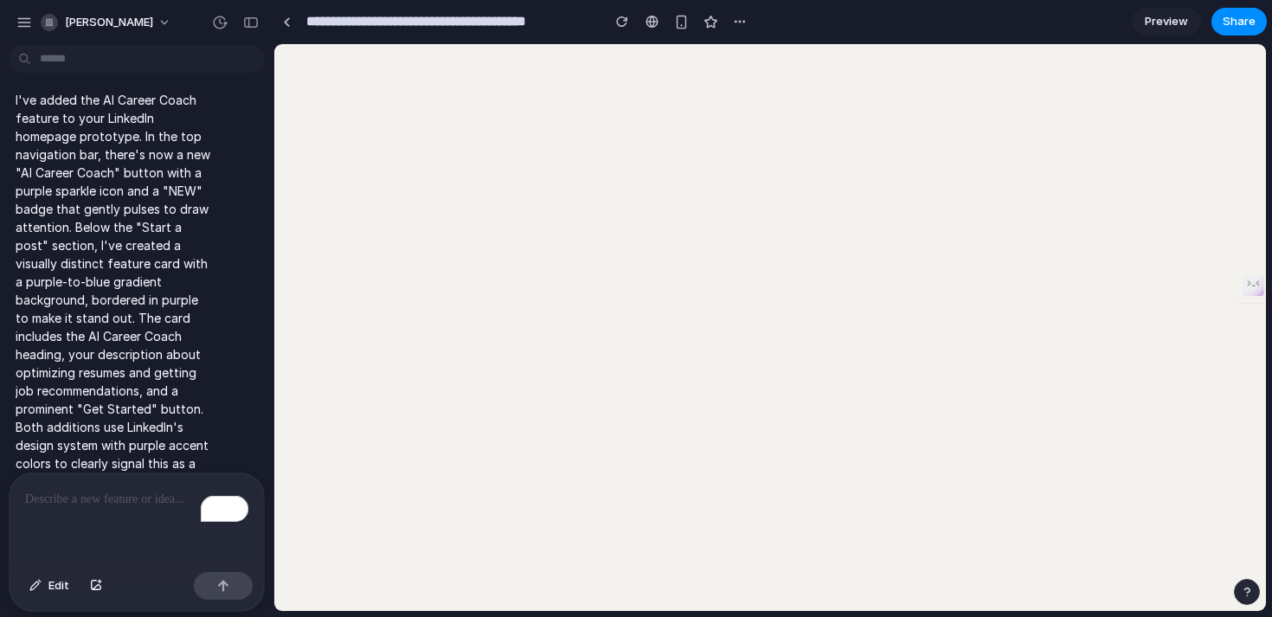
scroll to position [0, 0]
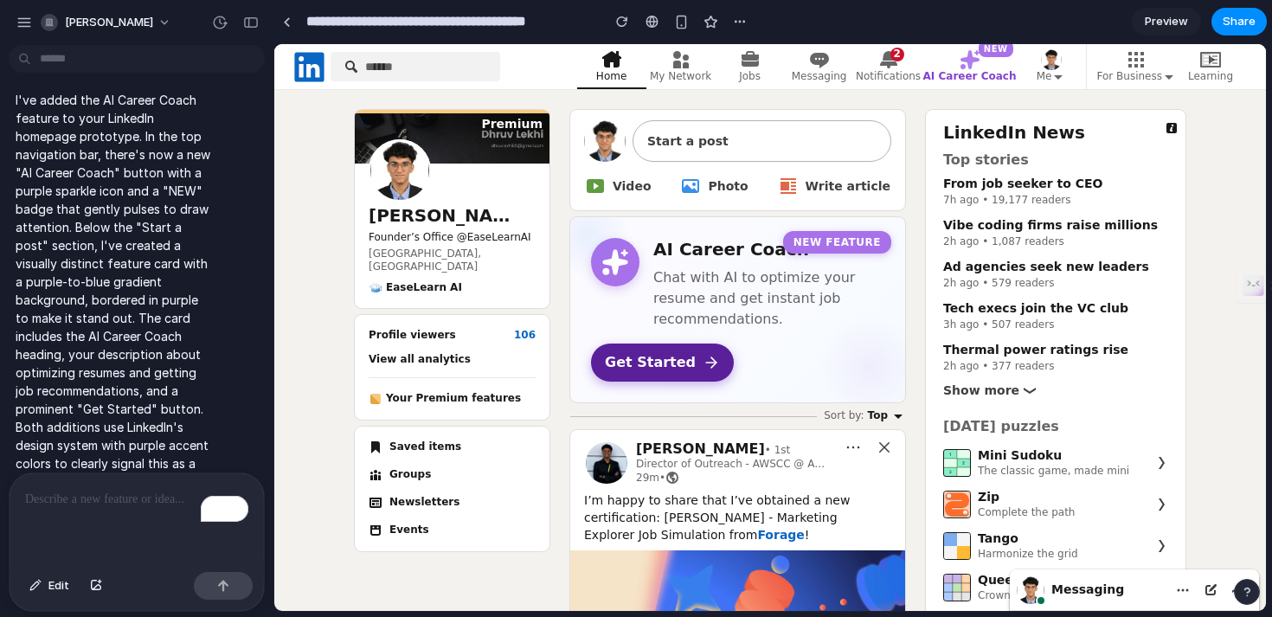
click at [658, 350] on button "Get Started" at bounding box center [662, 362] width 143 height 38
click at [706, 362] on icon at bounding box center [711, 362] width 10 height 0
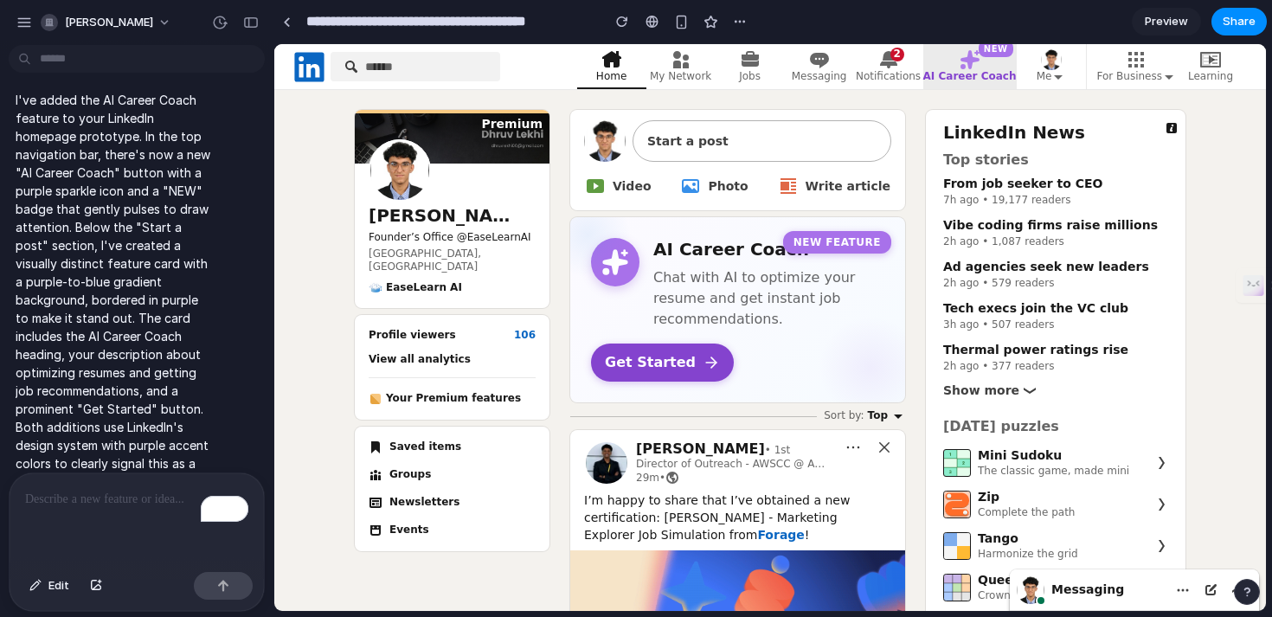
click at [990, 80] on span "AI Career Coach" at bounding box center [969, 77] width 93 height 14
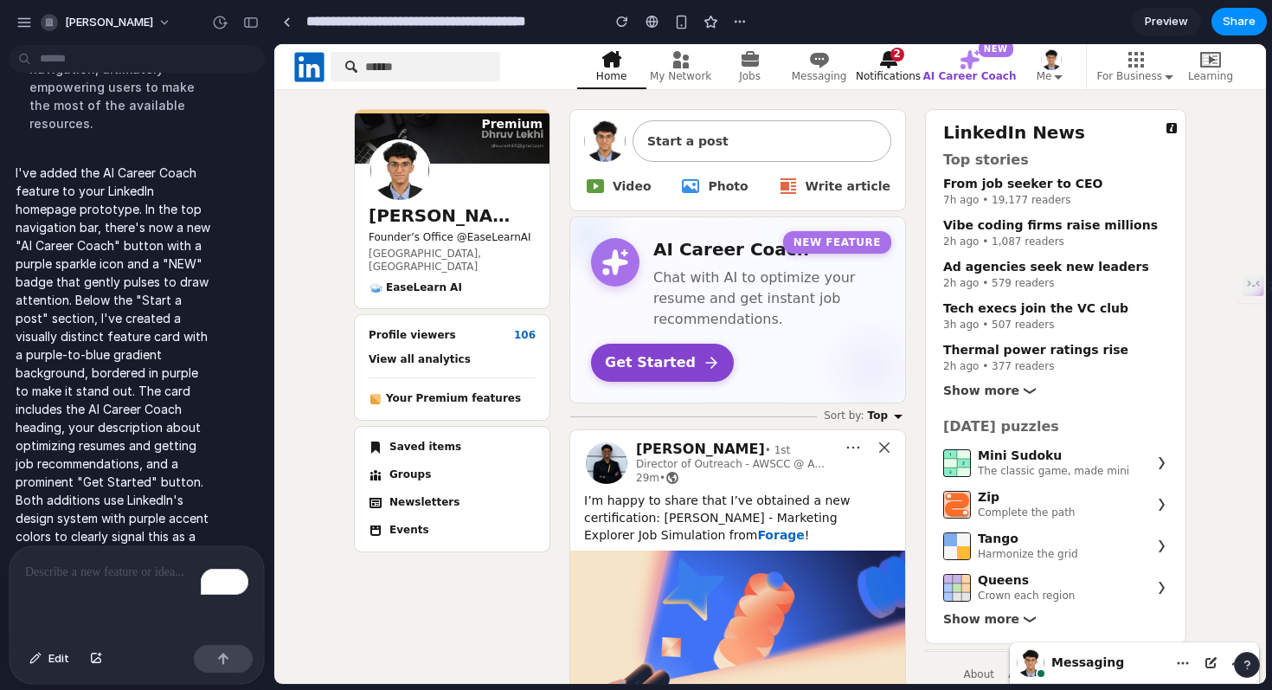
click at [899, 64] on icon at bounding box center [888, 59] width 21 height 21
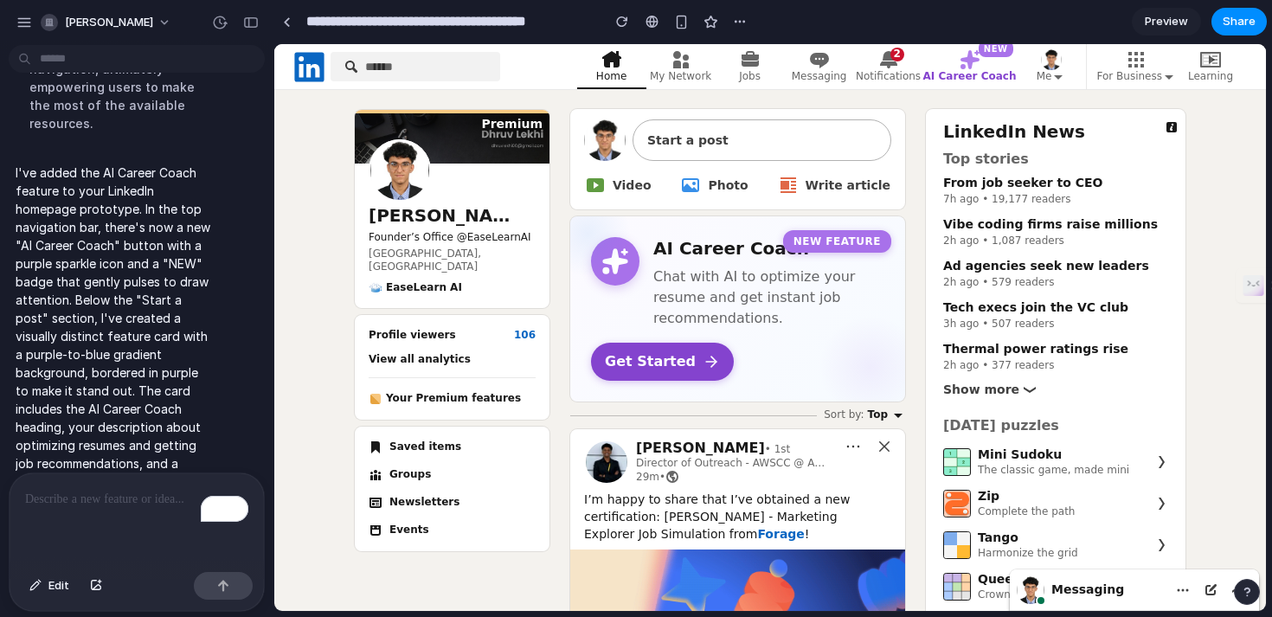
scroll to position [1187, 0]
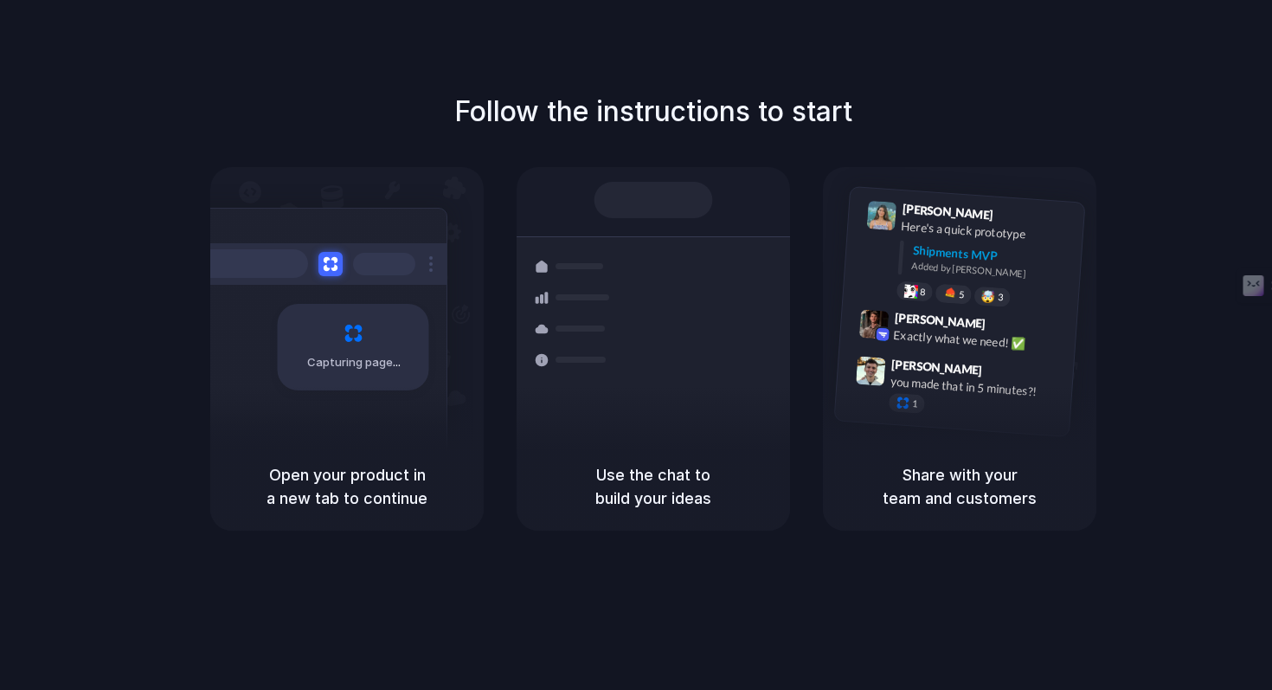
click at [406, 324] on div "Capturing page" at bounding box center [353, 347] width 151 height 87
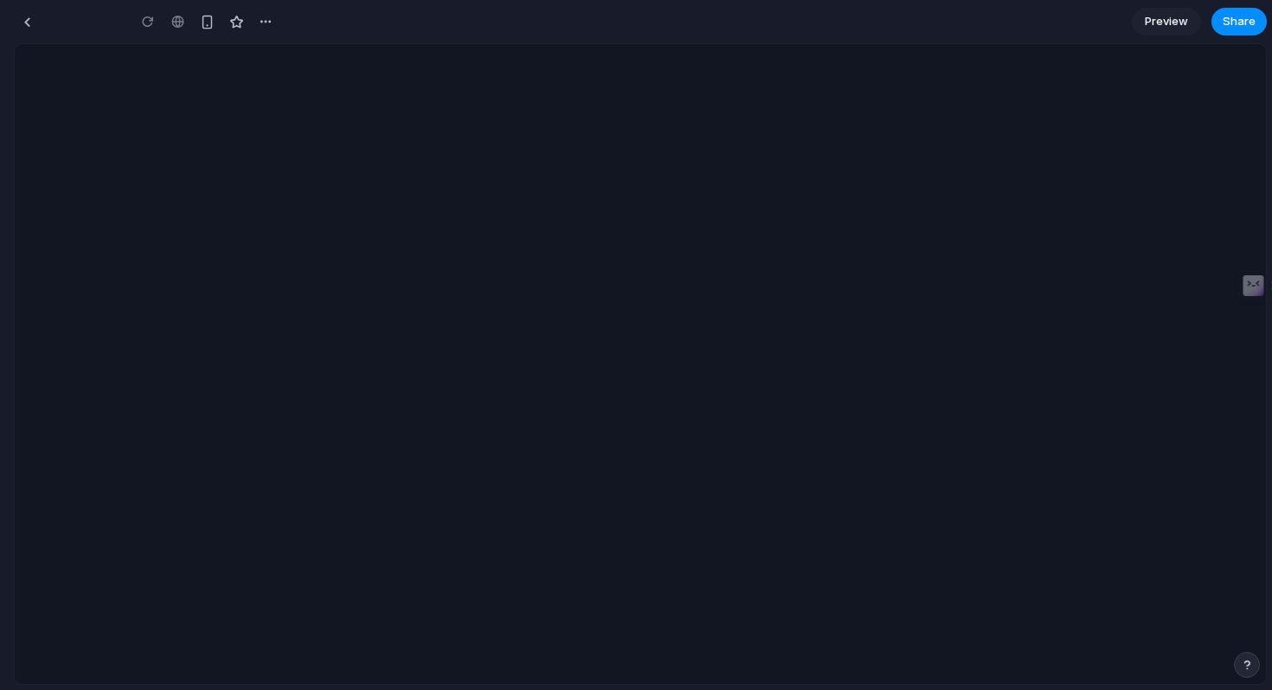
type input "**********"
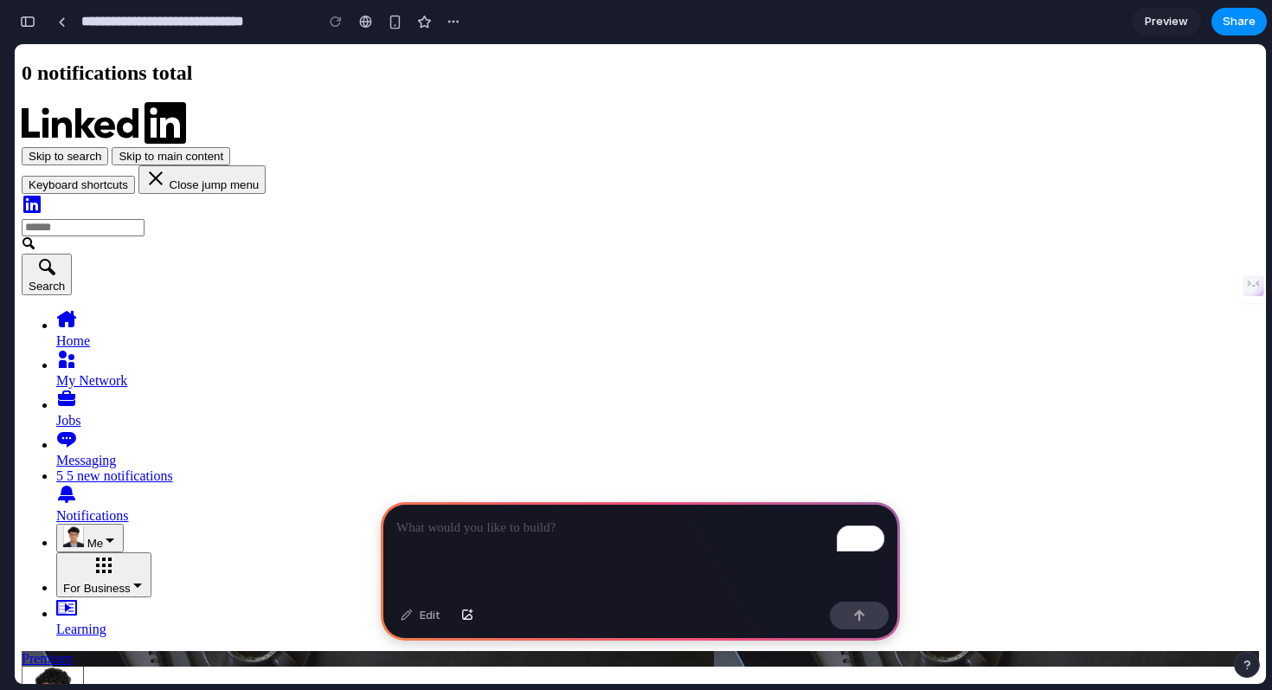
click at [588, 518] on p "To enrich screen reader interactions, please activate Accessibility in Grammarl…" at bounding box center [640, 527] width 488 height 21
click at [565, 565] on div "To enrich screen reader interactions, please activate Accessibility in Grammarl…" at bounding box center [640, 548] width 519 height 93
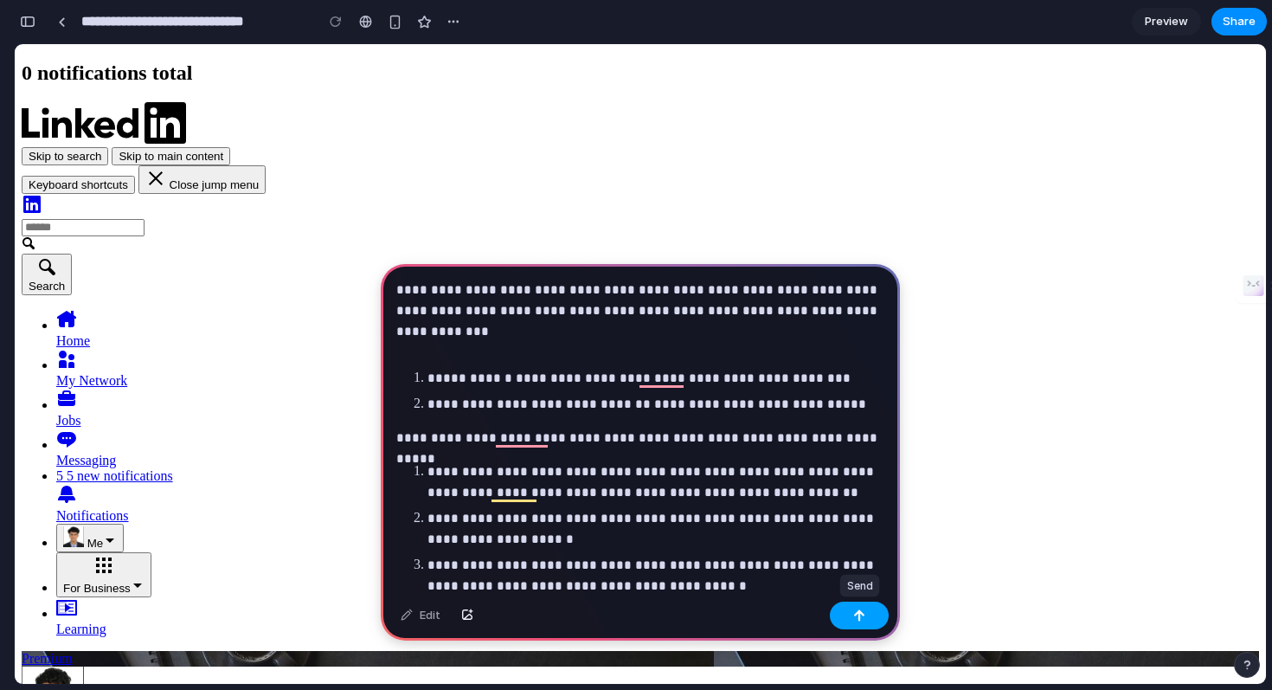
click at [850, 612] on button "button" at bounding box center [859, 615] width 59 height 28
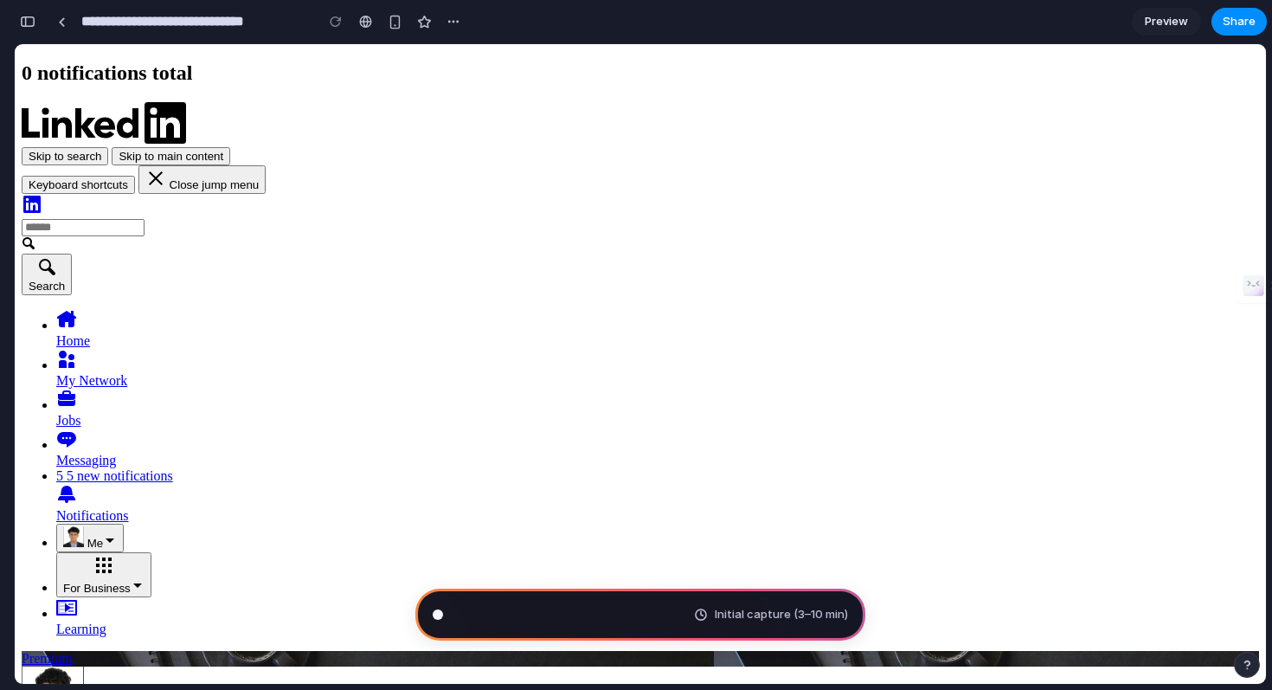
scroll to position [524, 0]
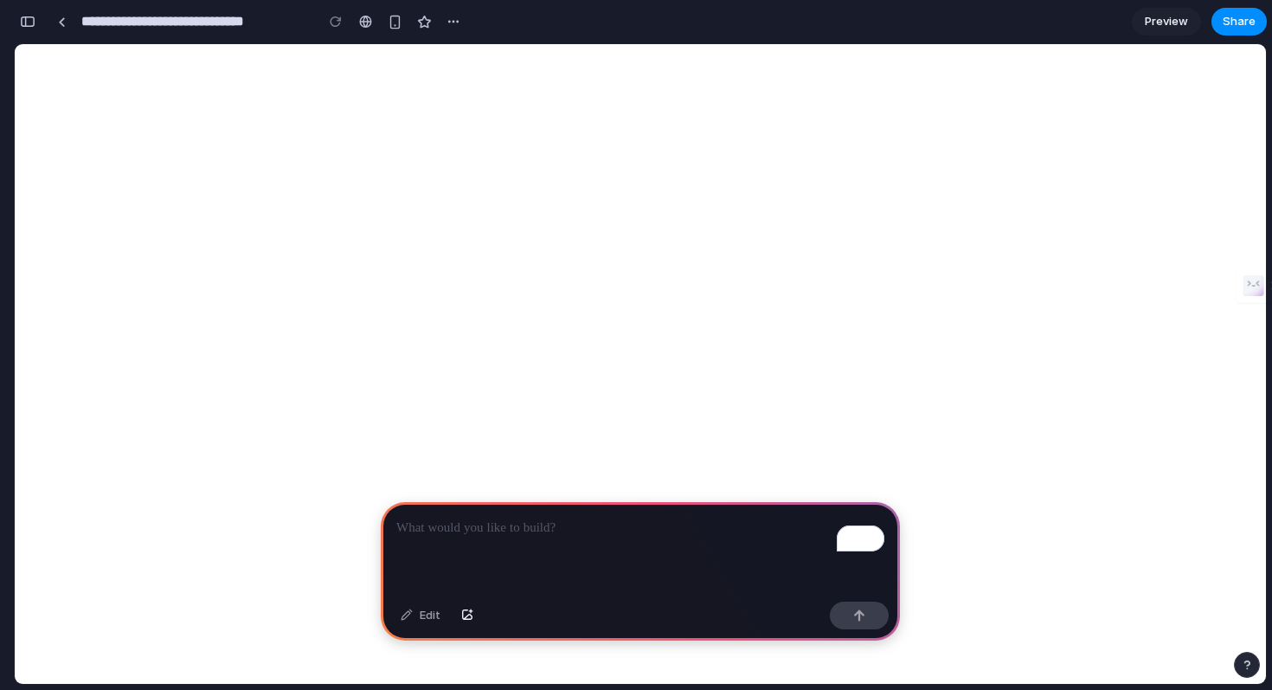
click at [467, 529] on p "To enrich screen reader interactions, please activate Accessibility in Grammarl…" at bounding box center [640, 527] width 488 height 21
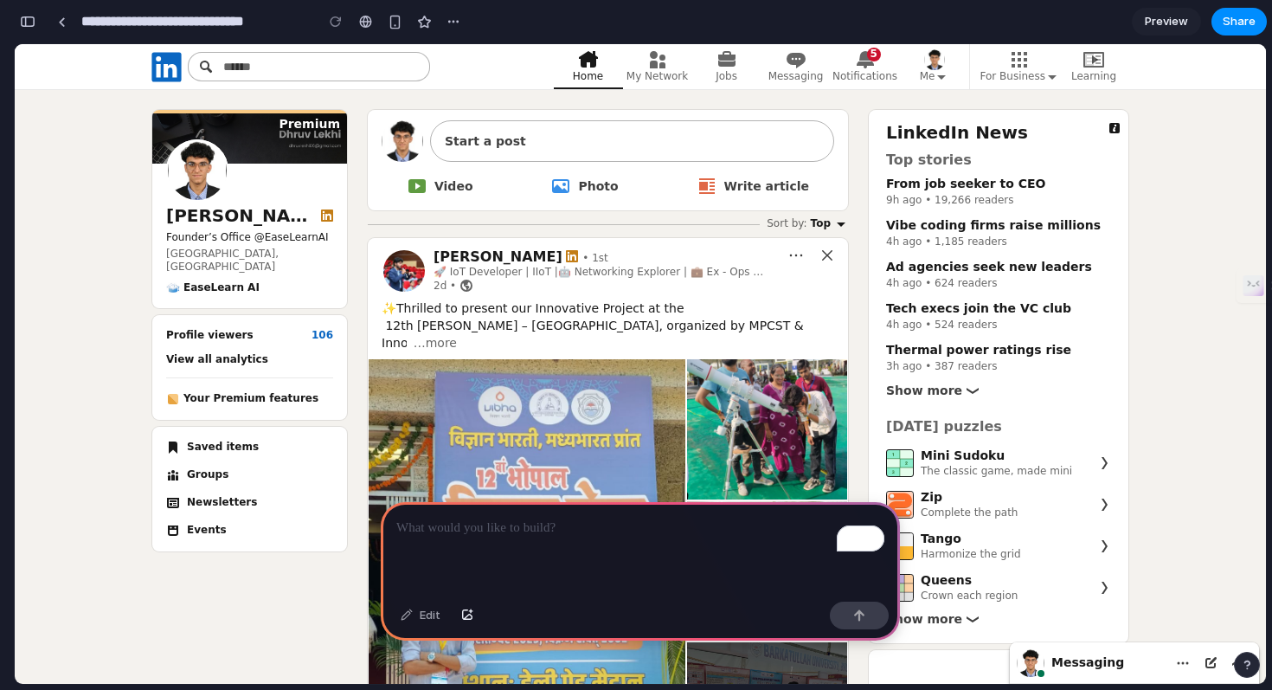
click at [506, 522] on p "To enrich screen reader interactions, please activate Accessibility in Grammarl…" at bounding box center [640, 527] width 488 height 21
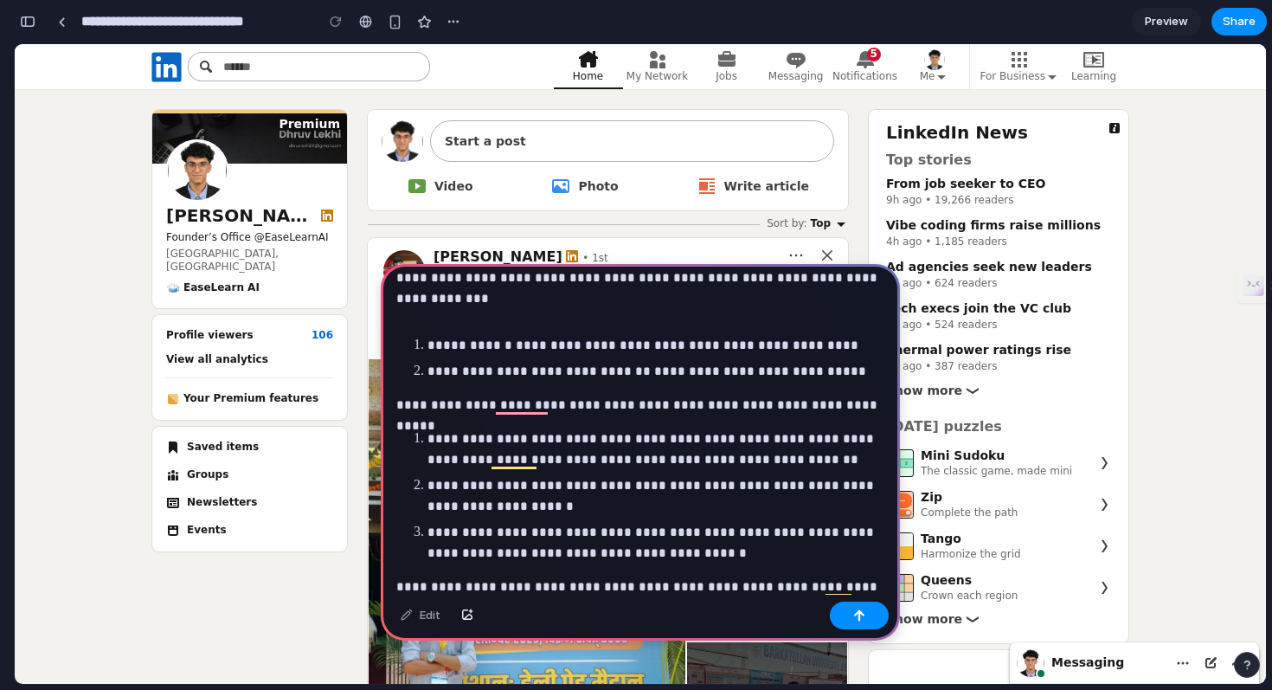
scroll to position [112, 0]
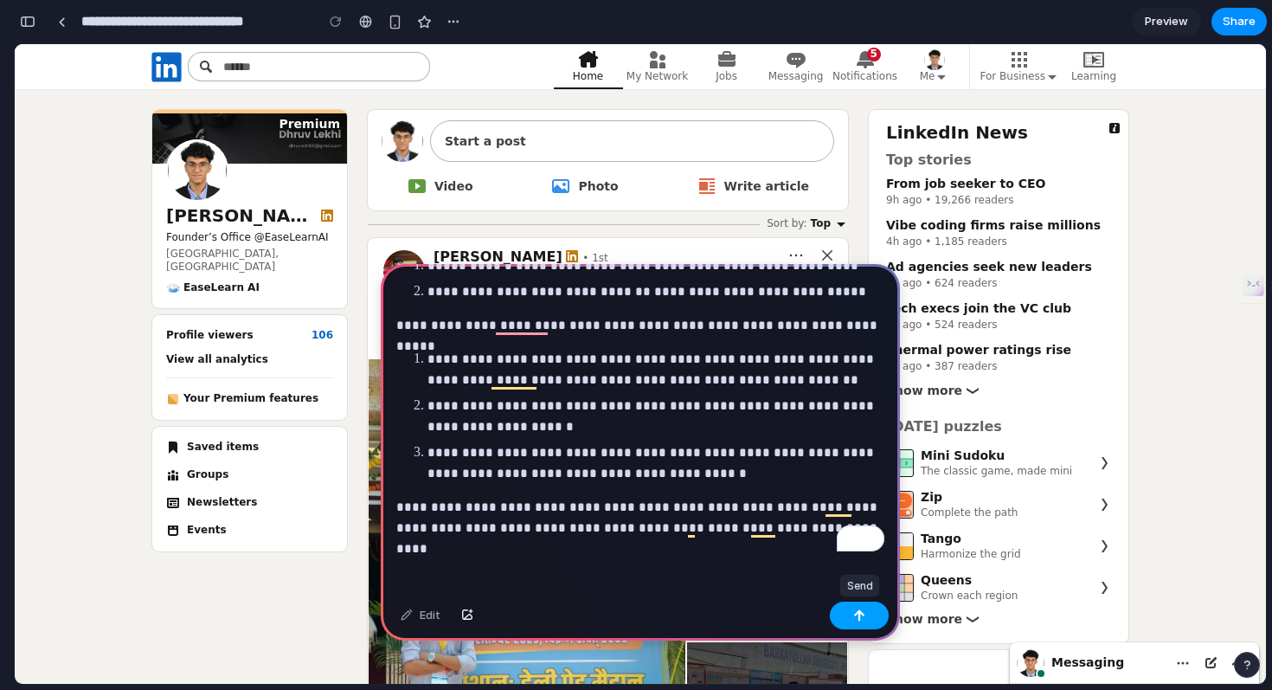
click at [876, 614] on button "button" at bounding box center [859, 615] width 59 height 28
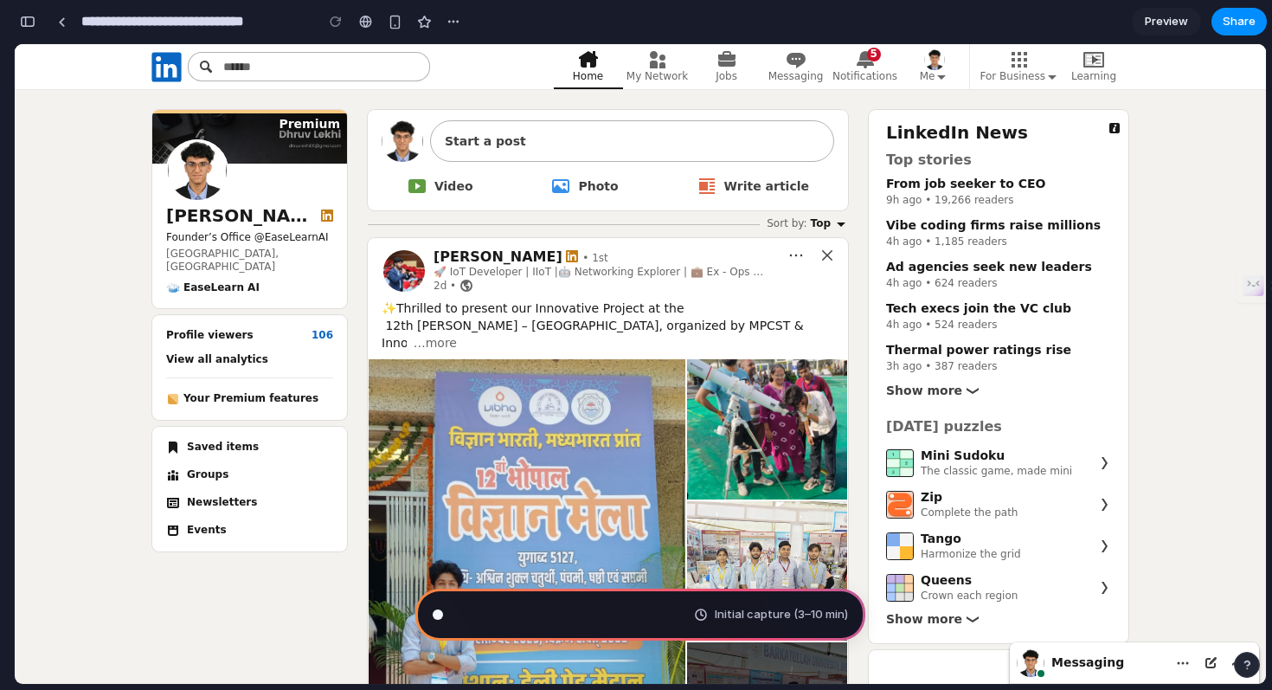
scroll to position [524, 0]
type input "**********"
